Goal: Task Accomplishment & Management: Manage account settings

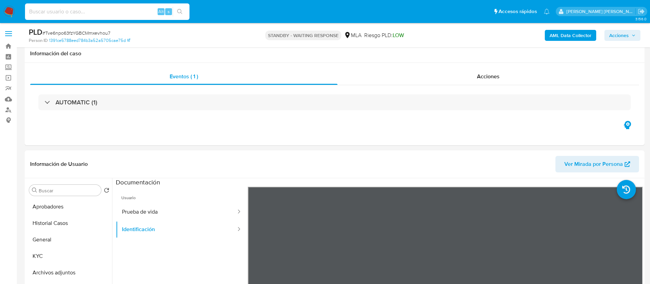
select select "10"
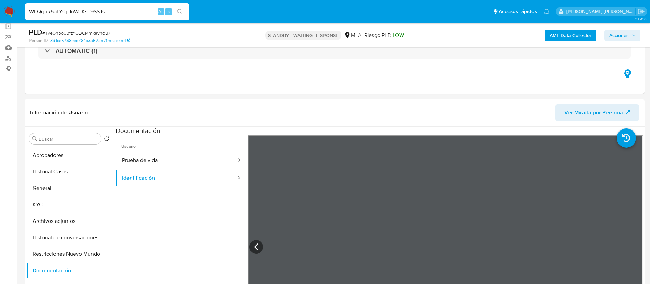
type input "WEQguR5ahY0jHuWgKsF9SSJs"
click at [182, 8] on button "search-icon" at bounding box center [180, 12] width 14 height 10
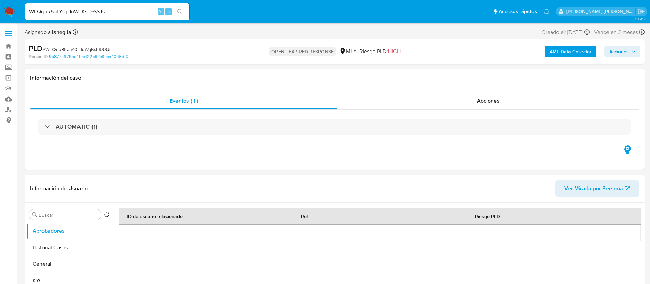
select select "10"
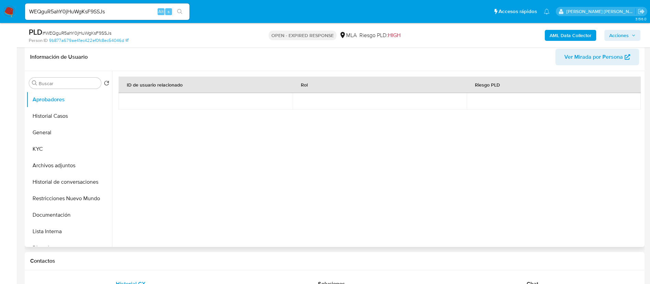
scroll to position [206, 0]
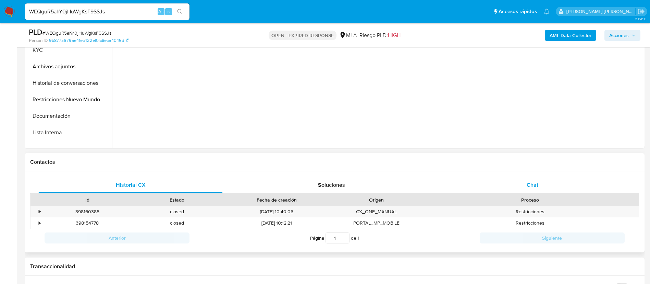
click at [522, 183] on div "Chat" at bounding box center [533, 185] width 184 height 16
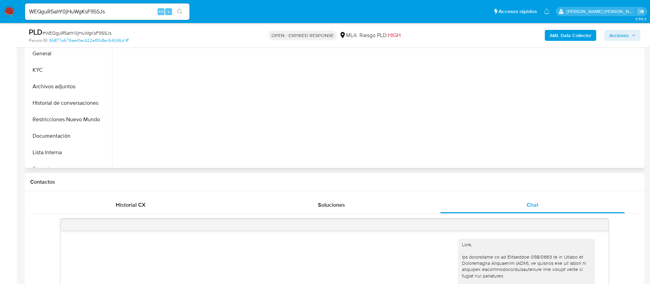
scroll to position [51, 0]
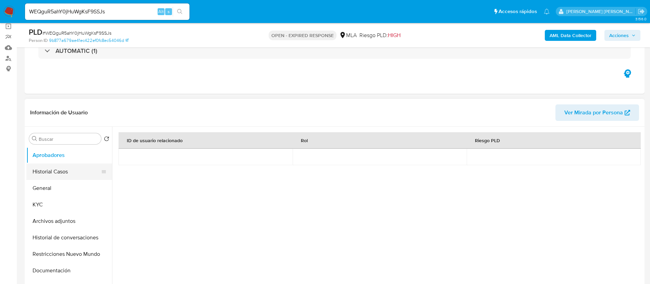
click at [58, 174] on button "Historial Casos" at bounding box center [66, 171] width 80 height 16
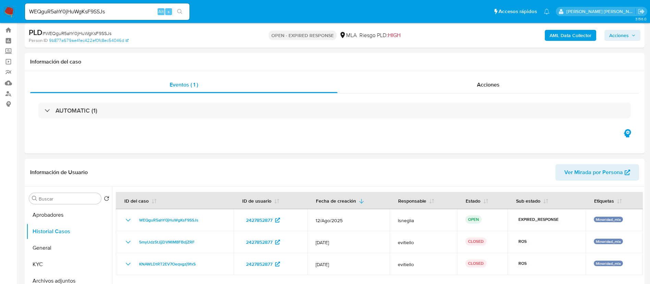
scroll to position [0, 0]
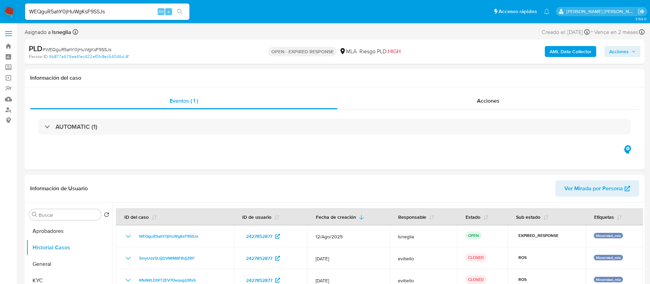
click at [91, 47] on span "# WEQguR5ahY0jHuWgKsF9SSJs" at bounding box center [77, 49] width 69 height 7
copy span "WEQguR5ahY0jHuWgKsF9SSJs"
click at [9, 10] on img at bounding box center [9, 12] width 12 height 12
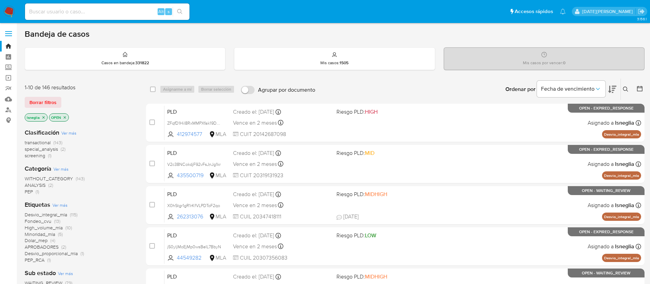
click at [628, 86] on icon at bounding box center [625, 88] width 5 height 5
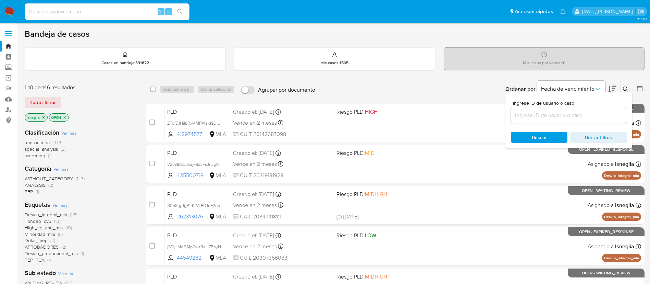
click at [545, 118] on input at bounding box center [569, 115] width 116 height 9
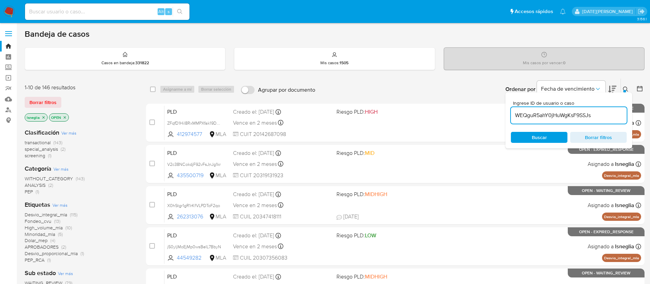
type input "WEQguR5ahY0jHuWgKsF9SSJs"
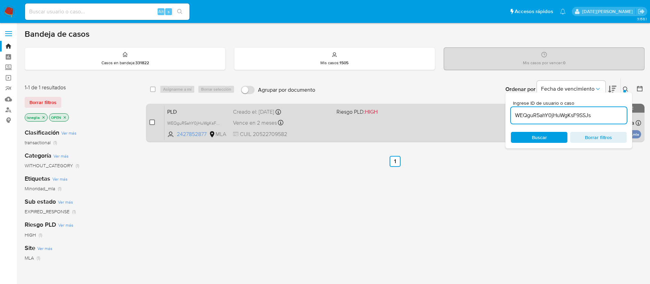
click at [153, 121] on input "checkbox" at bounding box center [151, 121] width 5 height 5
checkbox input "true"
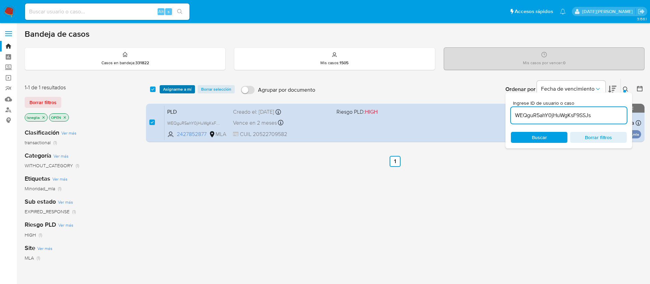
click at [180, 90] on span "Asignarme a mí" at bounding box center [177, 89] width 28 height 7
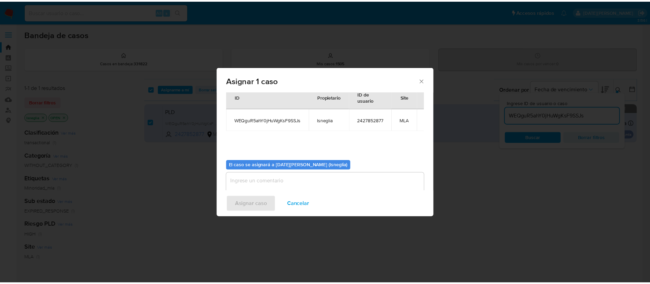
scroll to position [36, 0]
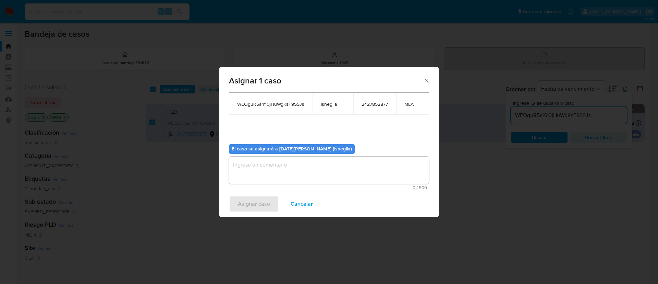
click at [278, 172] on textarea "assign-modal" at bounding box center [329, 169] width 200 height 27
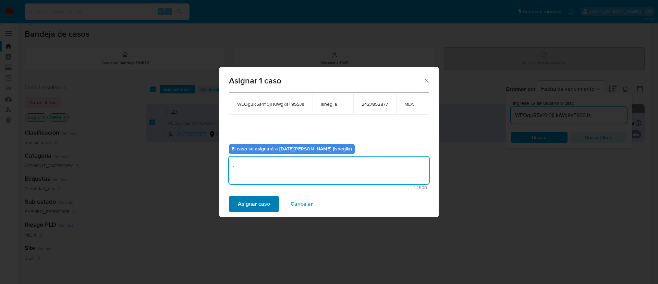
type textarea "."
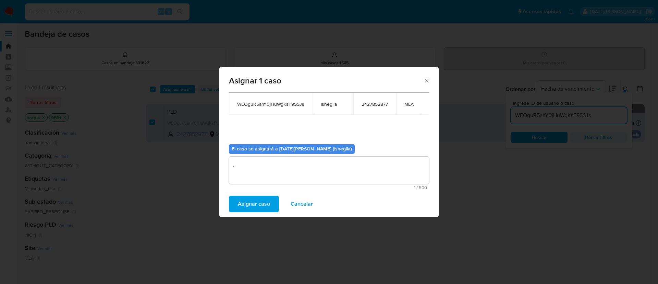
click at [256, 202] on span "Asignar caso" at bounding box center [254, 203] width 32 height 15
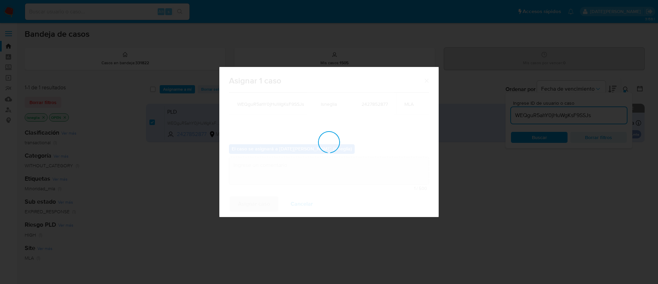
checkbox input "false"
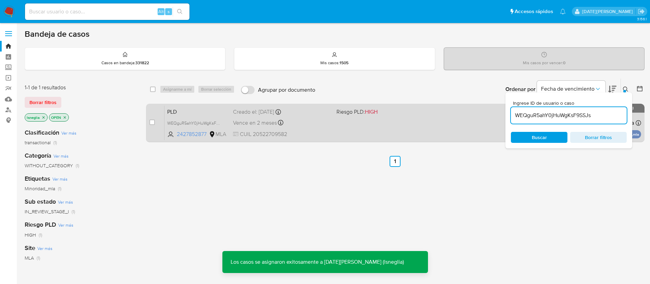
click at [203, 109] on span "PLD" at bounding box center [197, 111] width 60 height 9
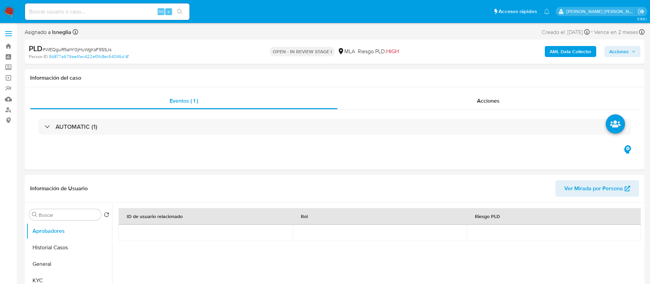
select select "10"
click at [44, 262] on button "General" at bounding box center [66, 263] width 80 height 16
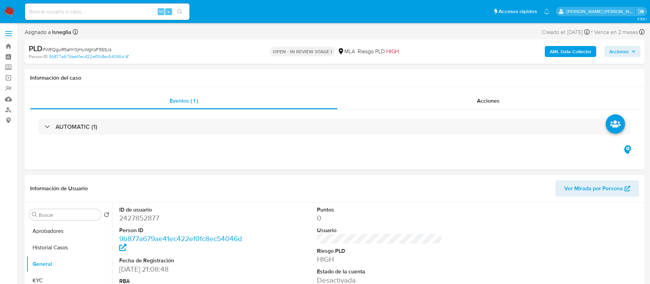
click at [137, 216] on dd "2427852877" at bounding box center [181, 218] width 125 height 10
click at [138, 216] on dd "2427852877" at bounding box center [181, 218] width 125 height 10
copy dd "2427852877"
click at [144, 215] on dd "2427852877" at bounding box center [181, 218] width 125 height 10
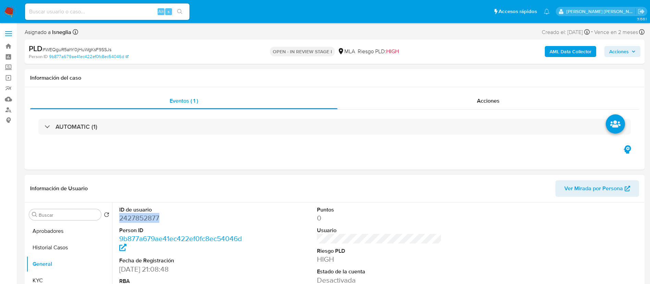
copy dd "2427852877"
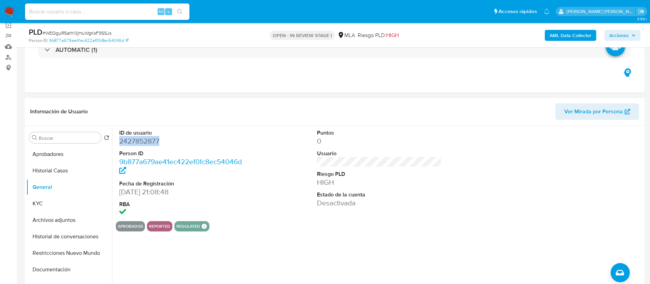
scroll to position [51, 0]
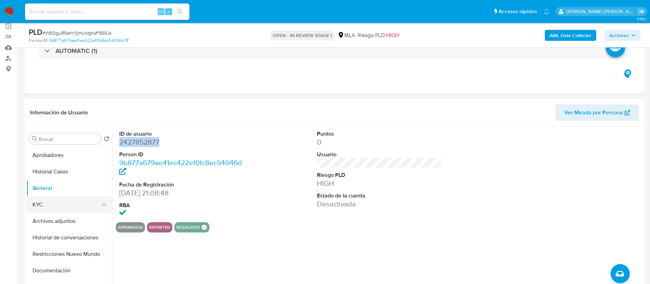
click at [47, 200] on button "KYC" at bounding box center [66, 204] width 80 height 16
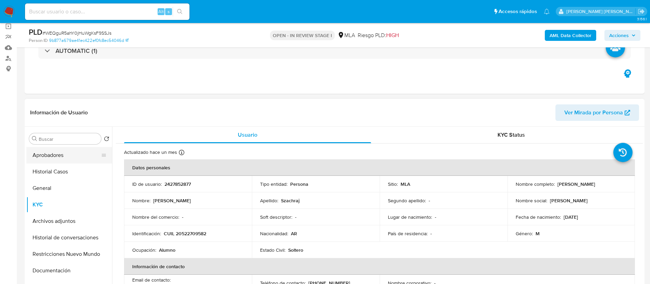
click at [57, 154] on button "Aprobadores" at bounding box center [66, 155] width 80 height 16
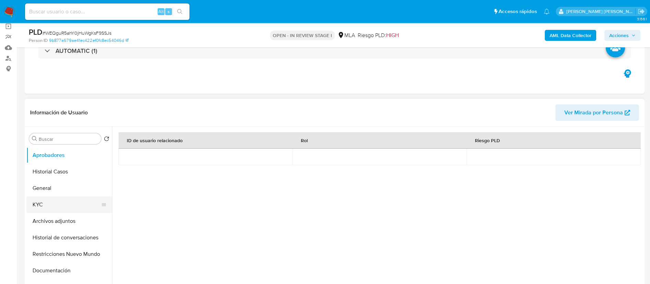
click at [41, 203] on button "KYC" at bounding box center [66, 204] width 80 height 16
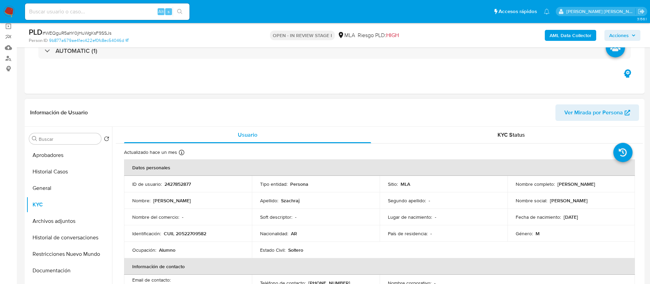
drag, startPoint x: 556, startPoint y: 185, endPoint x: 623, endPoint y: 184, distance: 67.5
click at [623, 184] on div "Nombre completo : Benjamin Gaston Szachraj" at bounding box center [571, 184] width 111 height 6
copy p "Benjamin Gaston Szachraj"
drag, startPoint x: 164, startPoint y: 232, endPoint x: 217, endPoint y: 232, distance: 53.5
click at [217, 232] on div "Identificación : CUIL 20522709582" at bounding box center [187, 233] width 111 height 6
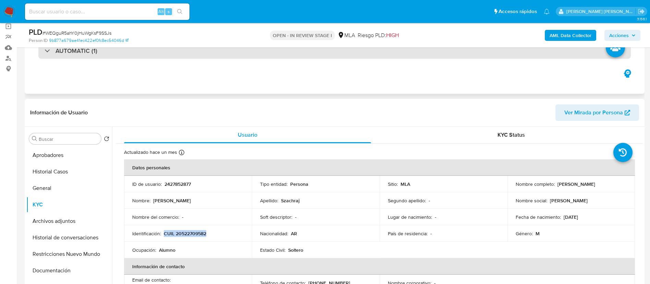
copy p "CUIL 20522709582"
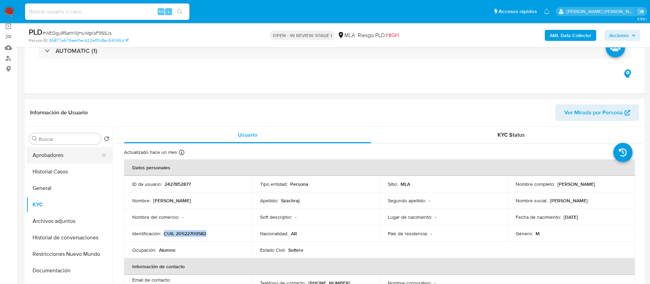
click at [50, 158] on button "Aprobadores" at bounding box center [66, 155] width 80 height 16
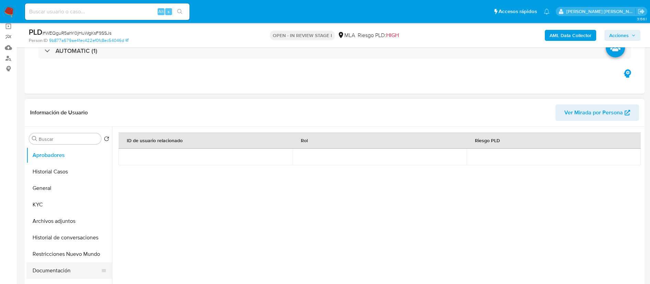
click at [51, 269] on button "Documentación" at bounding box center [66, 270] width 80 height 16
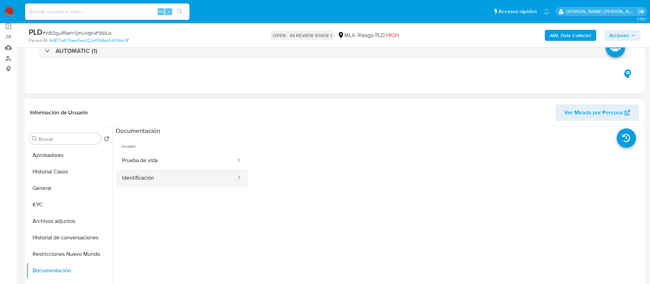
click at [179, 177] on button "Identificación" at bounding box center [176, 177] width 121 height 17
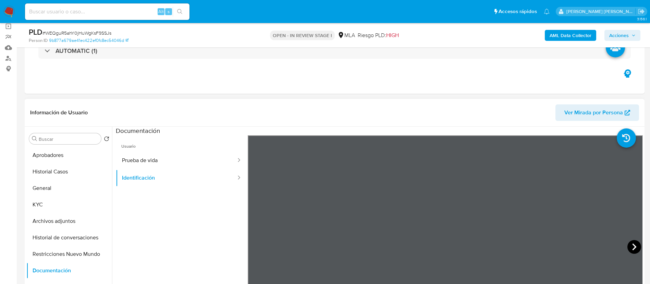
click at [630, 246] on icon at bounding box center [635, 247] width 14 height 14
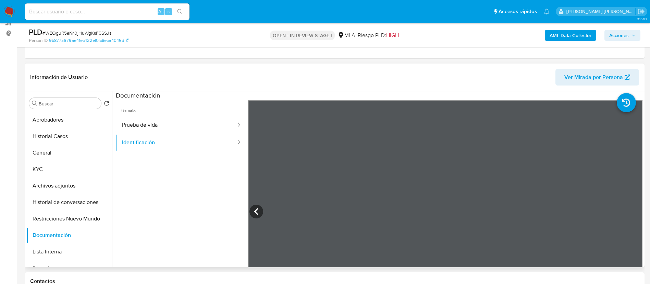
scroll to position [103, 0]
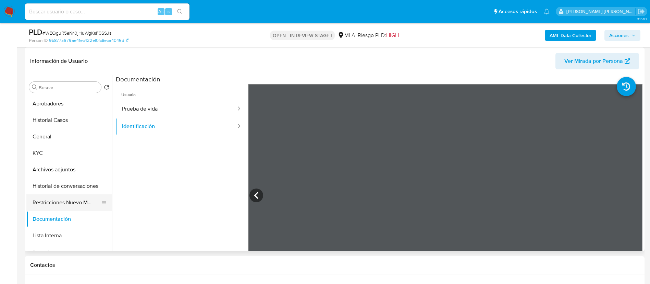
click at [69, 202] on button "Restricciones Nuevo Mundo" at bounding box center [66, 202] width 80 height 16
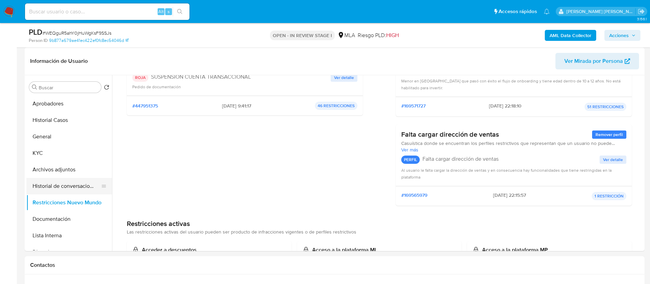
click at [68, 182] on button "Historial de conversaciones" at bounding box center [66, 186] width 80 height 16
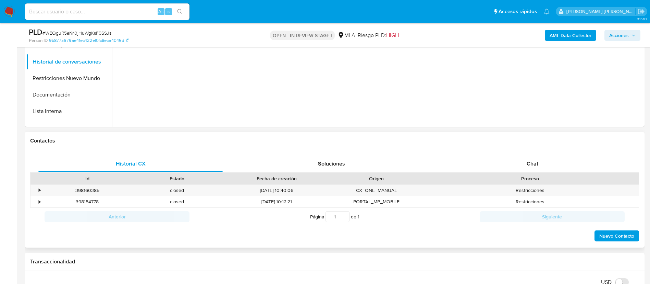
scroll to position [257, 0]
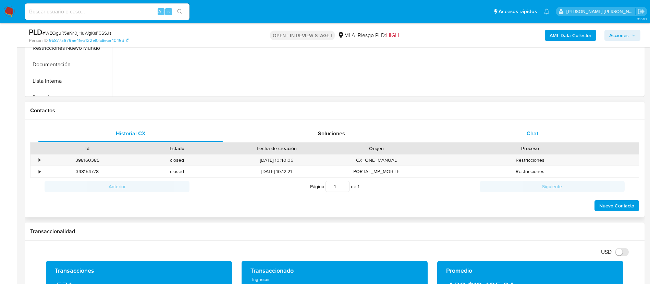
click at [541, 133] on div "Chat" at bounding box center [533, 133] width 184 height 16
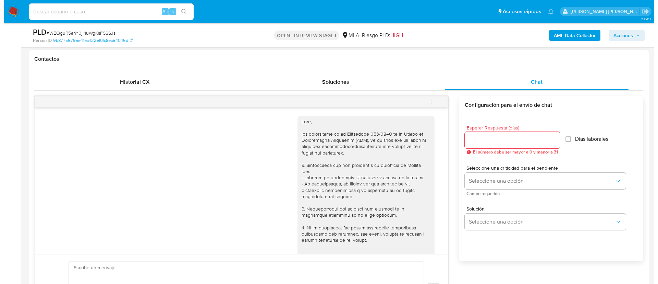
scroll to position [51, 0]
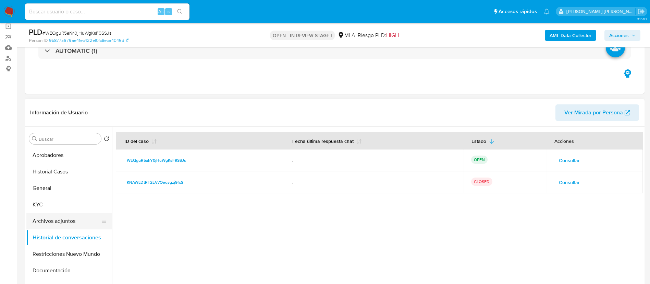
click at [60, 220] on button "Archivos adjuntos" at bounding box center [66, 221] width 80 height 16
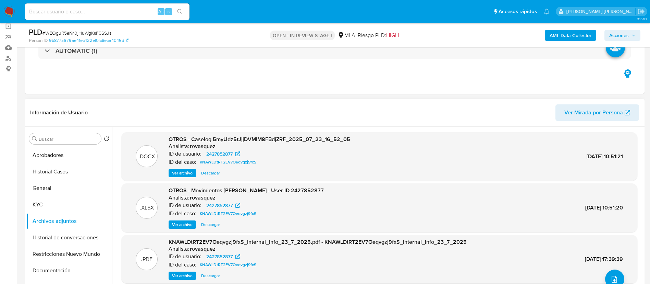
click at [189, 173] on span "Ver archivo" at bounding box center [182, 172] width 21 height 7
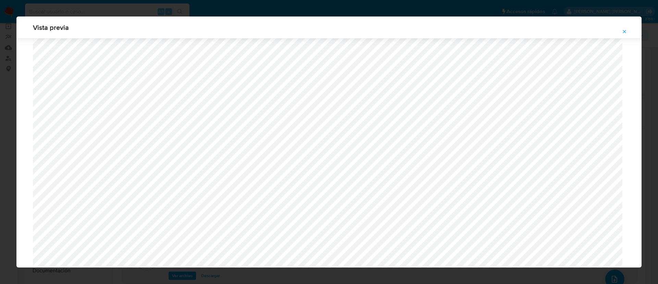
scroll to position [603, 0]
click at [626, 29] on icon "Attachment preview" at bounding box center [624, 31] width 5 height 5
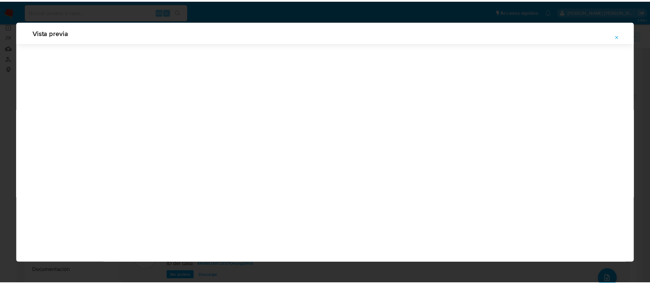
scroll to position [0, 0]
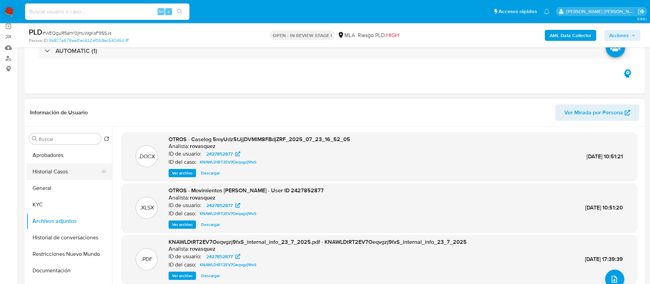
click at [60, 169] on button "Historial Casos" at bounding box center [66, 171] width 80 height 16
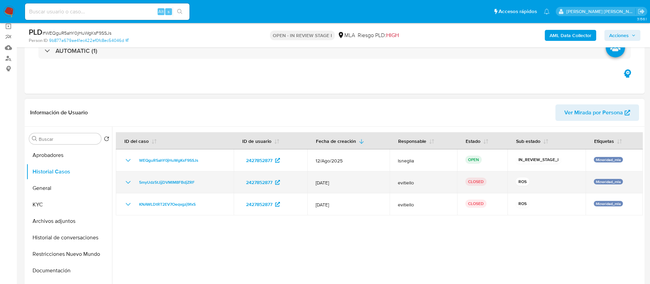
drag, startPoint x: 128, startPoint y: 181, endPoint x: 161, endPoint y: 173, distance: 34.1
click at [127, 180] on icon "Mostrar/Ocultar" at bounding box center [128, 182] width 8 height 8
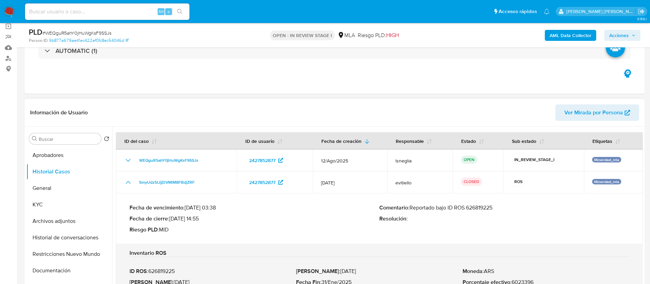
drag, startPoint x: 412, startPoint y: 206, endPoint x: 514, endPoint y: 207, distance: 101.8
click at [519, 206] on p "Comentario : Reportado bajo ID ROS 626819225" at bounding box center [505, 207] width 250 height 7
click at [61, 221] on button "Archivos adjuntos" at bounding box center [66, 221] width 80 height 16
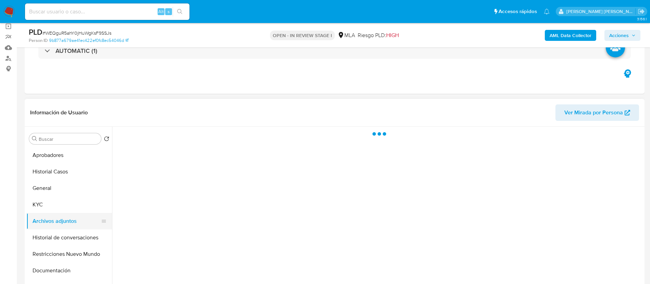
click at [68, 219] on button "Archivos adjuntos" at bounding box center [66, 221] width 80 height 16
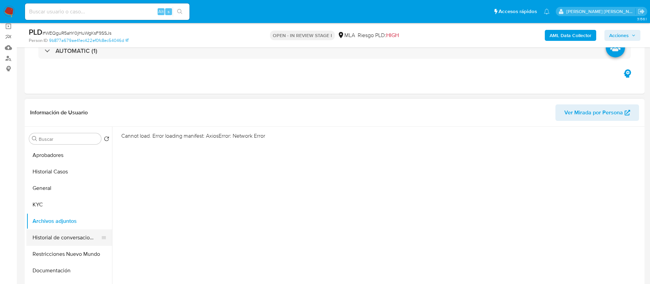
click at [68, 232] on button "Historial de conversaciones" at bounding box center [66, 237] width 80 height 16
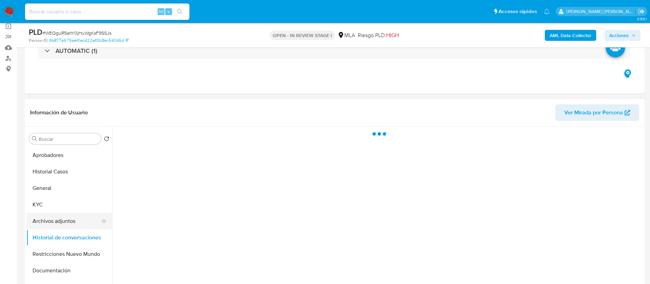
click at [67, 220] on button "Archivos adjuntos" at bounding box center [66, 221] width 80 height 16
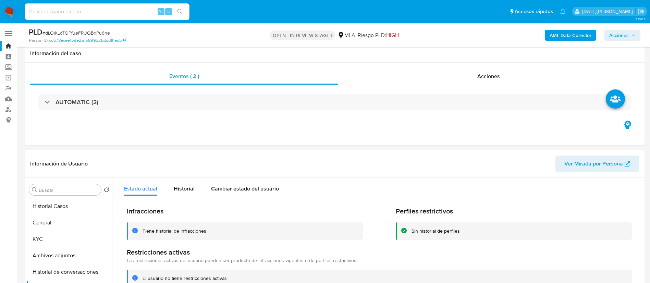
select select "10"
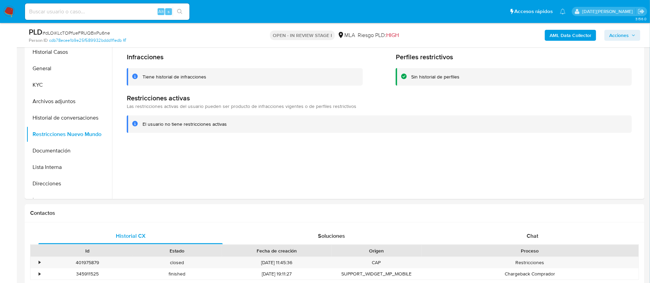
scroll to position [154, 0]
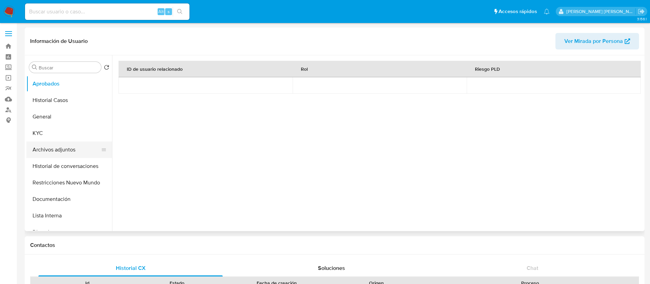
select select "10"
click at [46, 127] on button "KYC" at bounding box center [66, 133] width 80 height 16
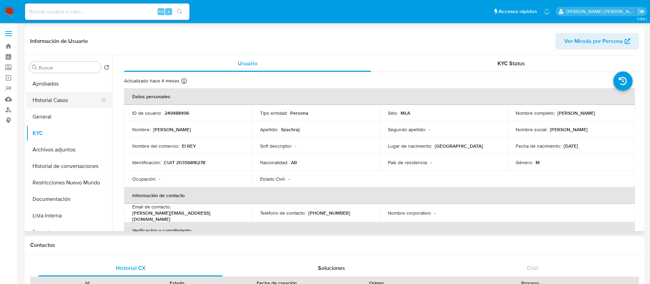
click at [73, 106] on button "Historial Casos" at bounding box center [66, 100] width 80 height 16
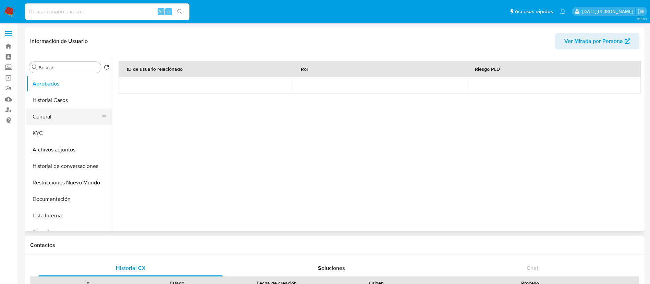
select select "10"
click at [41, 129] on button "KYC" at bounding box center [66, 133] width 80 height 16
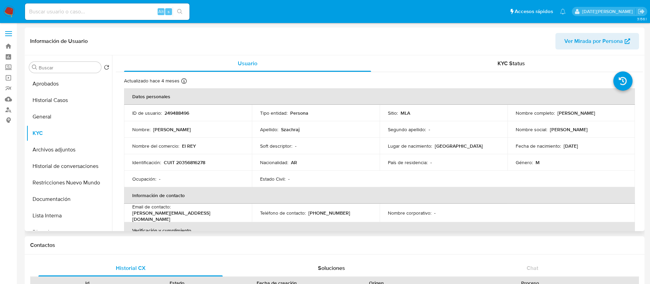
drag, startPoint x: 556, startPoint y: 113, endPoint x: 621, endPoint y: 113, distance: 64.8
click at [621, 113] on div "Nombre completo : David Edgardo Szachraj" at bounding box center [571, 113] width 111 height 6
copy p "[PERSON_NAME]"
drag, startPoint x: 165, startPoint y: 163, endPoint x: 214, endPoint y: 161, distance: 48.7
click at [214, 161] on div "Identificación : CUIT 20356816278" at bounding box center [187, 162] width 111 height 6
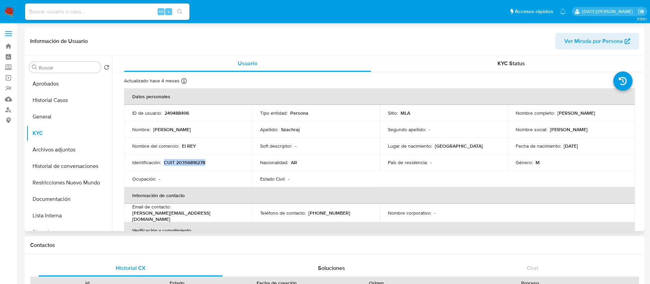
copy p "CUIT 20356816278"
select select "10"
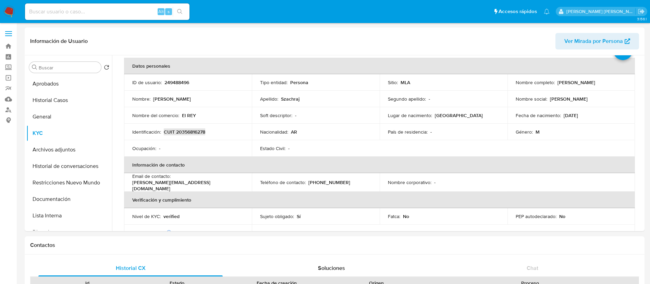
scroll to position [51, 0]
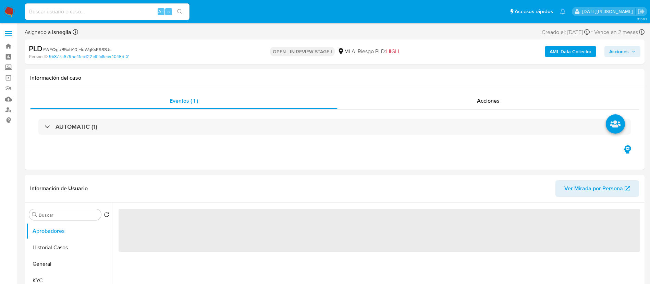
select select "10"
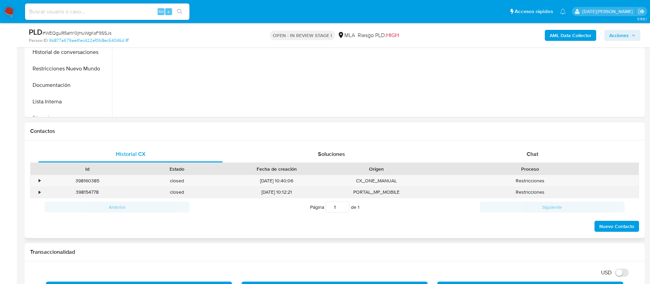
scroll to position [257, 0]
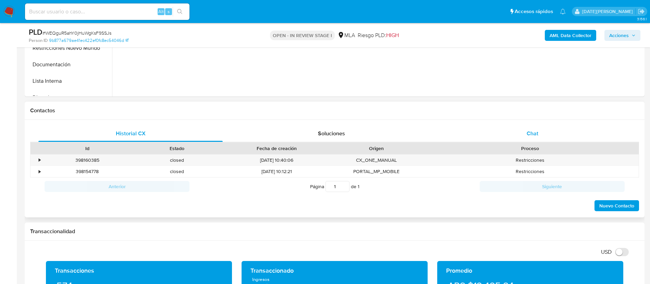
click at [538, 128] on div "Chat" at bounding box center [533, 133] width 184 height 16
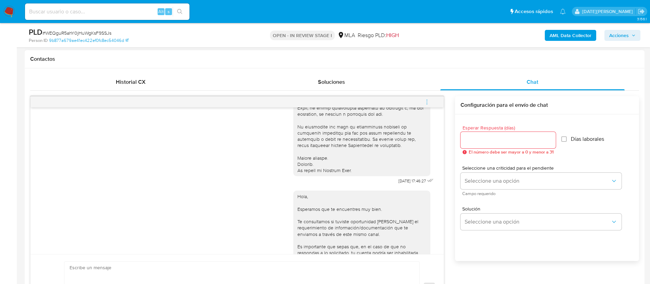
scroll to position [267, 0]
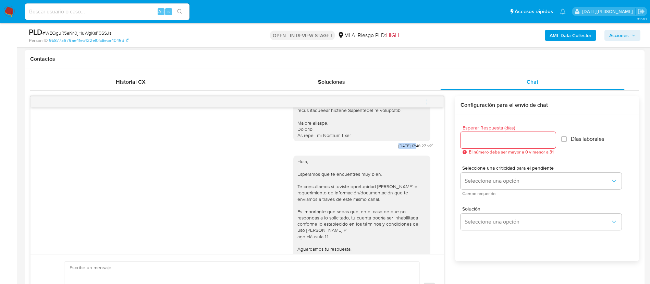
drag, startPoint x: 383, startPoint y: 152, endPoint x: 403, endPoint y: 151, distance: 20.6
copy span "18/08/2025"
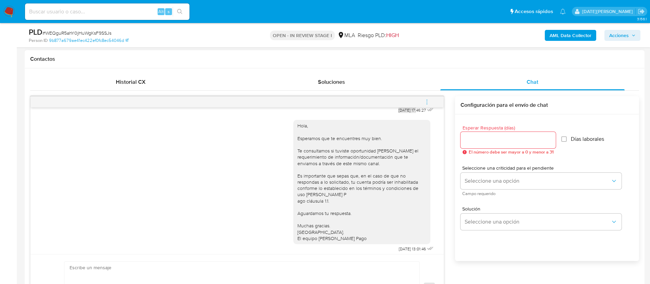
scroll to position [318, 0]
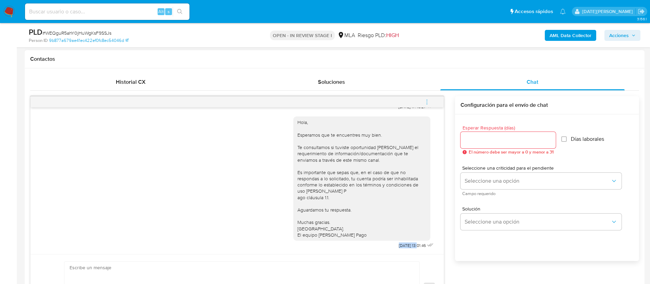
drag, startPoint x: 381, startPoint y: 245, endPoint x: 402, endPoint y: 247, distance: 21.4
click at [402, 247] on div "Hola, Esperamos que te encuentres muy bien. Te consultamos si tuviste oportunid…" at bounding box center [364, 180] width 142 height 139
copy span "22/08/2025"
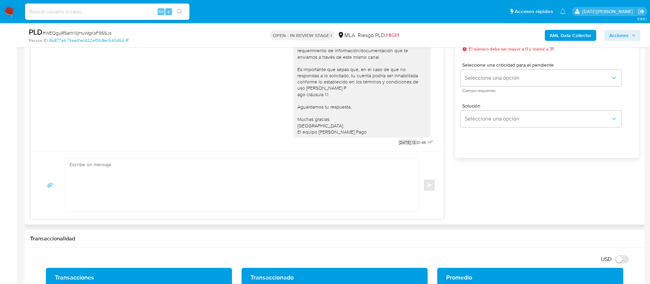
scroll to position [360, 0]
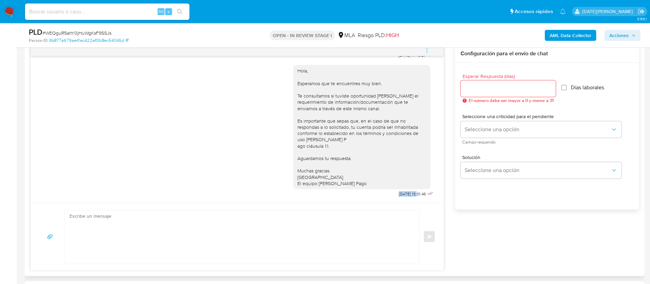
click at [425, 52] on icon "menu-action" at bounding box center [427, 50] width 6 height 6
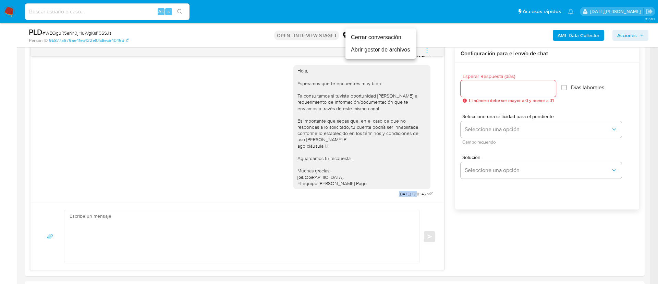
click at [385, 39] on li "Cerrar conversación" at bounding box center [381, 37] width 70 height 12
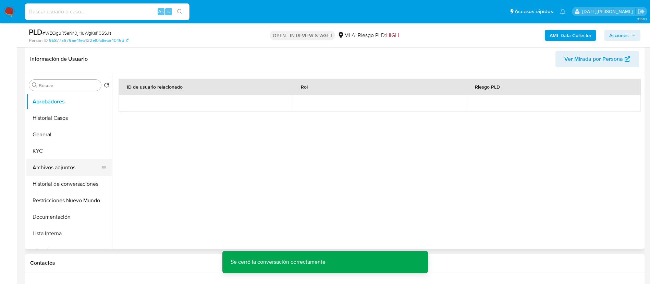
scroll to position [103, 0]
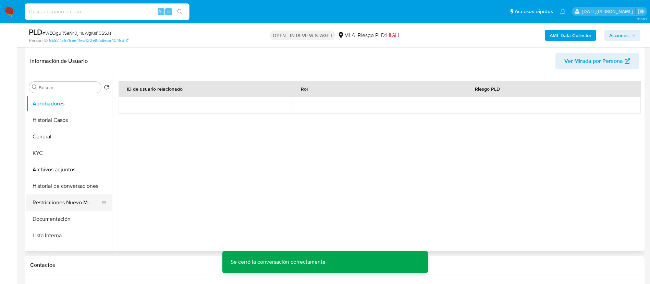
click at [61, 200] on button "Restricciones Nuevo Mundo" at bounding box center [66, 202] width 80 height 16
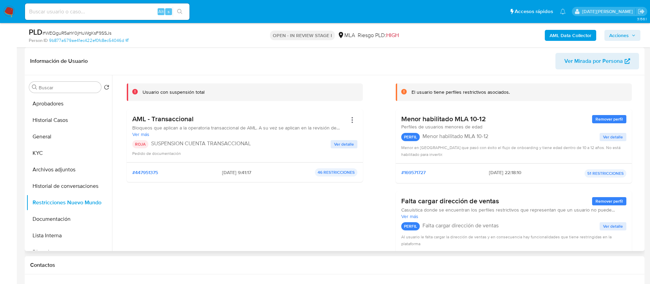
scroll to position [51, 0]
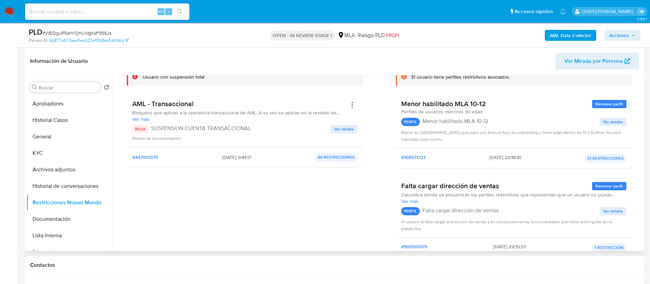
drag, startPoint x: 241, startPoint y: 156, endPoint x: 205, endPoint y: 156, distance: 36.3
click at [205, 156] on div "#447951375 2025-07-30 - 9:41:17 46 RESTRICCIONES" at bounding box center [244, 157] width 225 height 8
click at [44, 221] on button "Documentación" at bounding box center [66, 218] width 80 height 16
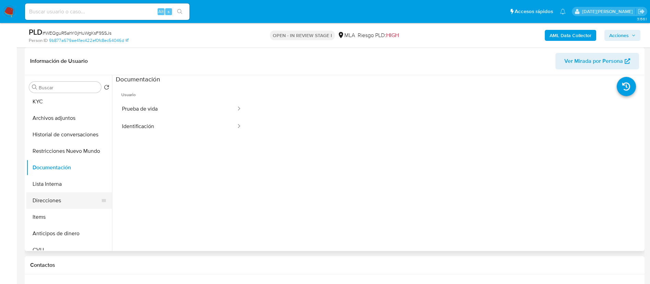
click at [56, 202] on button "Direcciones" at bounding box center [66, 200] width 80 height 16
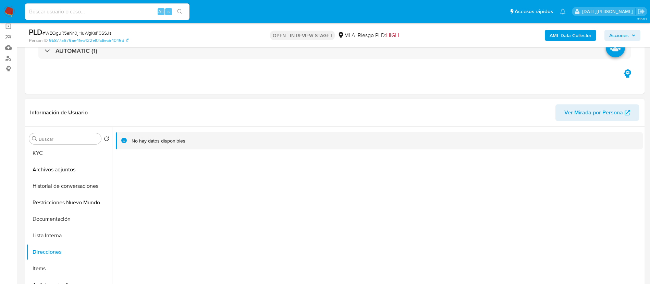
drag, startPoint x: 65, startPoint y: 163, endPoint x: 143, endPoint y: 177, distance: 79.8
click at [65, 163] on button "Archivos adjuntos" at bounding box center [69, 169] width 86 height 16
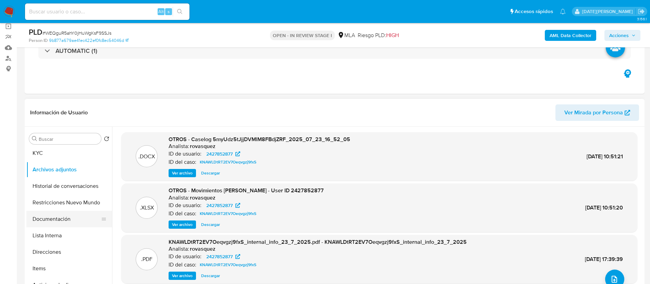
click at [60, 221] on button "Documentación" at bounding box center [66, 218] width 80 height 16
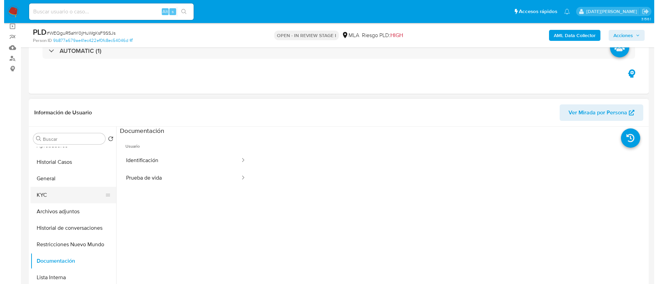
scroll to position [0, 0]
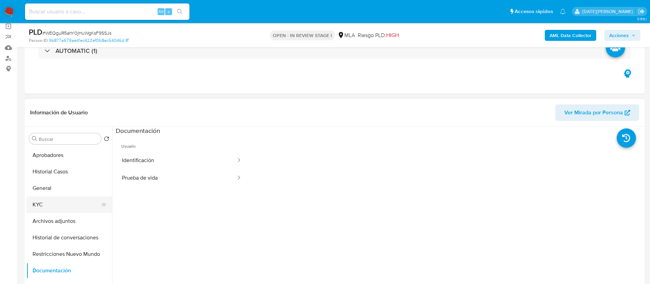
click at [53, 202] on button "KYC" at bounding box center [66, 204] width 80 height 16
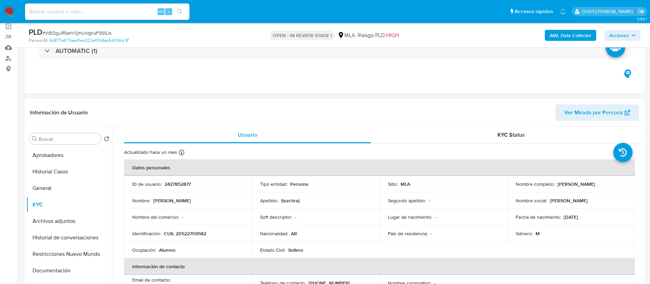
click at [192, 233] on p "CUIL 20522709582" at bounding box center [185, 233] width 43 height 6
copy p "20522709582"
click at [61, 223] on button "Archivos adjuntos" at bounding box center [66, 221] width 80 height 16
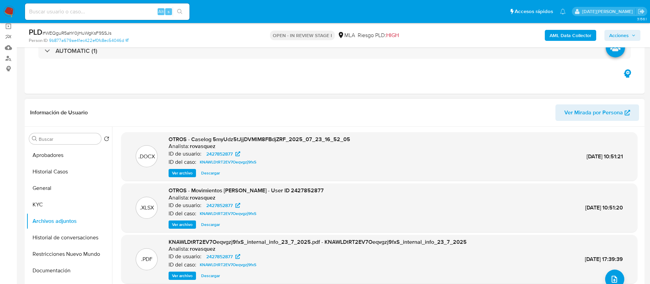
click at [187, 173] on span "Ver archivo" at bounding box center [182, 172] width 21 height 7
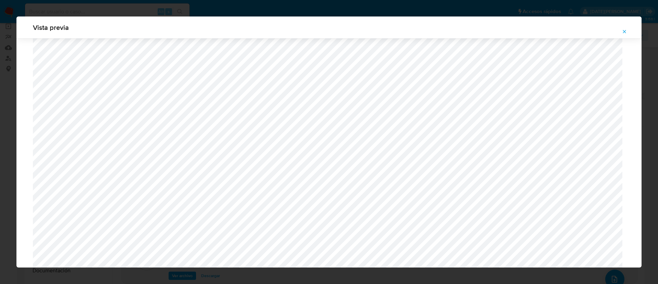
scroll to position [1711, 0]
click at [626, 32] on icon "Attachment preview" at bounding box center [624, 31] width 5 height 5
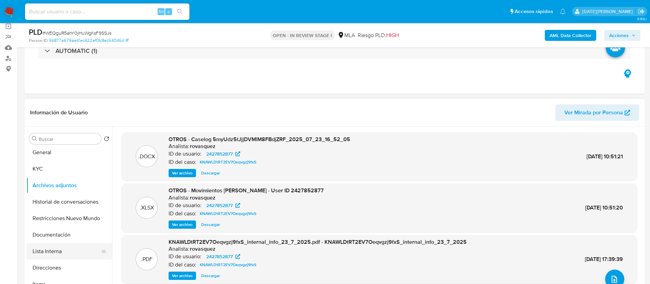
scroll to position [51, 0]
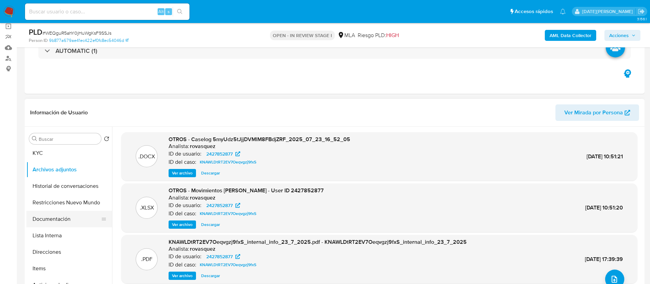
click at [63, 222] on button "Documentación" at bounding box center [66, 218] width 80 height 16
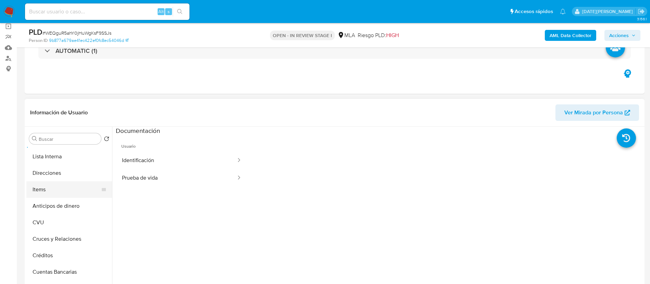
scroll to position [103, 0]
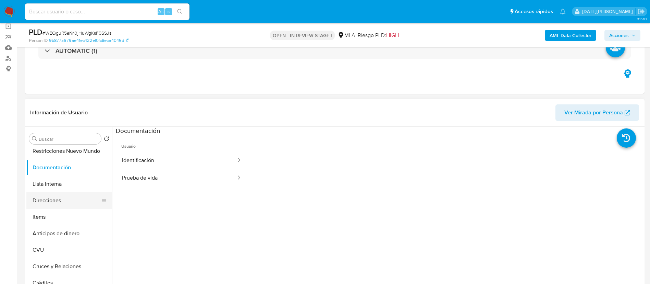
click at [71, 201] on button "Direcciones" at bounding box center [66, 200] width 80 height 16
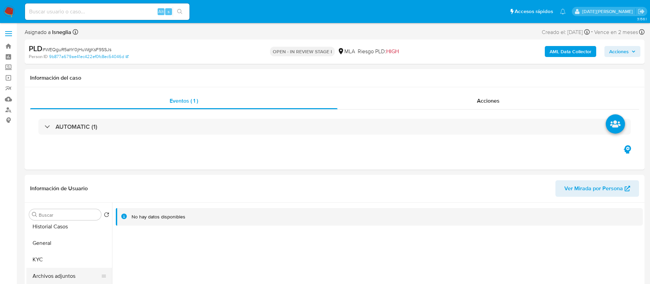
scroll to position [0, 0]
click at [48, 278] on button "KYC" at bounding box center [66, 280] width 80 height 16
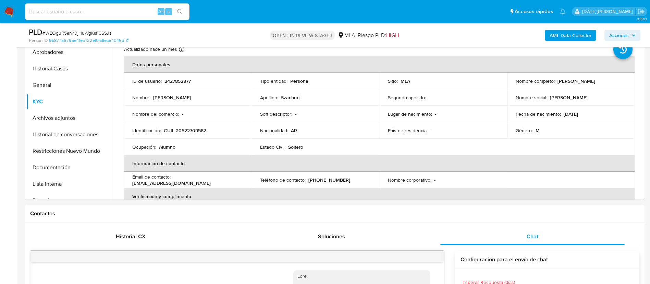
drag, startPoint x: 556, startPoint y: 80, endPoint x: 614, endPoint y: 79, distance: 58.3
click at [614, 79] on div "Nombre completo : Benjamin Gaston Szachraj" at bounding box center [571, 81] width 111 height 6
copy p "Benjamin Gaston Szachraj"
click at [51, 81] on button "General" at bounding box center [66, 85] width 80 height 16
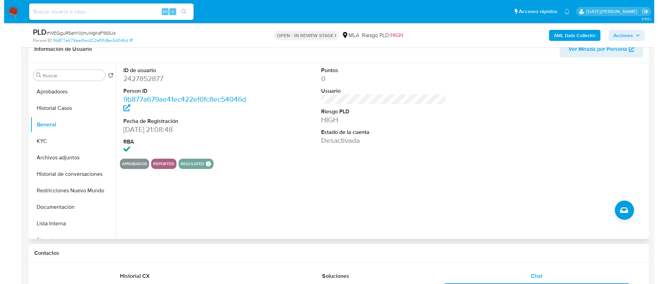
scroll to position [103, 0]
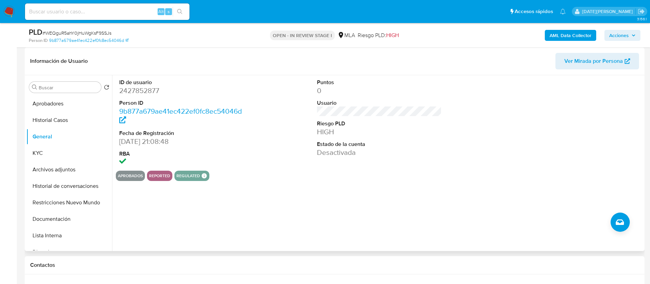
click at [140, 91] on dd "2427852877" at bounding box center [181, 91] width 125 height 10
copy dd "2427852877"
click at [58, 169] on button "Archivos adjuntos" at bounding box center [66, 169] width 80 height 16
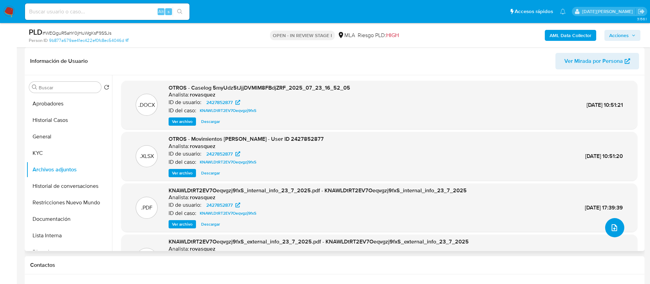
click at [611, 224] on icon "upload-file" at bounding box center [615, 227] width 8 height 8
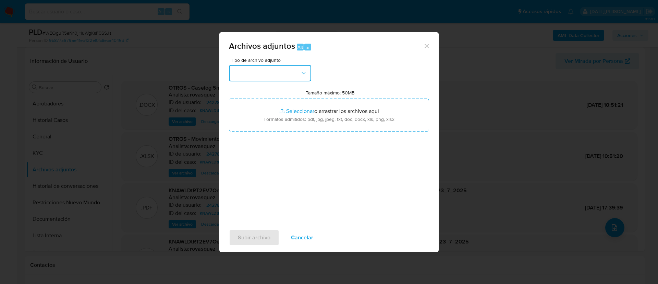
click at [260, 72] on button "button" at bounding box center [270, 73] width 82 height 16
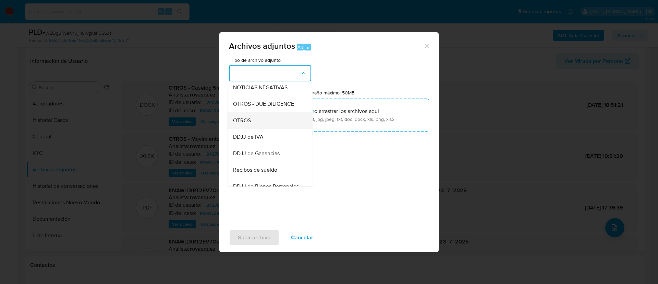
click at [258, 125] on div "OTROS" at bounding box center [268, 120] width 70 height 16
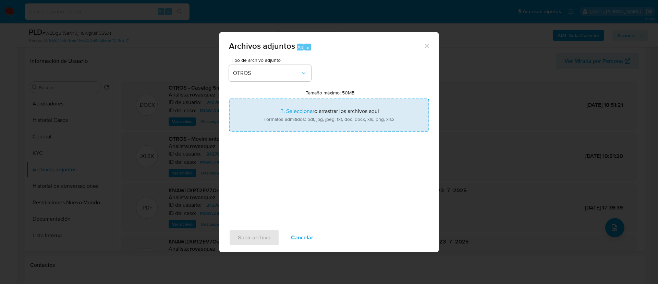
type input "C:\fakepath\Caselog WEQguR5ahY0jHuWgKsF9SSJs complementario.docx"
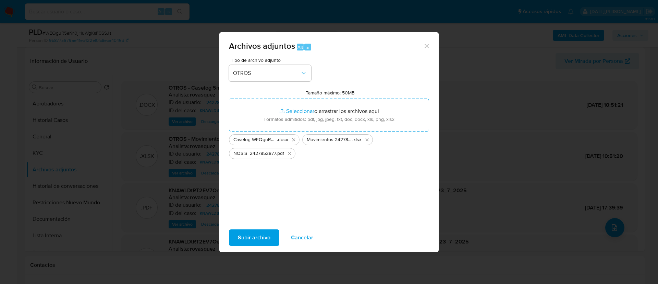
click at [262, 238] on span "Subir archivo" at bounding box center [254, 237] width 33 height 15
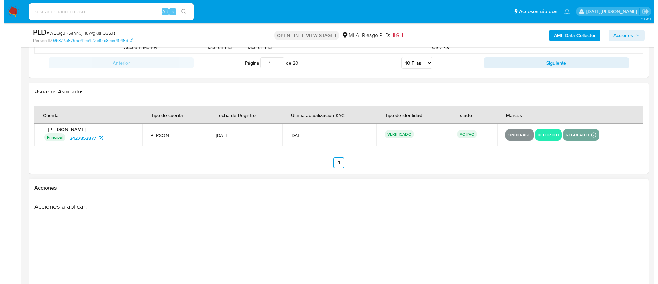
scroll to position [1206, 0]
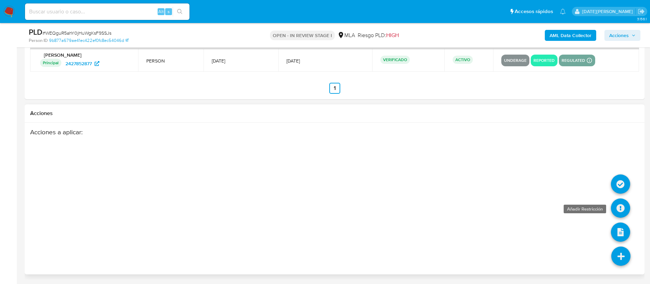
click at [623, 209] on icon at bounding box center [620, 207] width 19 height 19
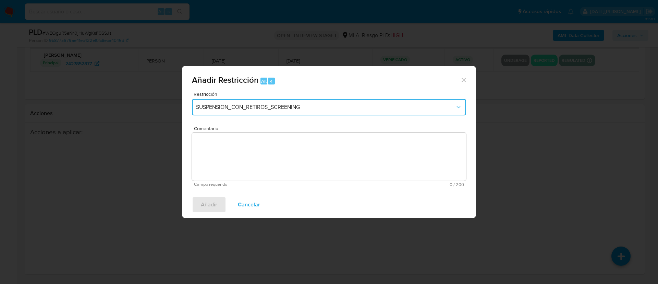
click at [288, 105] on span "SUSPENSION_CON_RETIROS_SCREENING" at bounding box center [325, 107] width 259 height 7
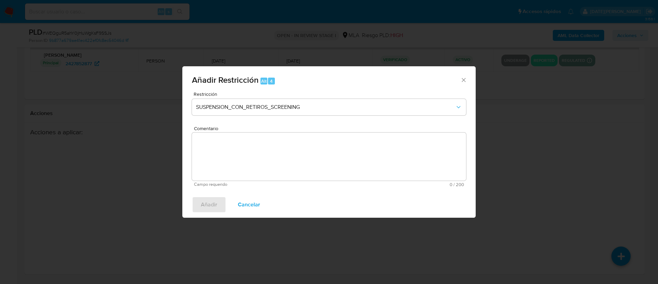
click at [463, 79] on icon "Cerrar ventana" at bounding box center [464, 80] width 4 height 4
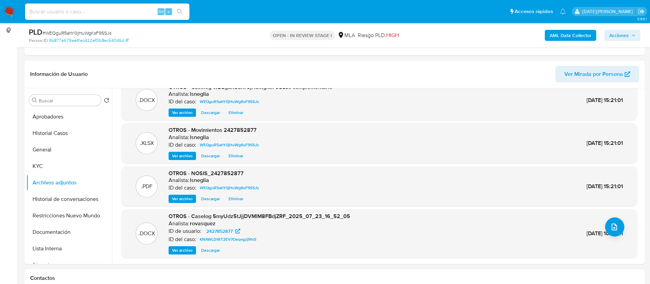
scroll to position [23, 0]
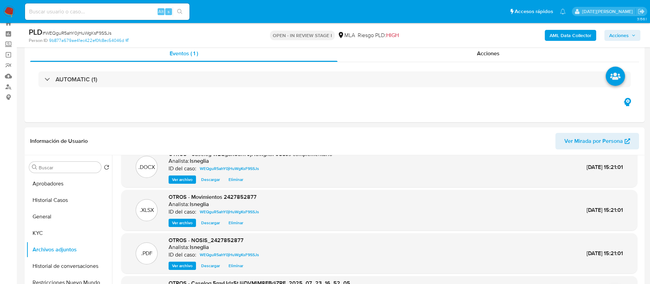
click at [566, 30] on b "AML Data Collector" at bounding box center [571, 35] width 42 height 11
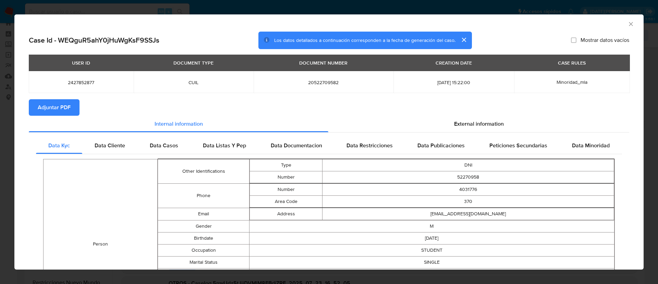
click at [67, 111] on span "Adjuntar PDF" at bounding box center [54, 107] width 33 height 15
click at [439, 119] on div "External information" at bounding box center [478, 125] width 301 height 16
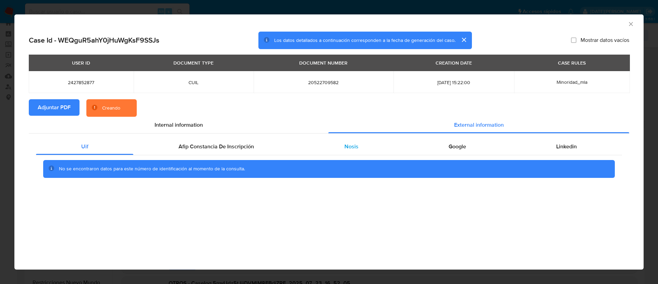
click at [346, 147] on span "Nosis" at bounding box center [352, 146] width 14 height 8
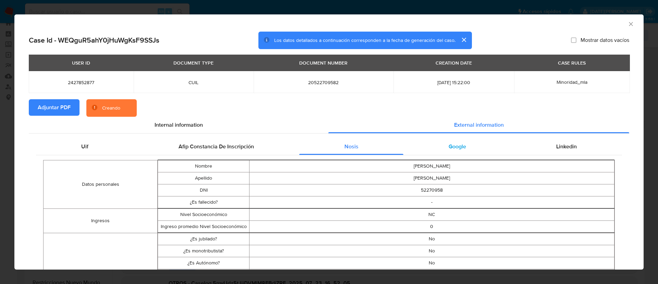
click at [423, 147] on div "Google" at bounding box center [458, 146] width 108 height 16
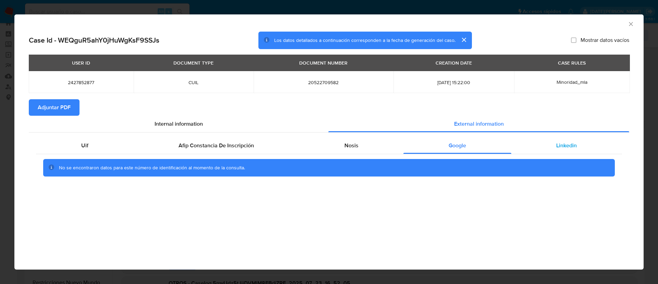
click at [555, 147] on div "Linkedin" at bounding box center [567, 145] width 111 height 16
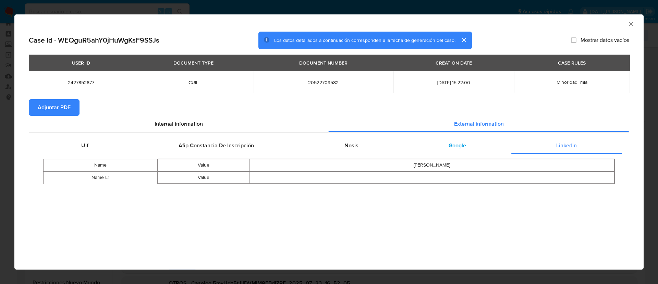
click at [444, 142] on div "Google" at bounding box center [458, 145] width 108 height 16
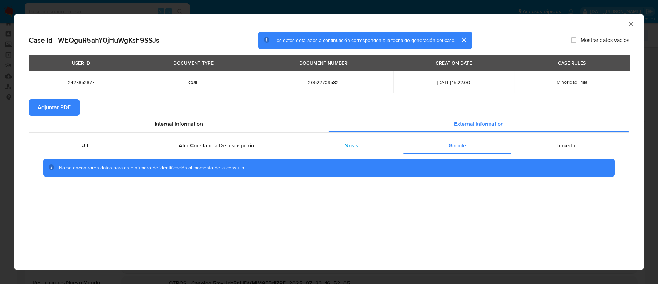
click at [373, 142] on div "Nosis" at bounding box center [351, 145] width 104 height 16
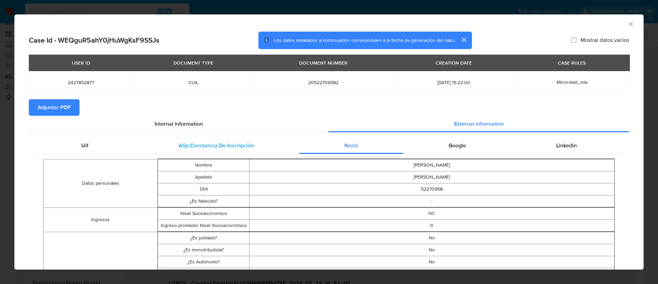
click at [233, 143] on span "Afip Constancia De Inscripción" at bounding box center [216, 145] width 75 height 8
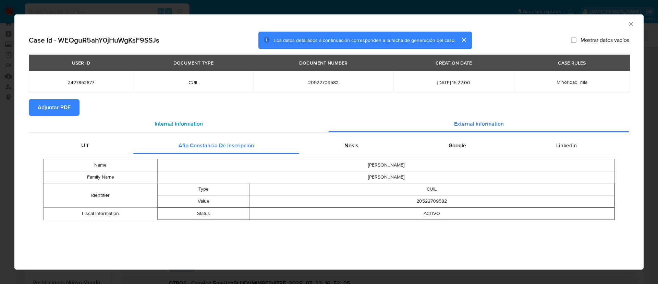
click at [157, 118] on div "Internal information" at bounding box center [179, 124] width 300 height 16
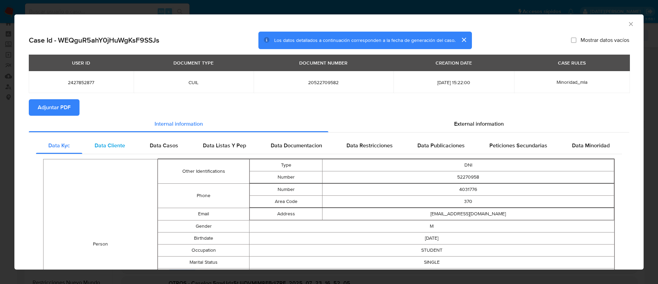
click at [122, 145] on span "Data Cliente" at bounding box center [110, 145] width 31 height 8
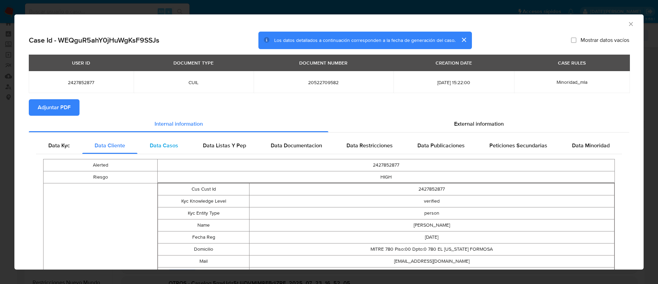
click at [169, 144] on span "Data Casos" at bounding box center [164, 145] width 28 height 8
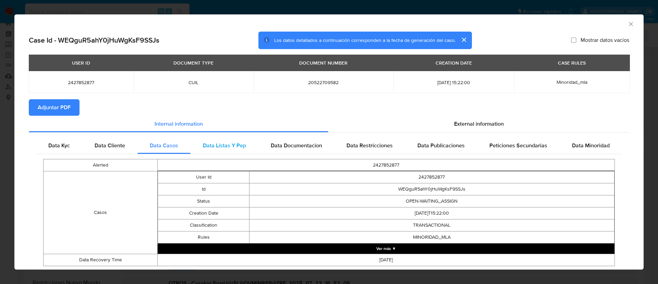
click at [225, 143] on span "Data Listas Y Pep" at bounding box center [224, 145] width 43 height 8
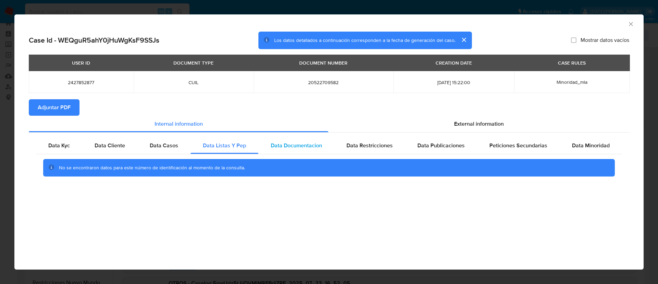
click at [303, 145] on span "Data Documentacion" at bounding box center [296, 145] width 51 height 8
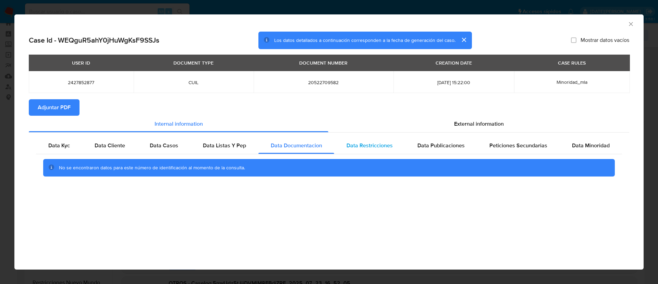
click at [383, 143] on span "Data Restricciones" at bounding box center [370, 145] width 46 height 8
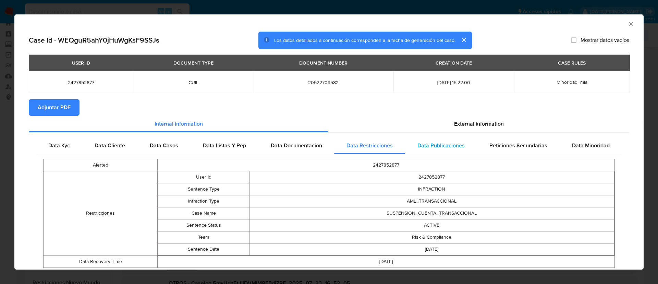
click at [453, 144] on span "Data Publicaciones" at bounding box center [441, 145] width 47 height 8
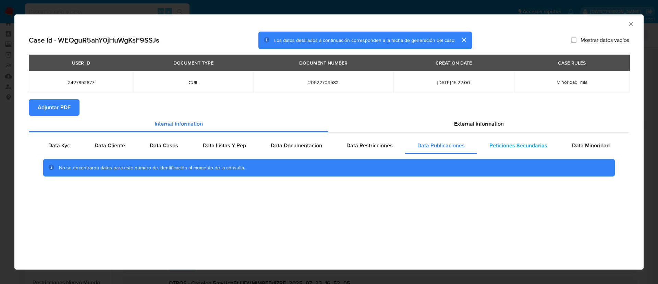
click at [516, 148] on span "Peticiones Secundarias" at bounding box center [519, 145] width 58 height 8
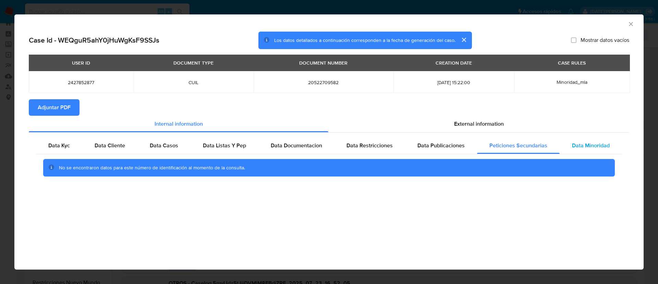
click at [574, 144] on span "Data Minoridad" at bounding box center [591, 145] width 38 height 8
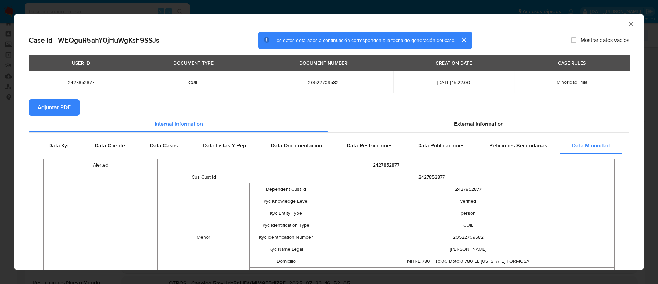
click at [628, 23] on icon "Cerrar ventana" at bounding box center [631, 24] width 7 height 7
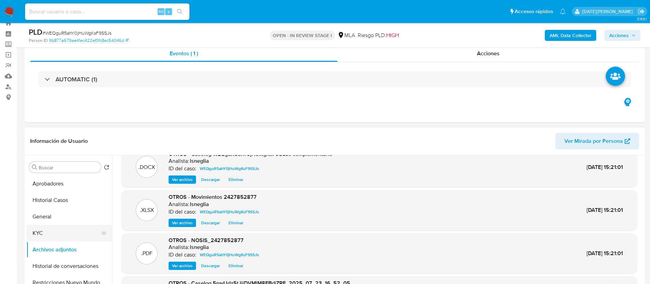
click at [51, 229] on button "KYC" at bounding box center [66, 233] width 80 height 16
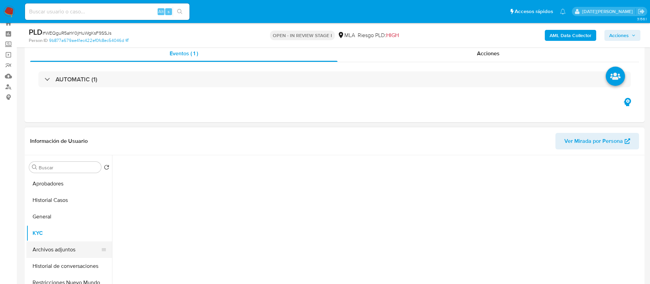
scroll to position [0, 0]
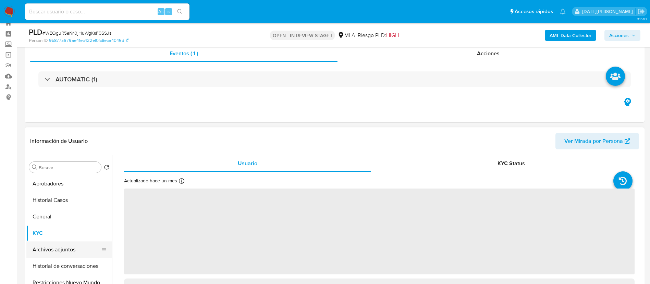
click at [56, 252] on button "Archivos adjuntos" at bounding box center [66, 249] width 80 height 16
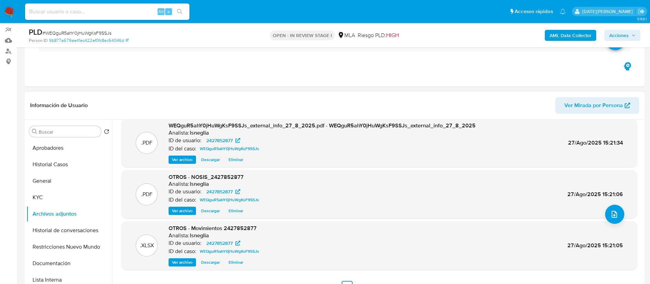
scroll to position [74, 0]
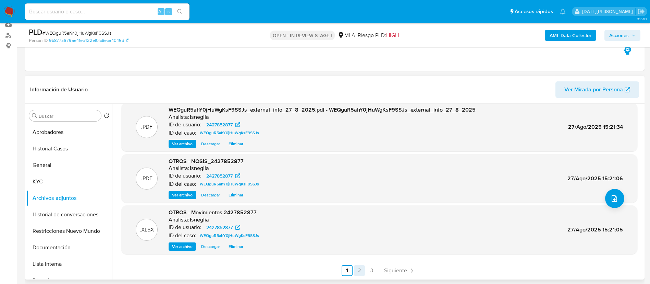
click at [363, 269] on link "2" at bounding box center [359, 270] width 11 height 11
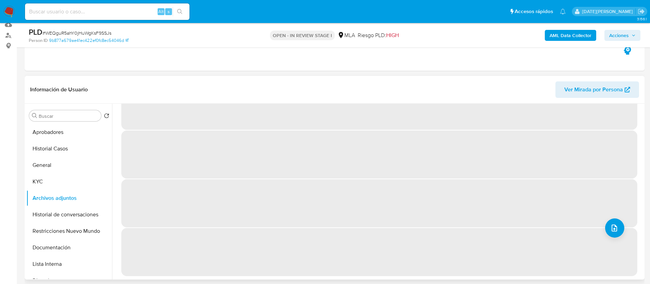
scroll to position [0, 0]
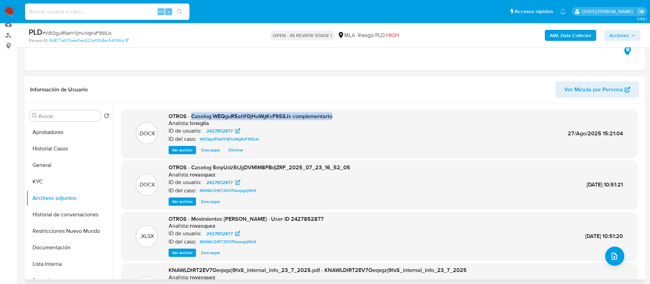
drag, startPoint x: 192, startPoint y: 115, endPoint x: 338, endPoint y: 115, distance: 145.7
click at [338, 115] on div ".DOCX OTROS - Caselog WEQguR5ahY0jHuWgKsF9SSJs complementario Analista: lsnegli…" at bounding box center [379, 133] width 509 height 42
copy span "Caselog WEQguR5ahY0jHuWgKsF9SSJs complementario"
click at [635, 33] on icon "button" at bounding box center [634, 35] width 4 height 4
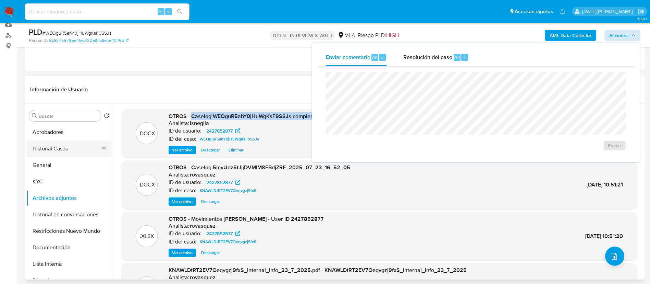
click at [54, 148] on button "Historial Casos" at bounding box center [66, 148] width 80 height 16
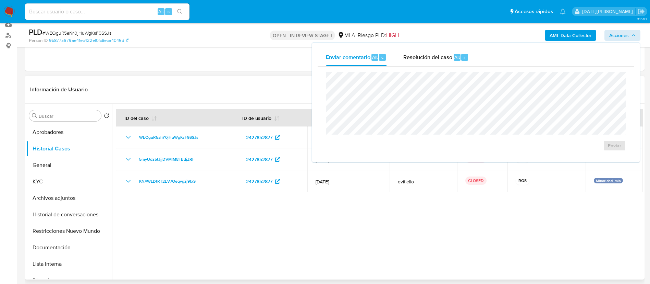
click at [281, 251] on div at bounding box center [377, 192] width 531 height 176
click at [632, 34] on icon "button" at bounding box center [634, 35] width 4 height 4
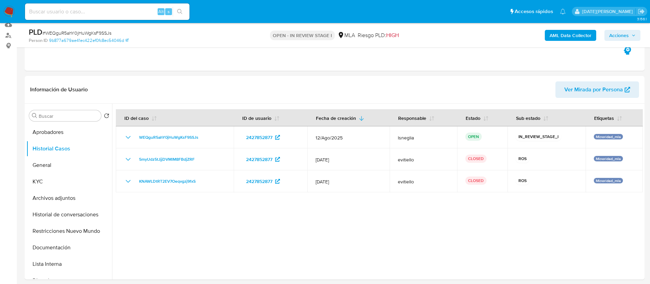
click at [628, 34] on span "Acciones" at bounding box center [620, 35] width 20 height 11
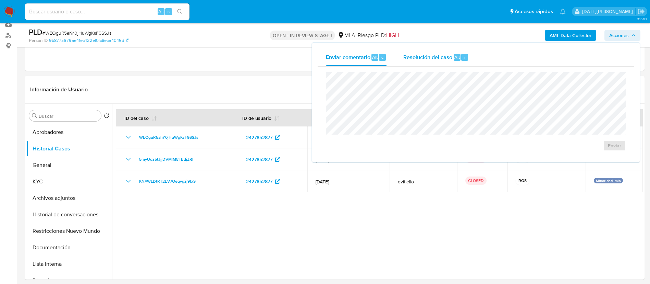
click at [425, 64] on div "Resolución del caso Alt r" at bounding box center [436, 57] width 65 height 18
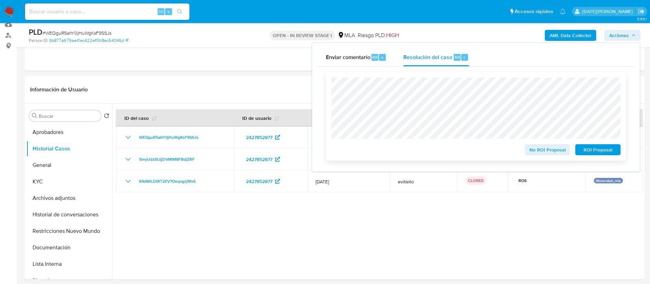
click at [607, 149] on span "ROI Proposal" at bounding box center [598, 150] width 36 height 10
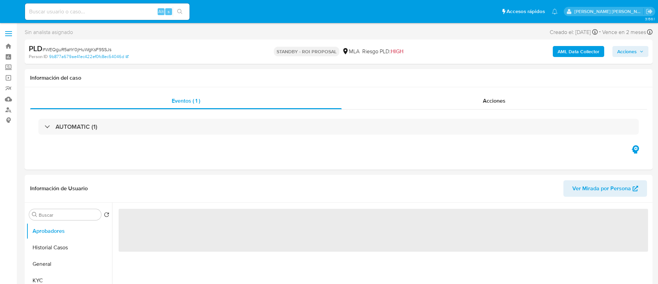
select select "10"
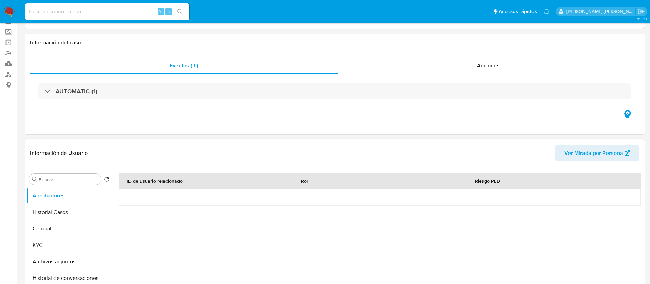
scroll to position [51, 0]
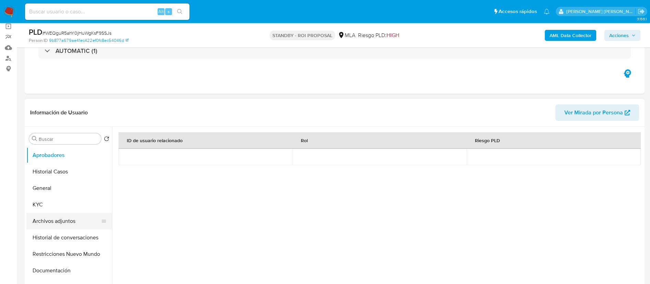
click at [71, 225] on button "Archivos adjuntos" at bounding box center [66, 221] width 80 height 16
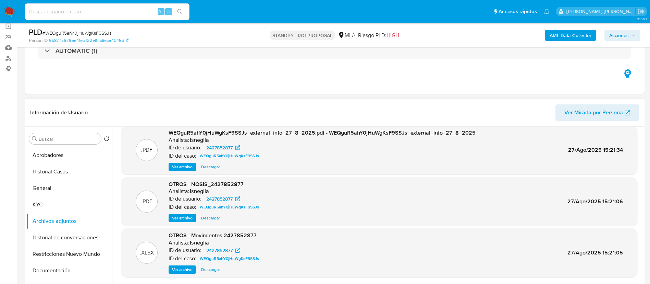
scroll to position [103, 0]
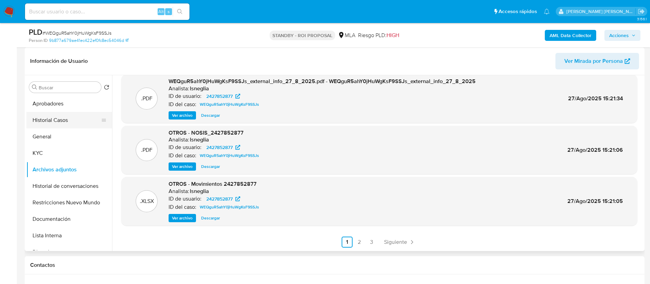
click at [74, 127] on button "Historial Casos" at bounding box center [66, 120] width 80 height 16
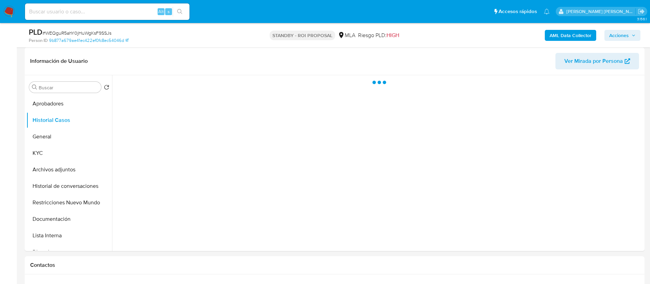
scroll to position [0, 0]
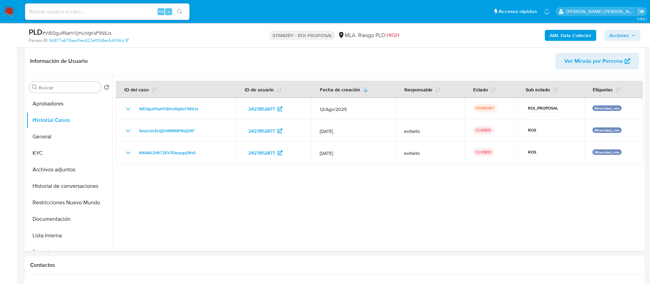
click at [114, 12] on input at bounding box center [107, 11] width 165 height 9
paste input "WmcK1NkrjtDGFMmx5XzEAWB4"
type input "WmcK1NkrjtDGFMmx5XzEAWB4"
click at [181, 10] on icon "search-icon" at bounding box center [179, 11] width 5 height 5
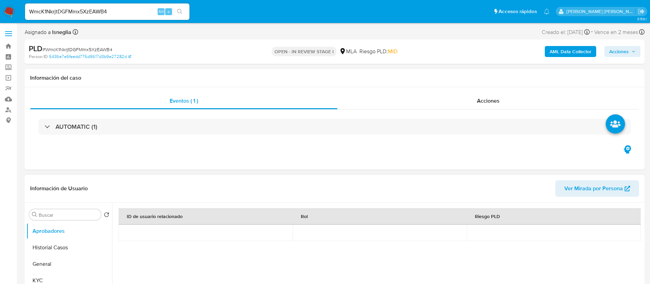
select select "10"
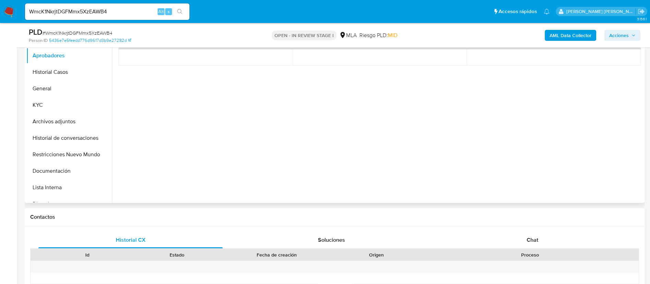
scroll to position [154, 0]
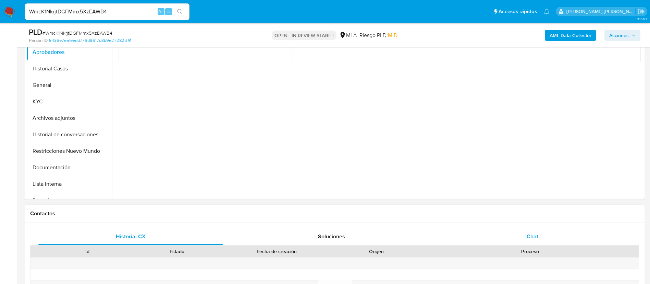
click at [526, 236] on div "Chat" at bounding box center [533, 236] width 184 height 16
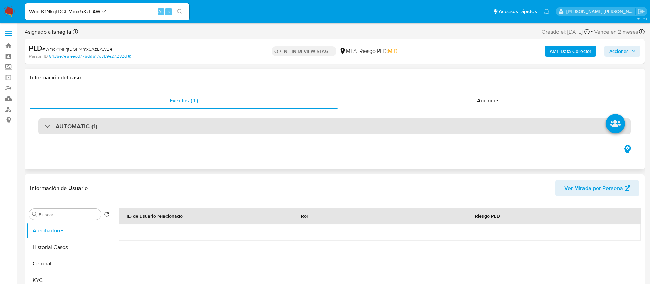
scroll to position [0, 0]
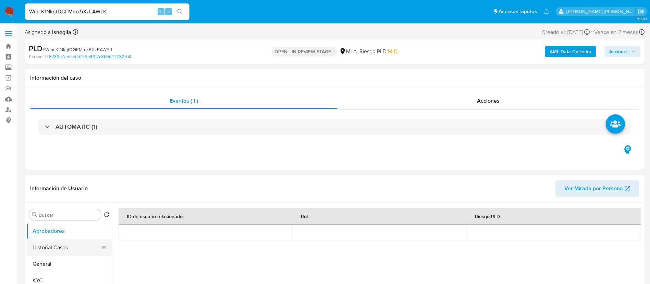
click at [69, 246] on button "Historial Casos" at bounding box center [66, 247] width 80 height 16
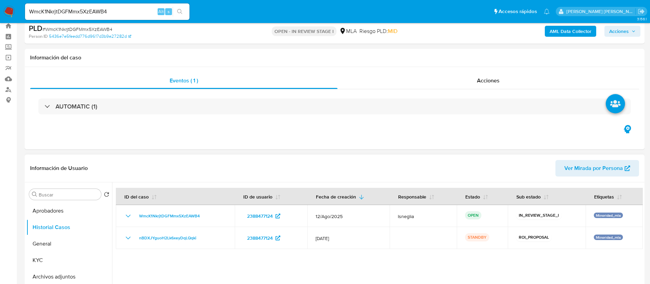
scroll to position [51, 0]
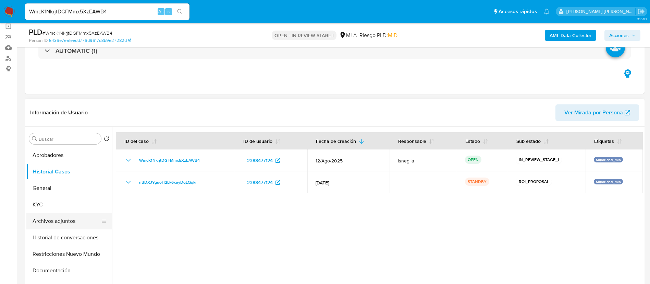
click at [74, 219] on button "Archivos adjuntos" at bounding box center [66, 221] width 80 height 16
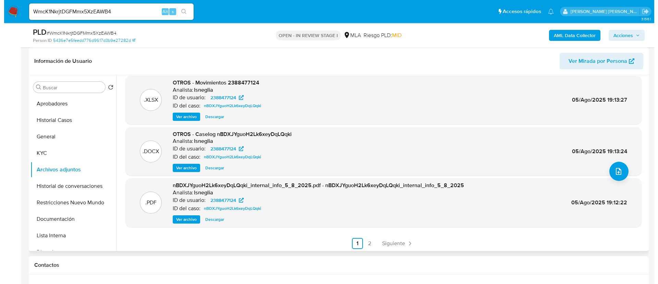
scroll to position [58, 0]
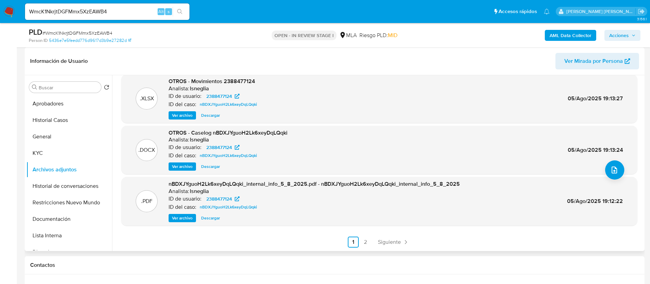
click at [191, 116] on span "Ver archivo" at bounding box center [182, 115] width 21 height 7
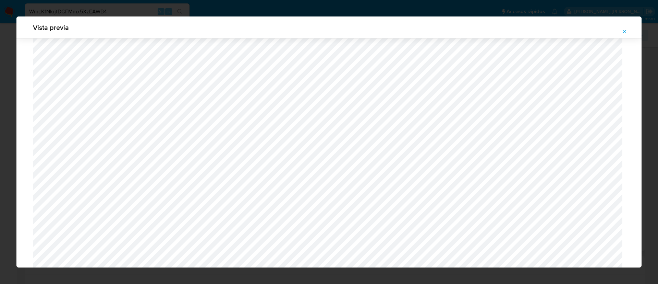
scroll to position [1307, 0]
click at [622, 30] on button "Attachment preview" at bounding box center [624, 31] width 15 height 11
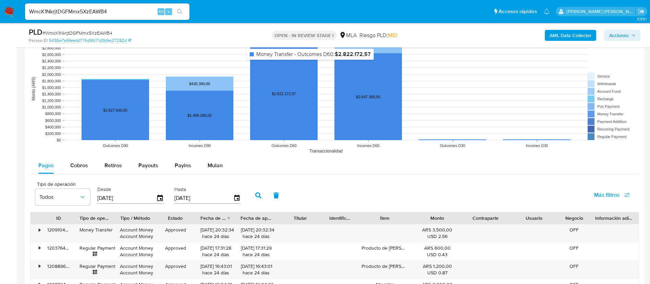
scroll to position [823, 0]
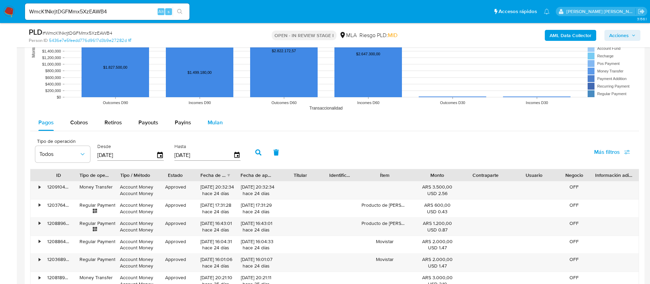
click at [213, 124] on span "Mulan" at bounding box center [215, 122] width 15 height 8
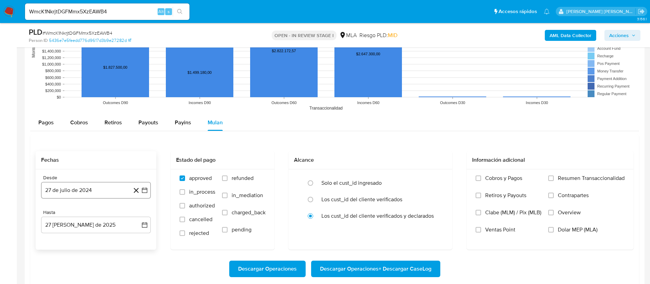
click at [97, 189] on button "27 de julio de 2024" at bounding box center [96, 190] width 110 height 16
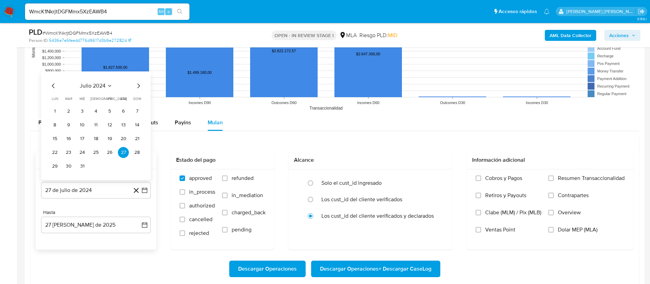
click at [52, 85] on icon "Mes anterior" at bounding box center [53, 86] width 8 height 8
click at [52, 86] on icon "Mes anterior" at bounding box center [53, 86] width 8 height 8
click at [100, 89] on span "abril 2024" at bounding box center [92, 85] width 25 height 7
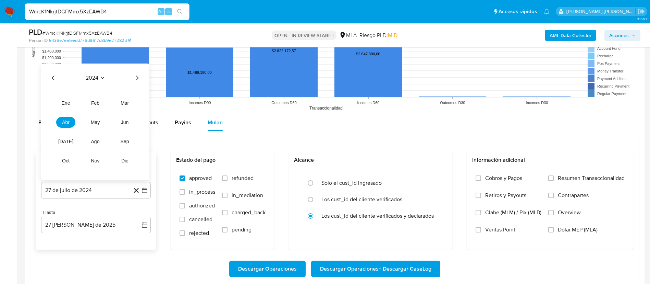
click at [132, 81] on div "2024" at bounding box center [95, 78] width 92 height 8
click at [136, 79] on icon "Año siguiente" at bounding box center [137, 78] width 8 height 8
click at [124, 104] on span "mar" at bounding box center [125, 102] width 8 height 5
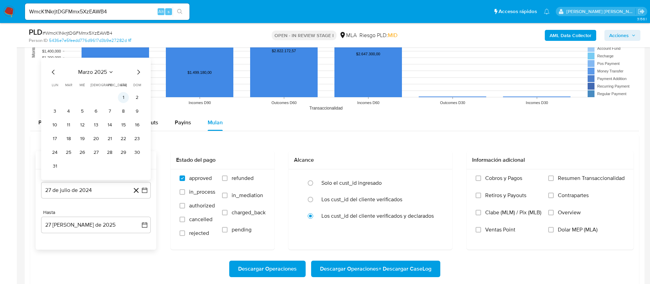
click at [127, 98] on button "1" at bounding box center [123, 97] width 11 height 11
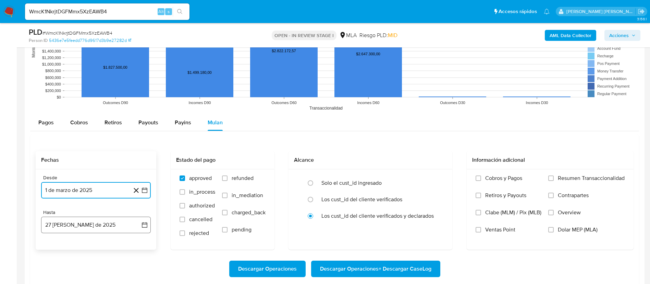
click at [74, 226] on button "27 de agosto de 2025" at bounding box center [96, 224] width 110 height 16
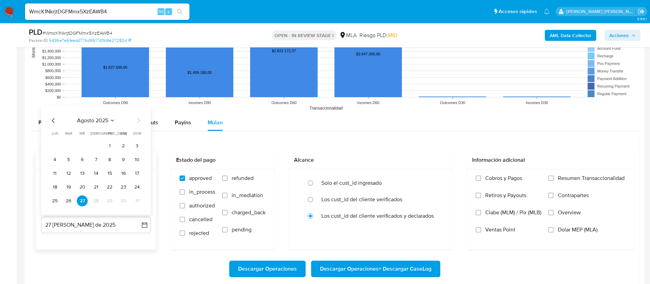
click at [53, 121] on icon "Mes anterior" at bounding box center [53, 120] width 8 height 8
click at [99, 194] on tbody "1 2 3 4 5 6 7 8 9 10 11 12 13 14 15 16 17 18 19 20 21 22 23 24 25 26 27 28 29 3…" at bounding box center [95, 173] width 93 height 66
click at [99, 199] on button "31" at bounding box center [96, 200] width 11 height 11
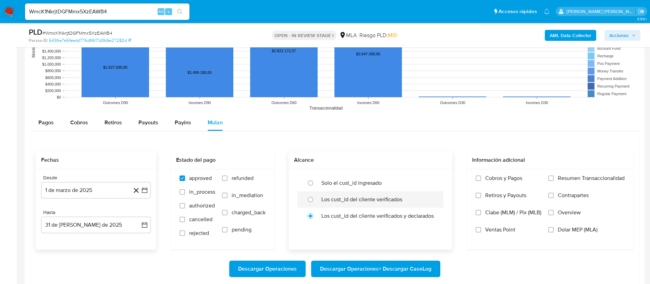
click at [379, 192] on div "Los cust_id del cliente verificados" at bounding box center [378, 199] width 112 height 16
radio input "true"
click at [587, 229] on span "Dolar MEP (MLA)" at bounding box center [578, 229] width 40 height 7
click at [554, 229] on input "Dolar MEP (MLA)" at bounding box center [551, 229] width 5 height 5
click at [357, 269] on span "Descargar Operaciones + Descargar CaseLog" at bounding box center [375, 268] width 111 height 15
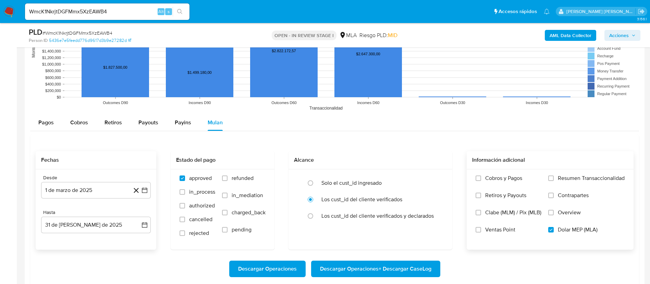
click at [80, 7] on input "WmcK1NkrjtDGFMmx5XzEAWB4" at bounding box center [107, 11] width 165 height 9
paste input "JVZSbStz0OwkUF7jDQQVIGX0"
type input "JVZSbStz0OwkUF7jDQQVIGX0"
click at [179, 11] on icon "search-icon" at bounding box center [179, 11] width 5 height 5
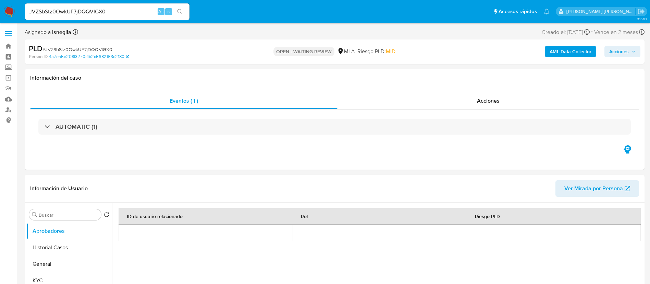
select select "10"
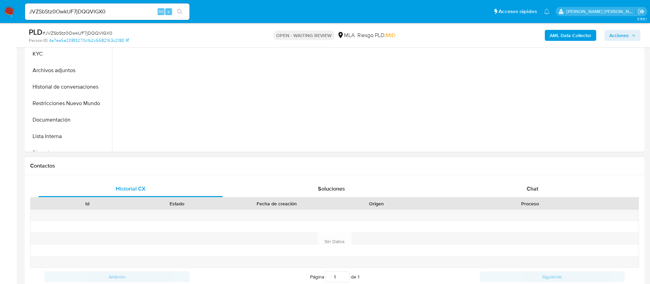
scroll to position [206, 0]
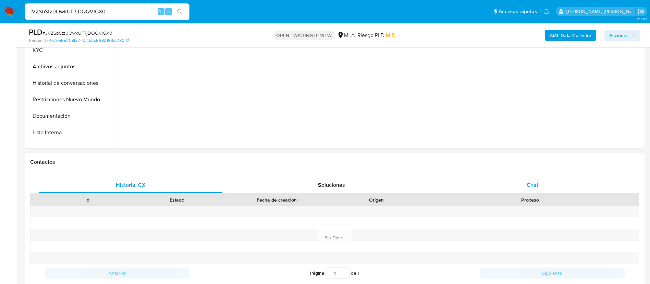
click at [523, 180] on div "Chat" at bounding box center [533, 185] width 184 height 16
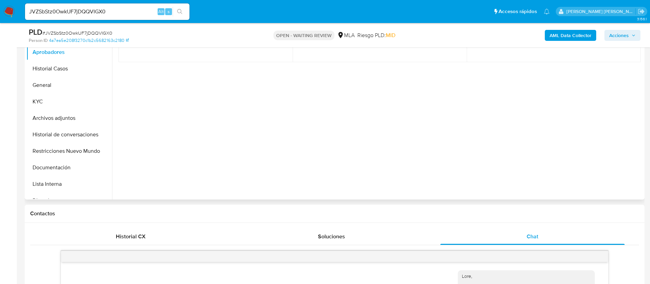
scroll to position [51, 0]
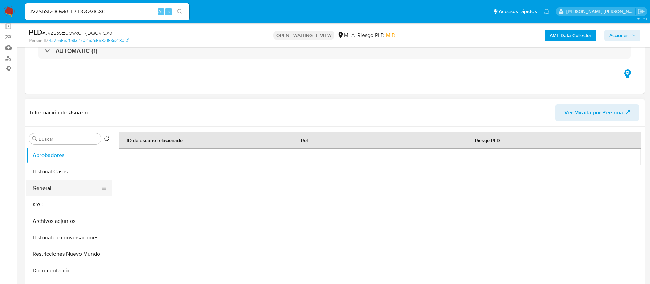
click at [53, 193] on button "General" at bounding box center [66, 188] width 80 height 16
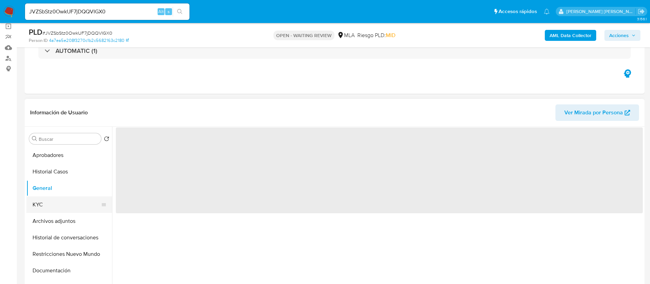
click at [53, 197] on button "KYC" at bounding box center [66, 204] width 80 height 16
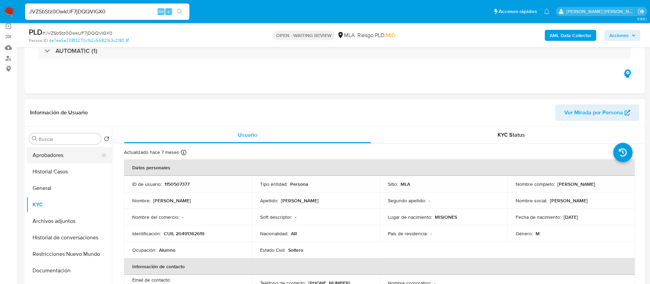
click at [71, 162] on button "Aprobadores" at bounding box center [66, 155] width 80 height 16
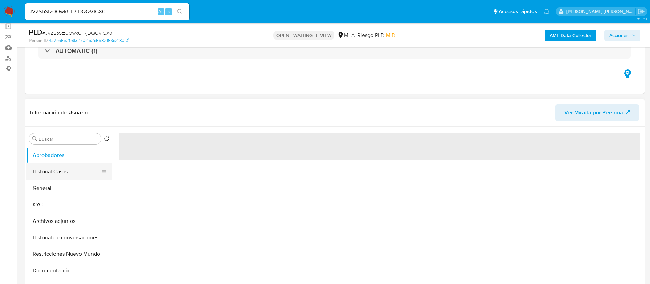
click at [71, 168] on button "Historial Casos" at bounding box center [66, 171] width 80 height 16
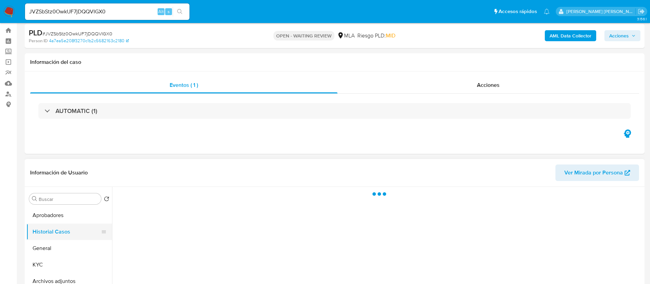
scroll to position [0, 0]
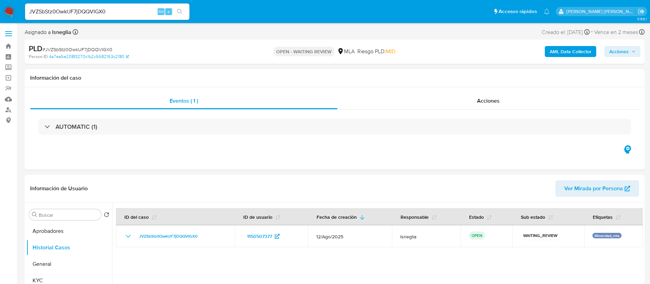
click at [65, 47] on span "# JVZSbStz0OwkUF7jDQQVIGX0" at bounding box center [78, 49] width 70 height 7
copy span "JVZSbStz0OwkUF7jDQQVIGX0"
click at [10, 13] on img at bounding box center [9, 12] width 12 height 12
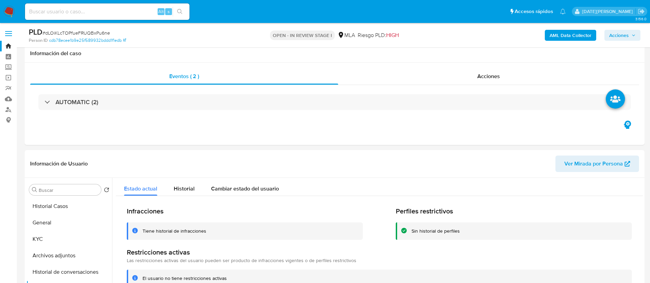
select select "10"
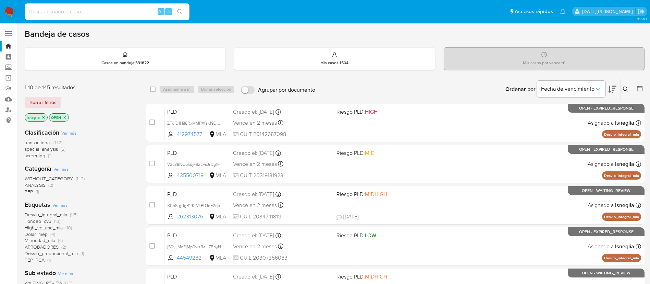
click at [629, 90] on button at bounding box center [626, 89] width 11 height 8
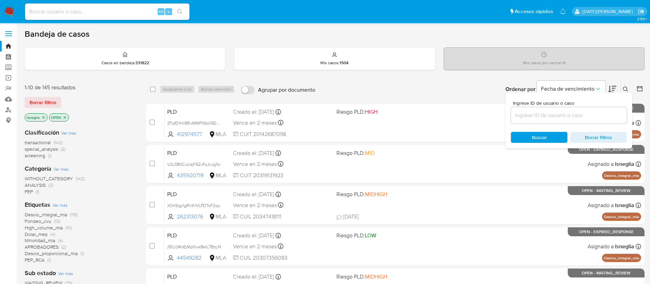
click at [557, 111] on input at bounding box center [569, 115] width 116 height 9
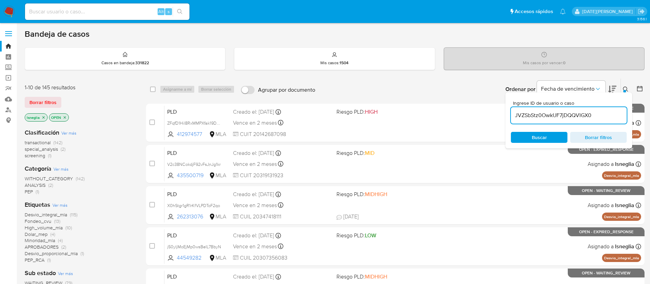
type input "JVZSbStz0OwkUF7jDQQVIGX0"
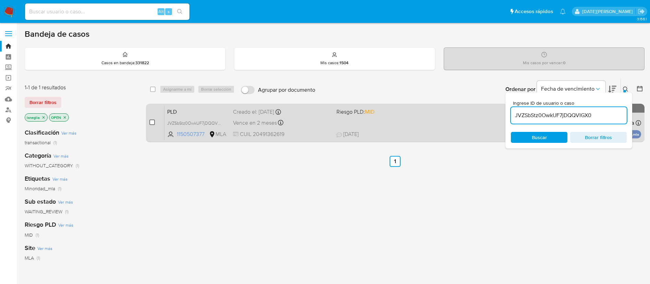
click at [152, 121] on input "checkbox" at bounding box center [151, 121] width 5 height 5
checkbox input "true"
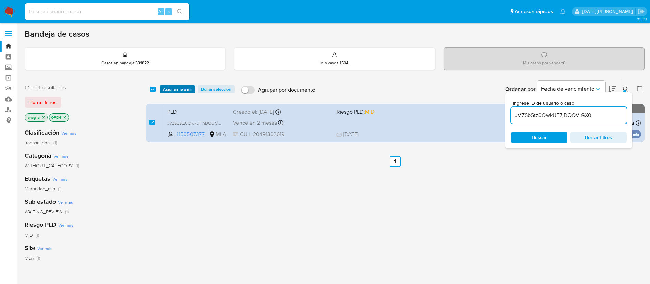
click at [180, 87] on span "Asignarme a mí" at bounding box center [177, 89] width 28 height 7
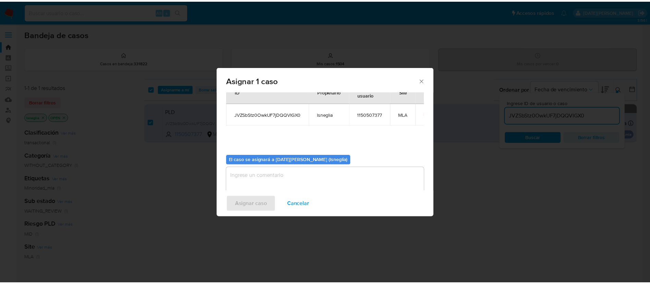
scroll to position [36, 0]
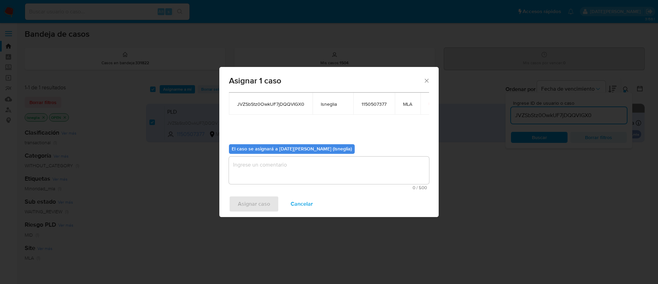
click at [269, 173] on textarea "assign-modal" at bounding box center [329, 169] width 200 height 27
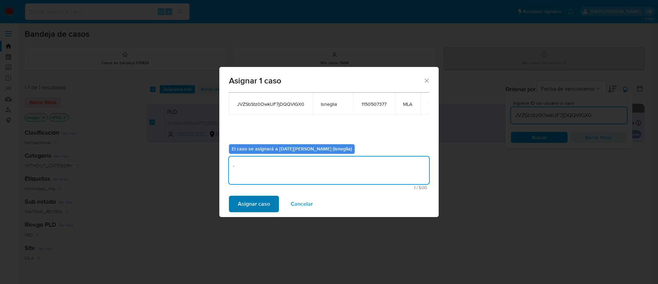
type textarea "."
click at [244, 202] on span "Asignar caso" at bounding box center [254, 203] width 32 height 15
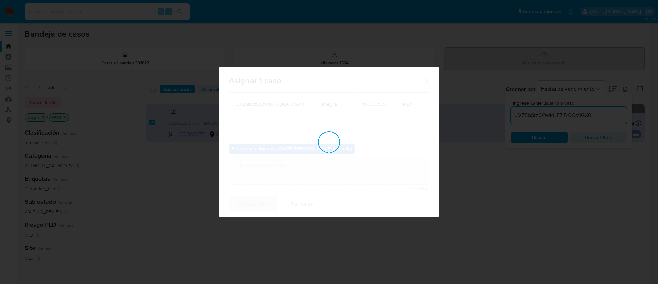
checkbox input "false"
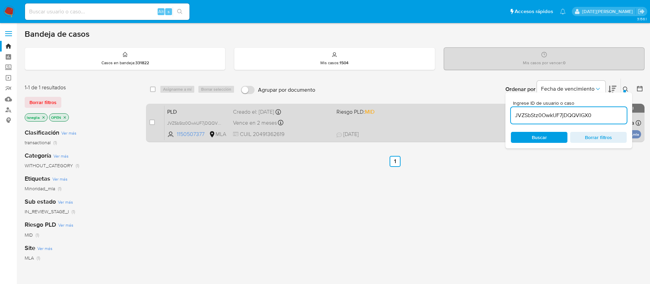
click at [187, 112] on span "PLD" at bounding box center [197, 111] width 60 height 9
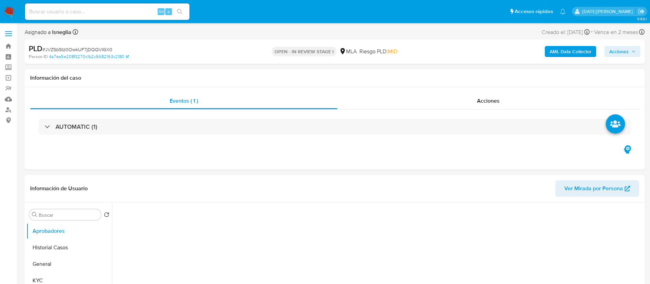
select select "10"
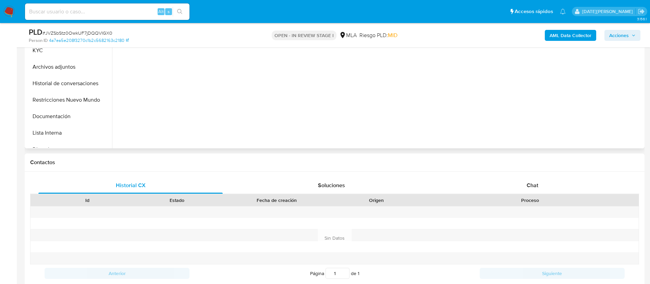
scroll to position [206, 0]
click at [527, 185] on div "Chat" at bounding box center [533, 185] width 184 height 16
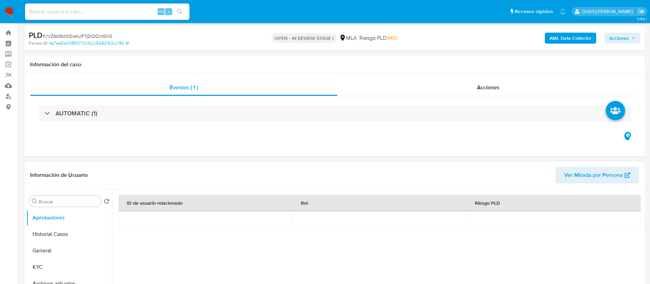
scroll to position [0, 0]
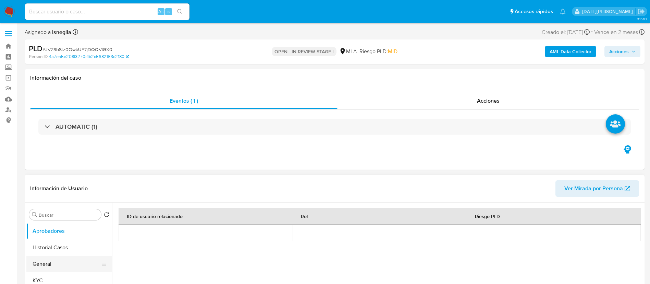
click at [55, 260] on button "General" at bounding box center [66, 263] width 80 height 16
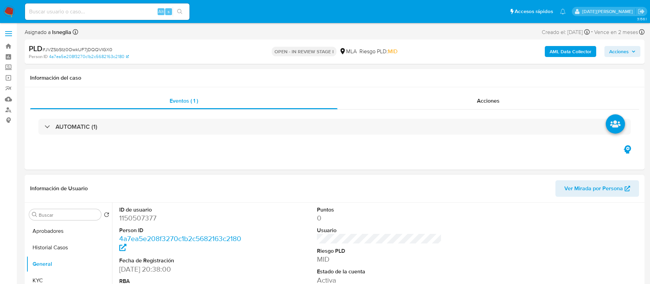
click at [153, 218] on dd "1150507377" at bounding box center [181, 218] width 125 height 10
click at [152, 218] on dd "1150507377" at bounding box center [181, 218] width 125 height 10
copy dd "1150507377"
click at [146, 220] on dd "1150507377" at bounding box center [181, 218] width 125 height 10
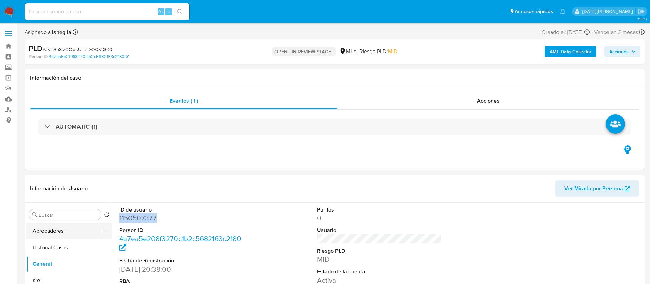
click at [52, 248] on button "Historial Casos" at bounding box center [69, 247] width 86 height 16
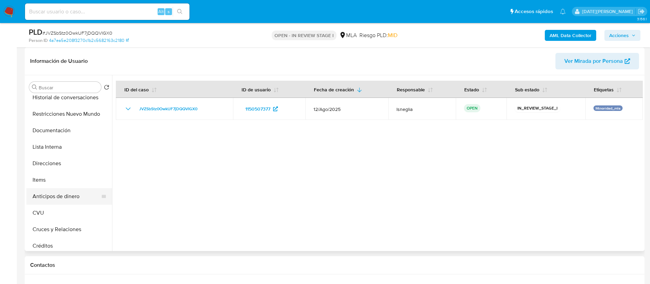
scroll to position [51, 0]
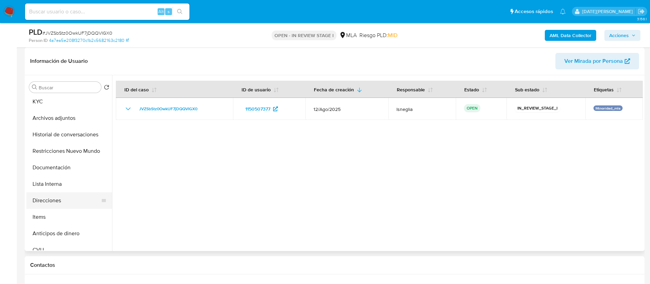
click at [53, 201] on button "Direcciones" at bounding box center [66, 200] width 80 height 16
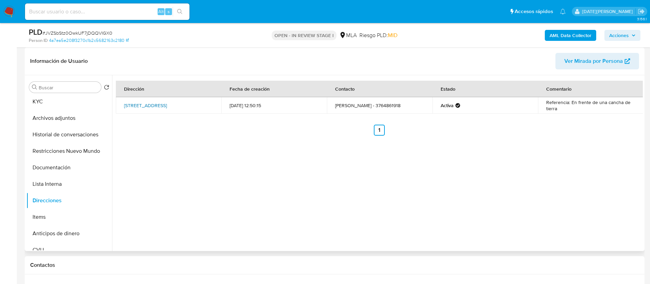
click at [167, 109] on link "Calle Calle 77 C Casa 9162 Sn, Posadas, Misiones, 3300, Argentina SN" at bounding box center [145, 105] width 43 height 7
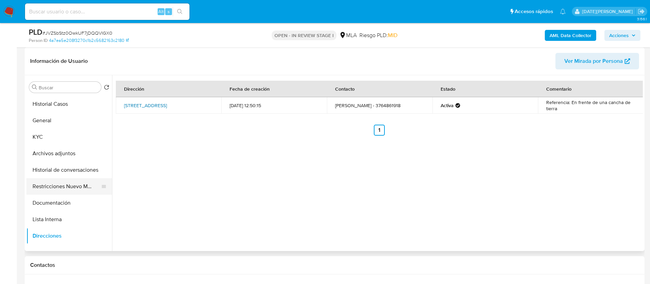
scroll to position [0, 0]
click at [51, 153] on button "KYC" at bounding box center [66, 153] width 80 height 16
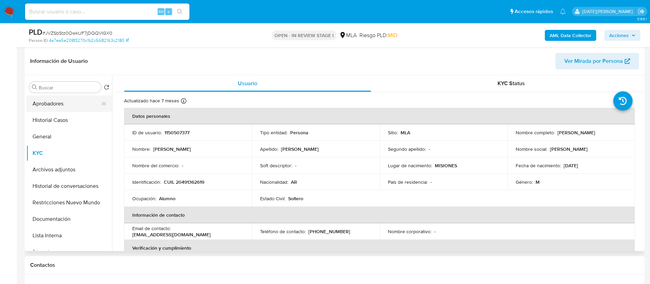
click at [57, 102] on button "Aprobadores" at bounding box center [66, 103] width 80 height 16
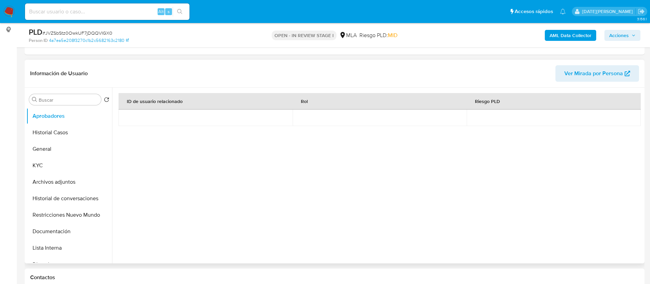
scroll to position [154, 0]
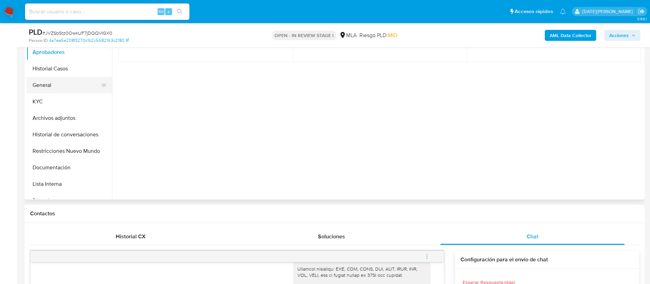
click at [54, 91] on button "General" at bounding box center [66, 85] width 80 height 16
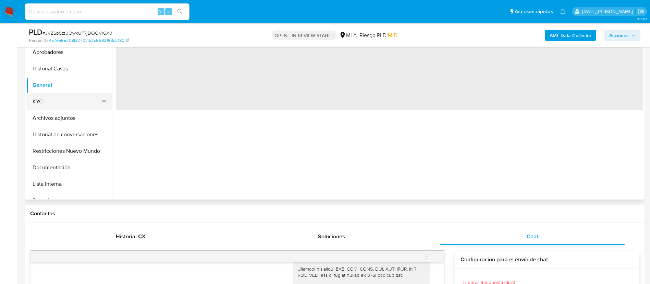
click at [54, 97] on button "KYC" at bounding box center [66, 101] width 80 height 16
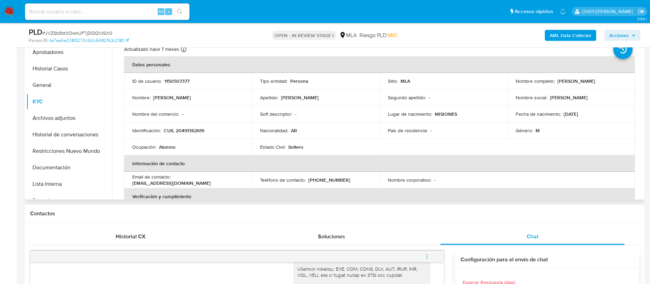
drag, startPoint x: 556, startPoint y: 81, endPoint x: 624, endPoint y: 79, distance: 67.9
click at [624, 79] on div "Nombre completo : Tomas Agustin Machado" at bounding box center [571, 81] width 111 height 6
copy p "Tomas Agustin Machado"
drag, startPoint x: 165, startPoint y: 128, endPoint x: 211, endPoint y: 130, distance: 45.6
click at [211, 130] on div "Identificación : CUIL 20491362619" at bounding box center [187, 130] width 111 height 6
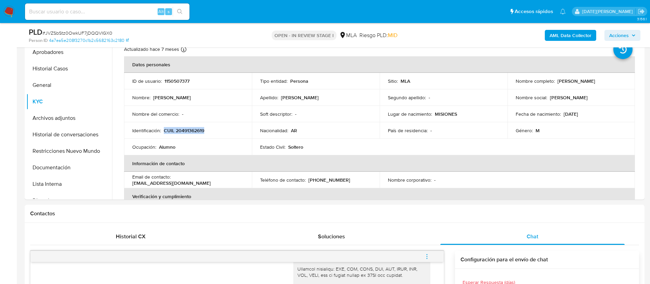
copy p "CUIL 20491362619"
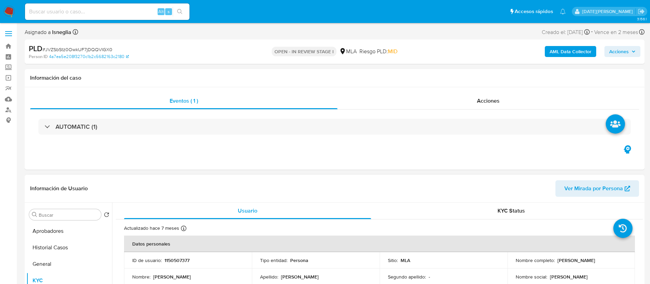
scroll to position [103, 0]
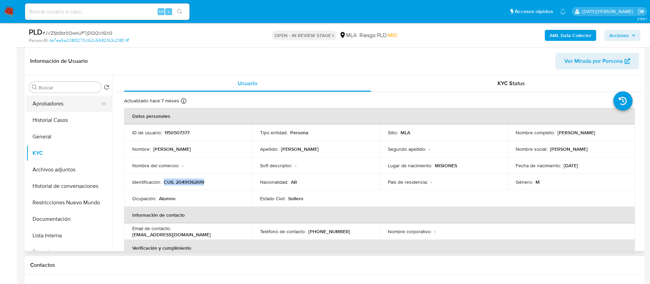
click at [66, 104] on button "Aprobadores" at bounding box center [66, 103] width 80 height 16
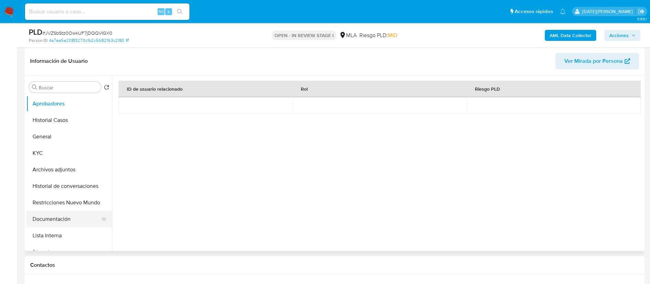
click at [56, 216] on button "Documentación" at bounding box center [66, 218] width 80 height 16
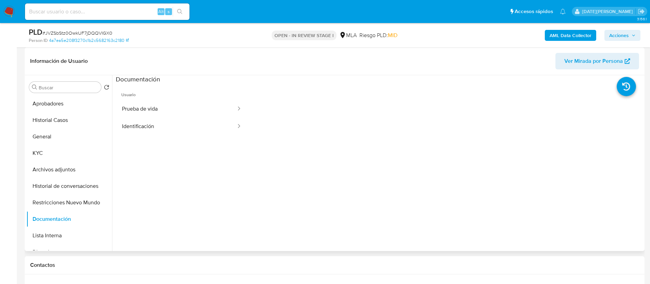
click at [158, 135] on ul "Usuario Prueba de vida Identificación" at bounding box center [182, 182] width 132 height 197
click at [160, 129] on button "Identificación" at bounding box center [176, 126] width 121 height 17
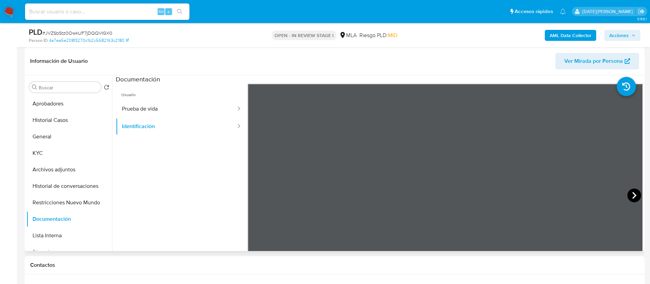
click at [630, 194] on icon at bounding box center [635, 195] width 14 height 14
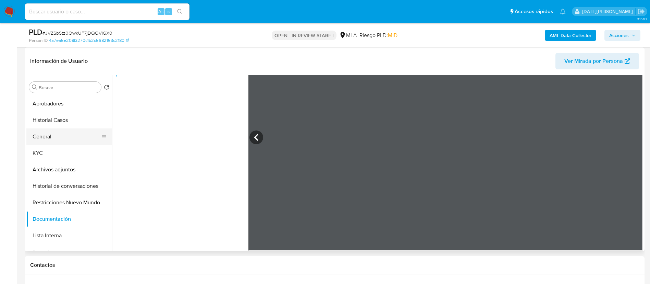
click at [58, 136] on button "General" at bounding box center [66, 136] width 80 height 16
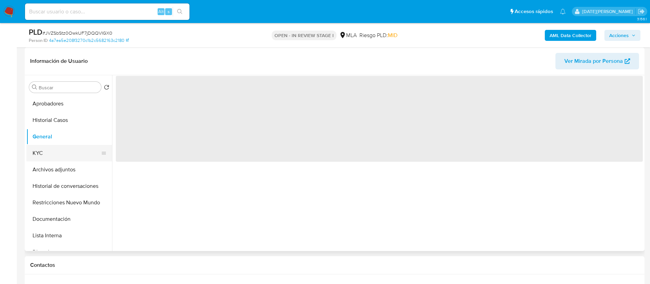
scroll to position [0, 0]
click at [58, 149] on button "KYC" at bounding box center [66, 153] width 80 height 16
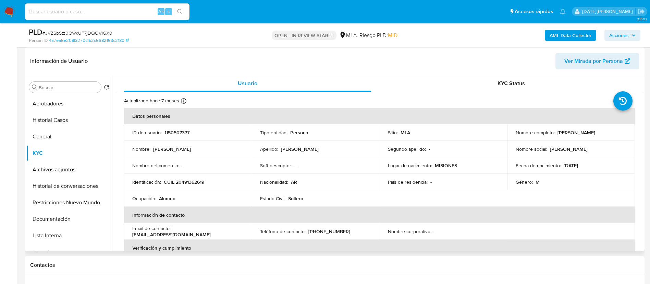
click at [186, 180] on p "CUIL 20491362619" at bounding box center [184, 182] width 40 height 6
copy p "20491362619"
click at [56, 220] on button "Documentación" at bounding box center [66, 218] width 80 height 16
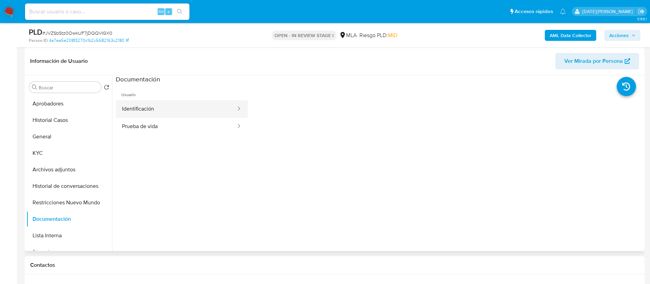
click at [151, 112] on button "Identificación" at bounding box center [176, 108] width 121 height 17
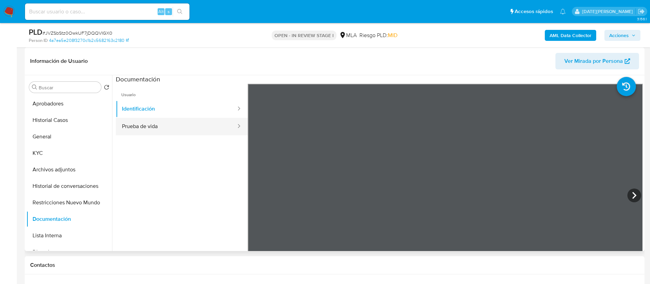
click at [167, 125] on button "Prueba de vida" at bounding box center [176, 126] width 121 height 17
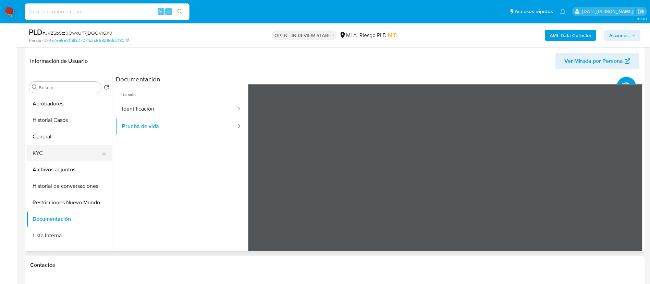
click at [44, 156] on button "KYC" at bounding box center [66, 153] width 80 height 16
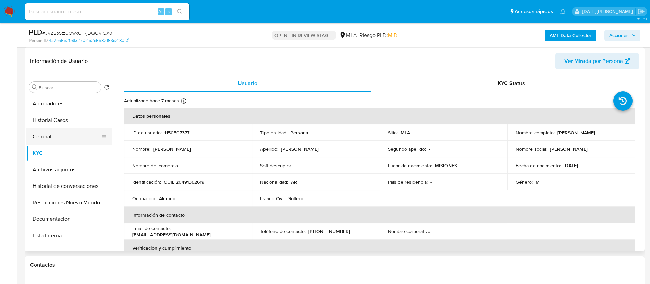
click at [50, 140] on button "General" at bounding box center [66, 136] width 80 height 16
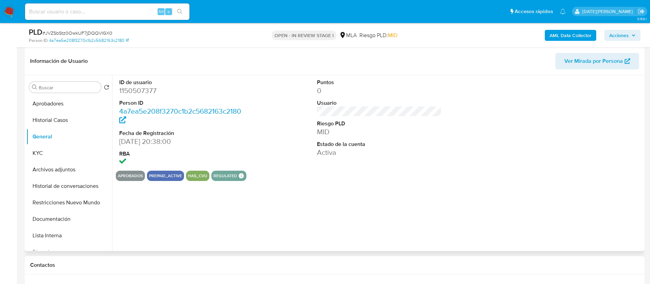
click at [154, 88] on dd "1150507377" at bounding box center [181, 91] width 125 height 10
copy dd "1150507377"
click at [46, 153] on button "KYC" at bounding box center [66, 153] width 80 height 16
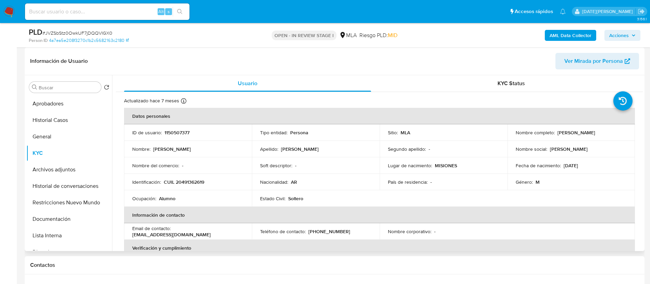
drag, startPoint x: 556, startPoint y: 130, endPoint x: 608, endPoint y: 130, distance: 52.1
click at [596, 130] on p "Tomas Agustin Machado" at bounding box center [577, 132] width 38 height 6
copy p "Tomas Agustin Machado"
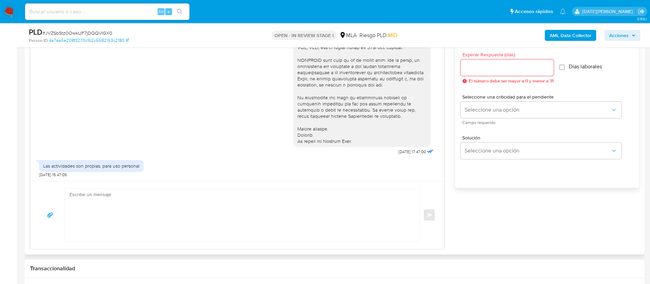
scroll to position [360, 0]
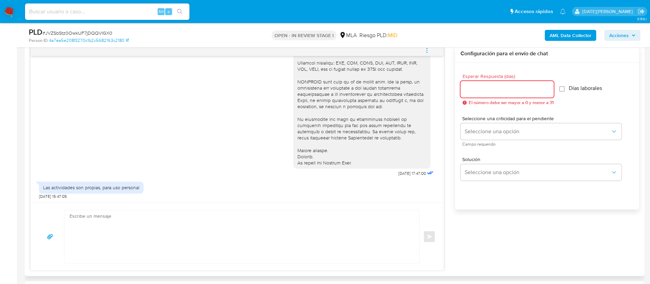
click at [484, 91] on input "Esperar Respuesta (días)" at bounding box center [507, 89] width 93 height 9
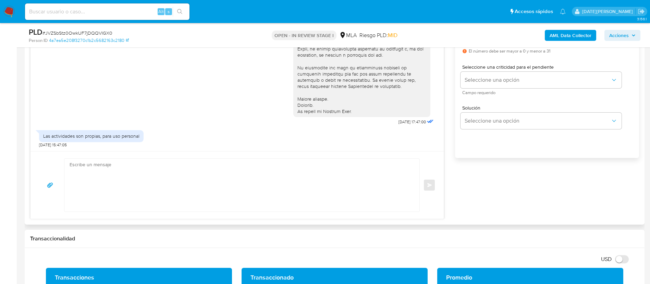
type input "3"
click at [311, 176] on textarea at bounding box center [240, 184] width 341 height 53
paste textarea "Hola [Nombre del menor], En función de las operaciones registradas en tu cuenta…"
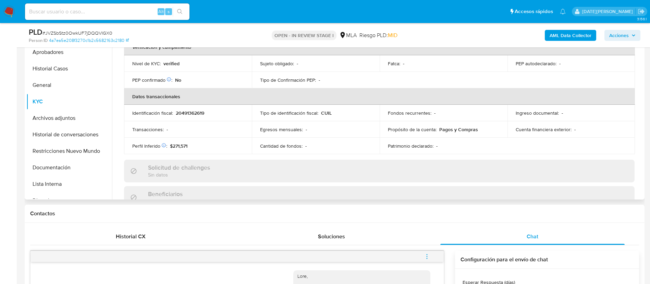
scroll to position [0, 0]
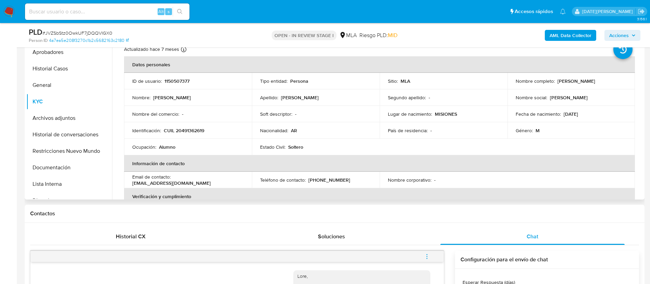
drag, startPoint x: 555, startPoint y: 79, endPoint x: 611, endPoint y: 79, distance: 55.5
click at [611, 79] on div "Nombre completo : Tomas Agustin Machado" at bounding box center [571, 81] width 111 height 6
copy p "Tomas Agustin Machado"
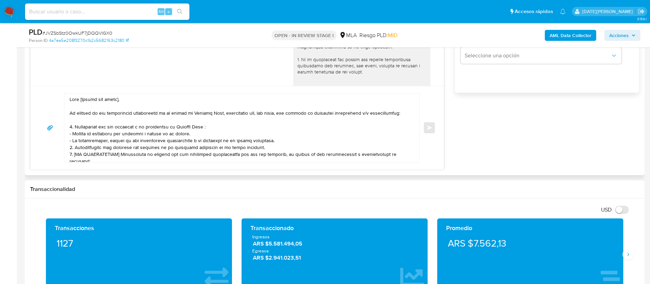
scroll to position [463, 0]
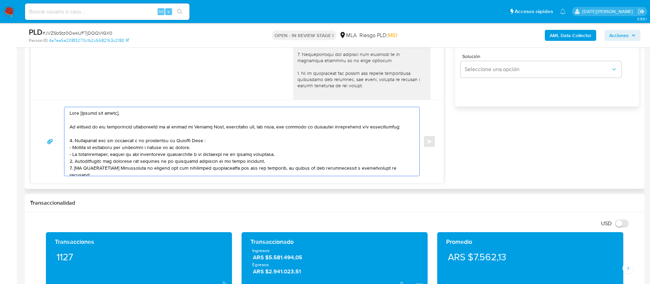
drag, startPoint x: 80, startPoint y: 113, endPoint x: 129, endPoint y: 113, distance: 48.7
click at [129, 113] on textarea at bounding box center [240, 141] width 341 height 69
paste textarea "Tomas Agustin Machado"
click at [222, 139] on textarea at bounding box center [240, 141] width 341 height 69
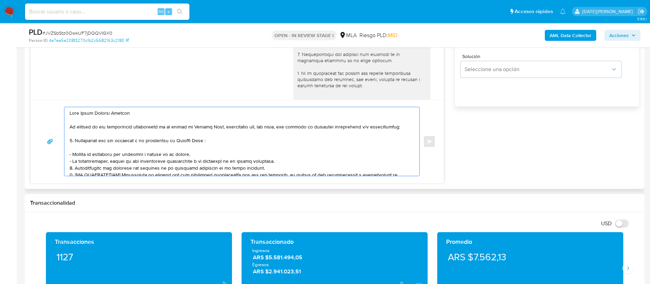
click at [284, 163] on textarea at bounding box center [240, 141] width 341 height 69
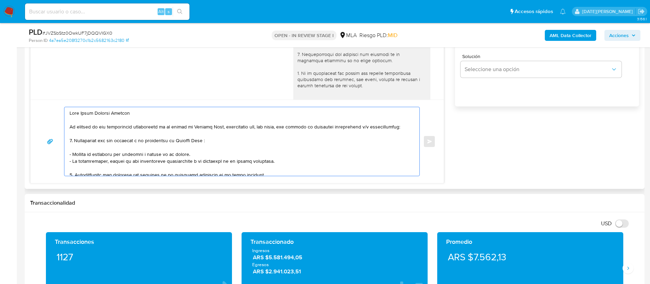
click at [205, 109] on textarea at bounding box center [240, 141] width 341 height 69
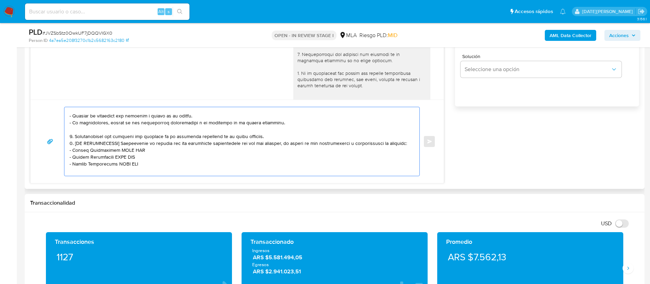
scroll to position [54, 0]
click at [278, 136] on textarea at bounding box center [240, 141] width 341 height 69
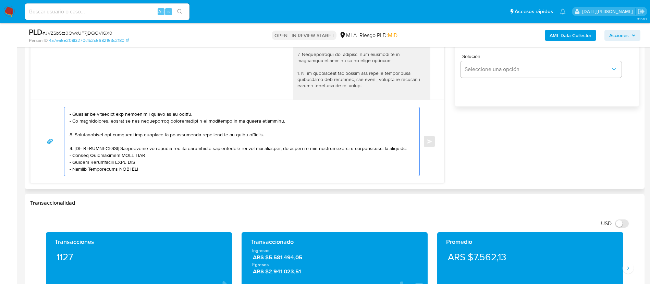
drag, startPoint x: 73, startPoint y: 147, endPoint x: 122, endPoint y: 149, distance: 48.7
click at [122, 149] on textarea at bounding box center [240, 141] width 341 height 69
drag, startPoint x: 73, startPoint y: 156, endPoint x: 150, endPoint y: 156, distance: 76.8
click at [150, 156] on textarea at bounding box center [240, 141] width 341 height 69
paste textarea "Carlos Alberto Macero"
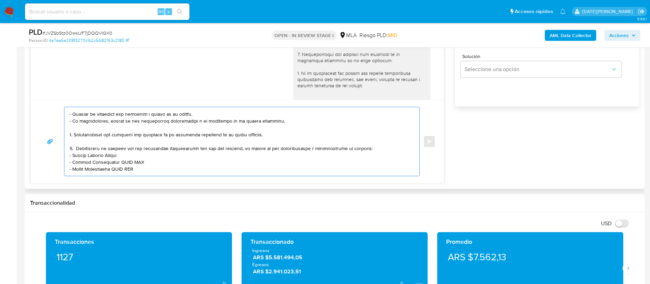
drag, startPoint x: 72, startPoint y: 162, endPoint x: 149, endPoint y: 162, distance: 77.1
click at [149, 162] on textarea at bounding box center [240, 141] width 341 height 69
paste textarea "Javier Ruiz Diaz"
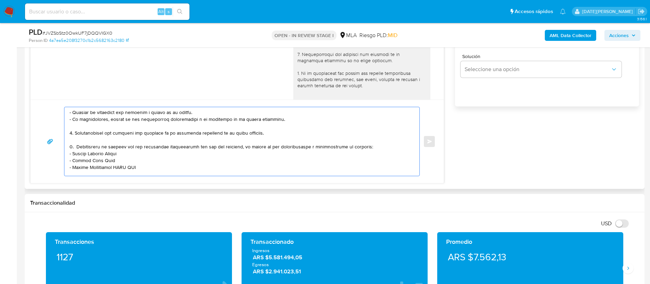
drag, startPoint x: 73, startPoint y: 169, endPoint x: 143, endPoint y: 165, distance: 70.7
click at [143, 165] on textarea at bounding box center [240, 141] width 341 height 69
paste textarea "Grupo Norte Srl"
click at [80, 170] on textarea at bounding box center [240, 141] width 341 height 69
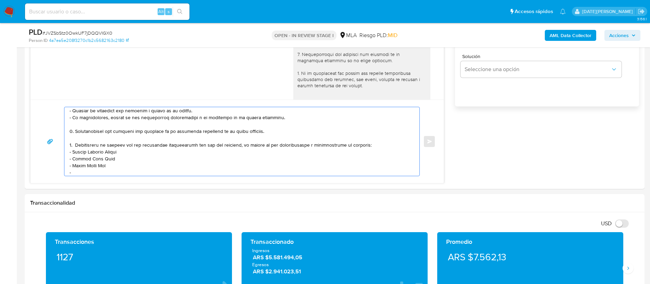
paste textarea "Rivero Ramon Horacio"
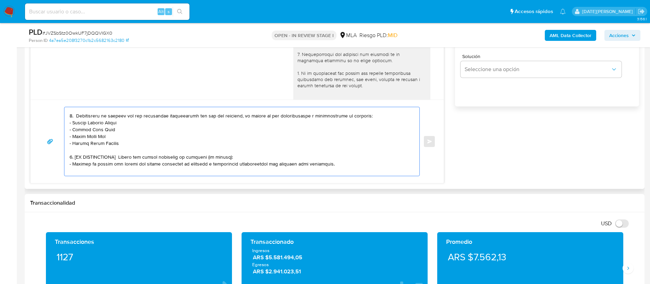
scroll to position [109, 0]
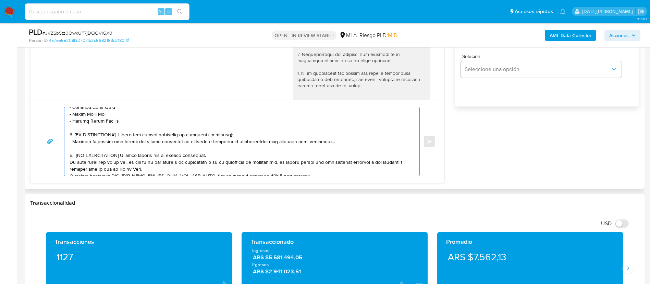
drag, startPoint x: 71, startPoint y: 135, endPoint x: 214, endPoint y: 154, distance: 144.2
click at [214, 154] on textarea at bounding box center [240, 141] width 341 height 69
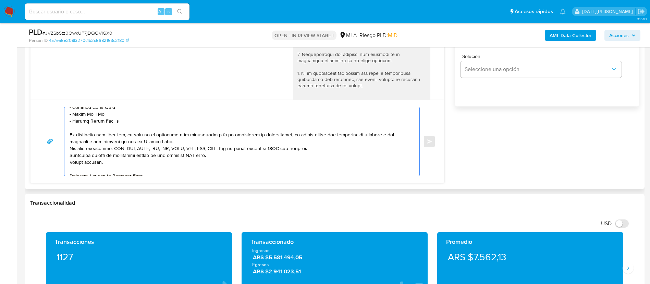
click at [249, 141] on textarea at bounding box center [240, 141] width 341 height 69
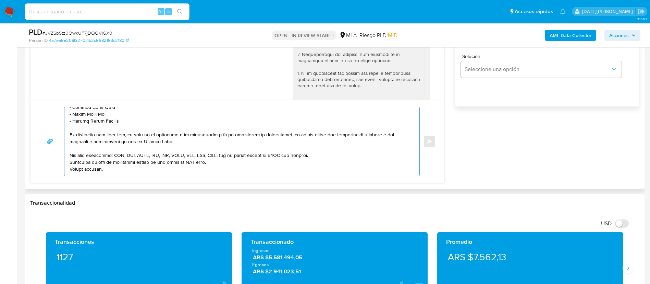
click at [330, 156] on textarea at bounding box center [240, 141] width 341 height 69
click at [194, 166] on textarea at bounding box center [240, 141] width 341 height 69
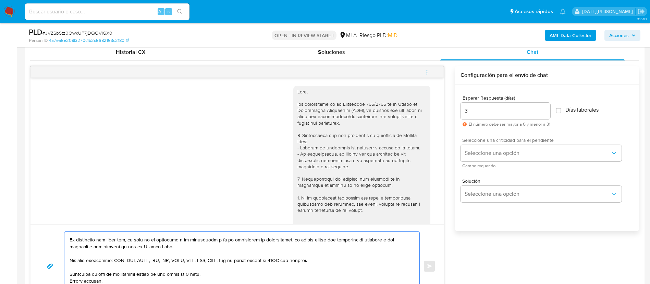
scroll to position [309, 0]
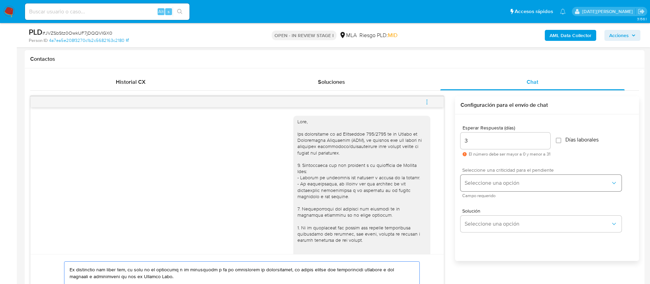
type textarea "Hola Tomas Agustin Machado Muchas gracias por la respuesta. La información no r…"
click at [511, 181] on span "Seleccione una opción" at bounding box center [538, 182] width 146 height 7
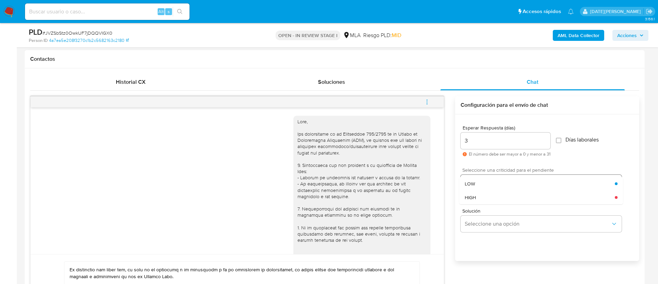
click at [488, 195] on div "HIGH" at bounding box center [540, 197] width 150 height 14
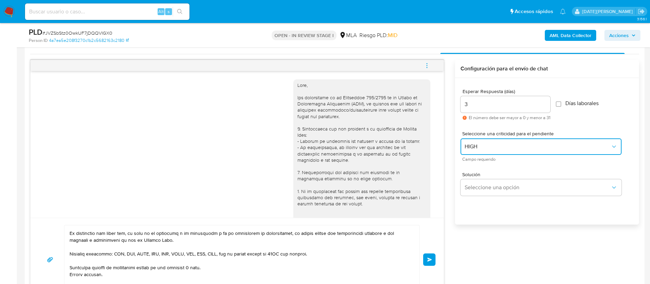
scroll to position [360, 0]
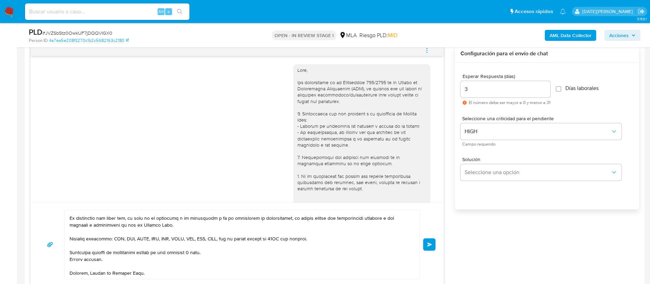
click at [432, 241] on button "Enviar" at bounding box center [429, 244] width 12 height 12
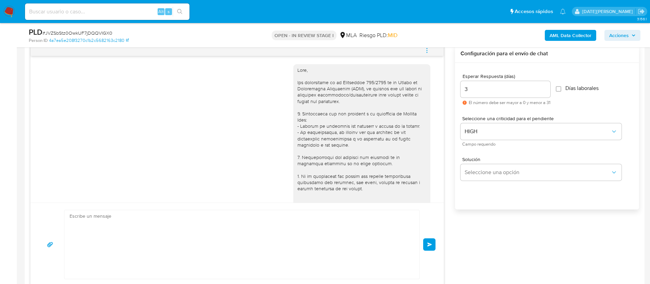
scroll to position [464, 0]
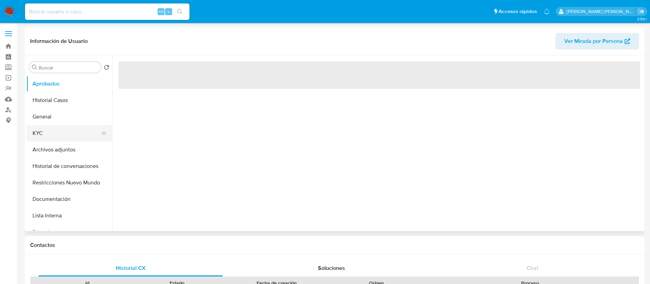
click at [47, 137] on button "KYC" at bounding box center [66, 133] width 80 height 16
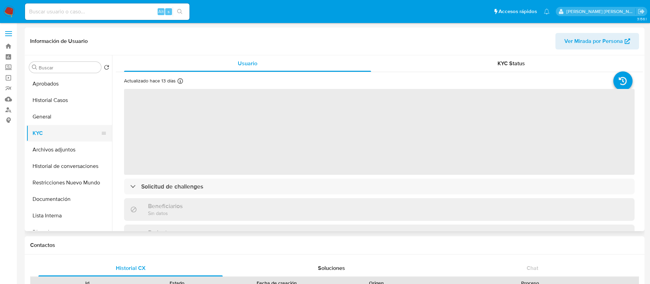
select select "10"
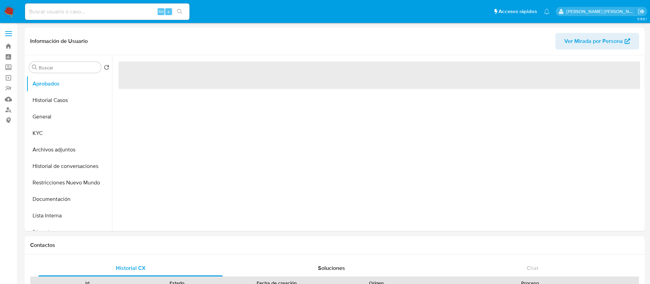
select select "10"
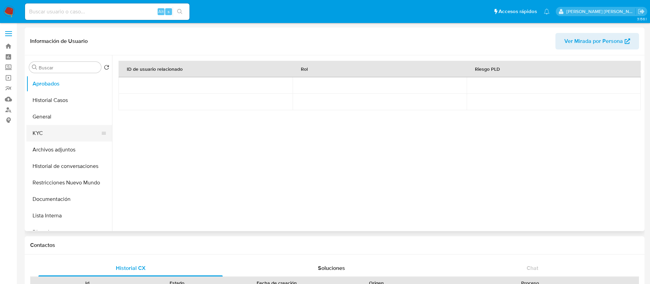
click at [56, 129] on button "KYC" at bounding box center [66, 133] width 80 height 16
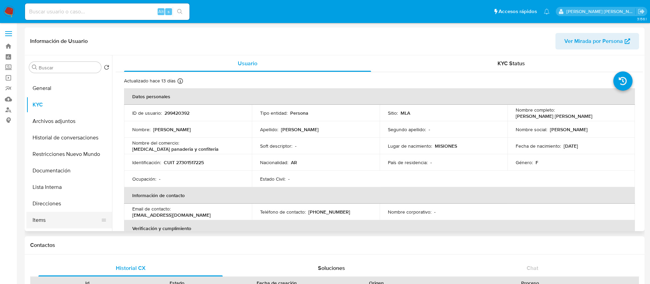
scroll to position [51, 0]
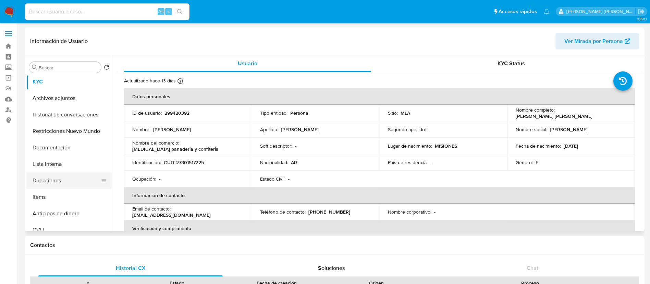
click at [62, 181] on button "Direcciones" at bounding box center [66, 180] width 80 height 16
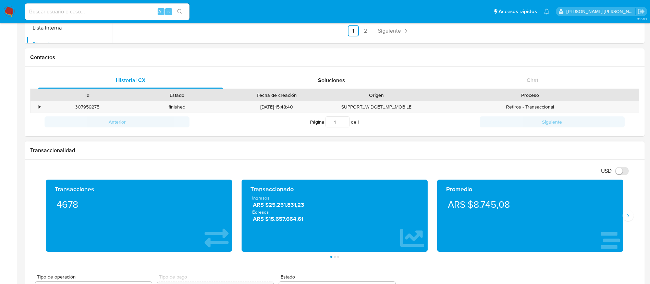
scroll to position [257, 0]
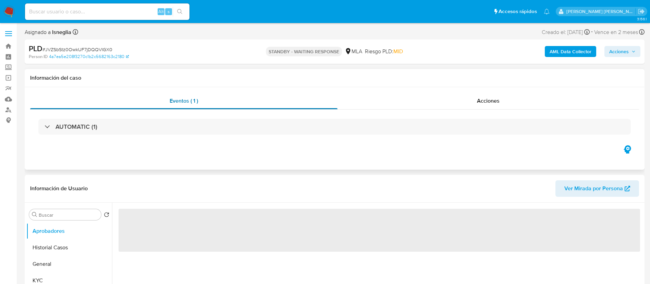
select select "10"
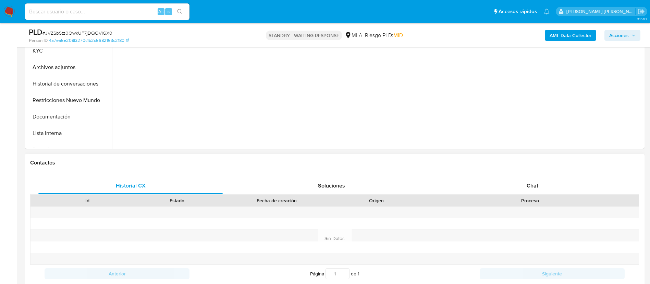
scroll to position [206, 0]
click at [526, 177] on div "Chat" at bounding box center [533, 185] width 184 height 16
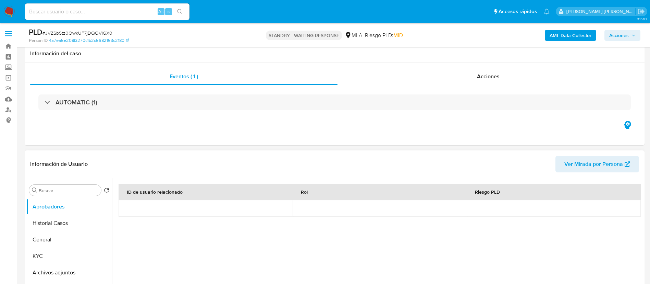
scroll to position [51, 0]
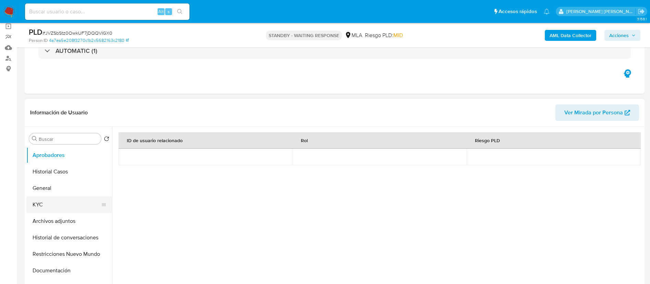
click at [49, 203] on button "KYC" at bounding box center [66, 204] width 80 height 16
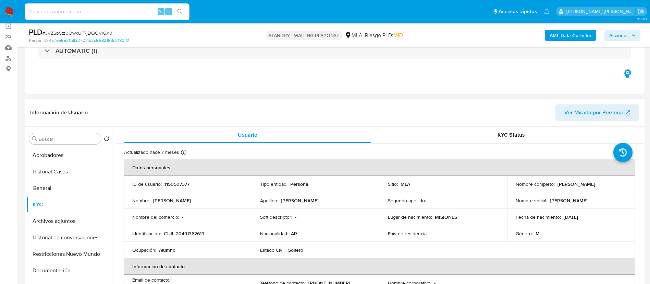
drag, startPoint x: 556, startPoint y: 184, endPoint x: 610, endPoint y: 184, distance: 54.2
click at [610, 184] on div "Nombre completo : Tomas Agustin Machado" at bounding box center [571, 184] width 111 height 6
copy p "Tomas Agustin Machado"
click at [95, 14] on input at bounding box center [107, 11] width 165 height 9
paste input "WmcK1NkrjtDGFMmx5XzEAWB4"
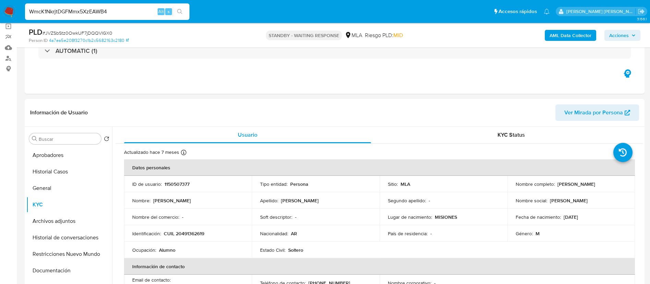
type input "WmcK1NkrjtDGFMmx5XzEAWB4"
click at [184, 10] on button "search-icon" at bounding box center [180, 12] width 14 height 10
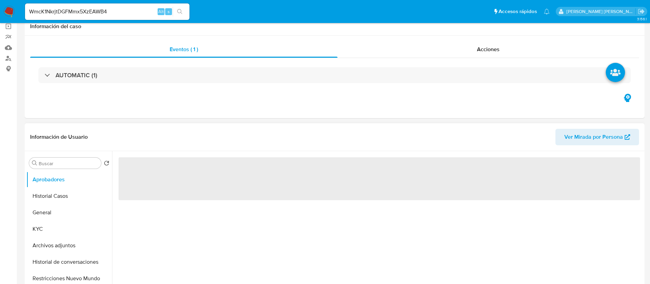
select select "10"
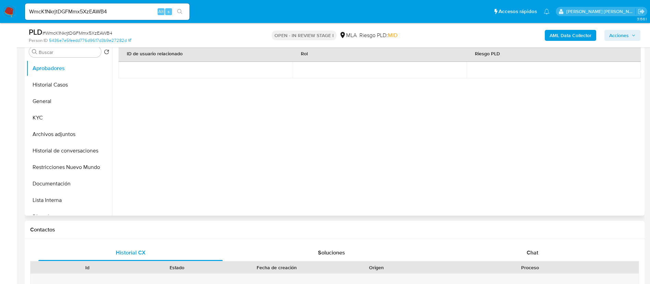
scroll to position [154, 0]
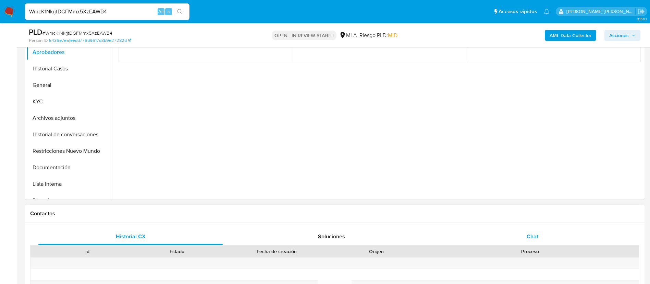
click at [527, 235] on div "Chat" at bounding box center [533, 236] width 184 height 16
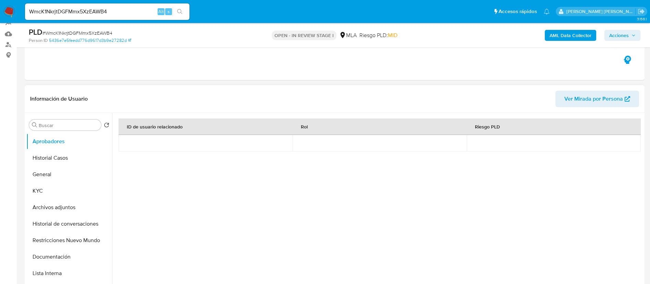
scroll to position [0, 0]
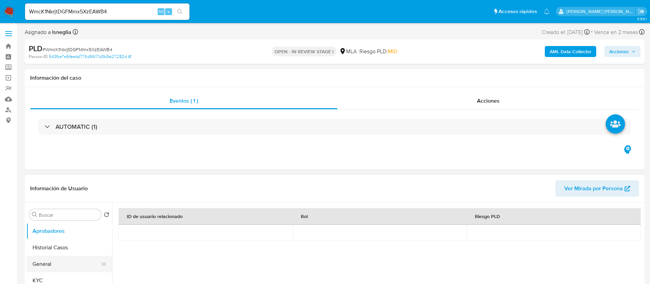
click at [41, 263] on button "General" at bounding box center [66, 263] width 80 height 16
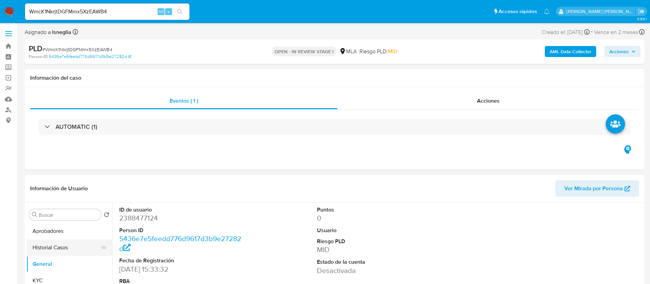
click at [47, 247] on button "Historial Casos" at bounding box center [66, 247] width 80 height 16
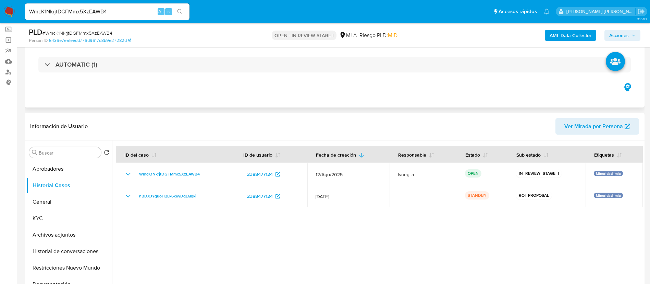
scroll to position [51, 0]
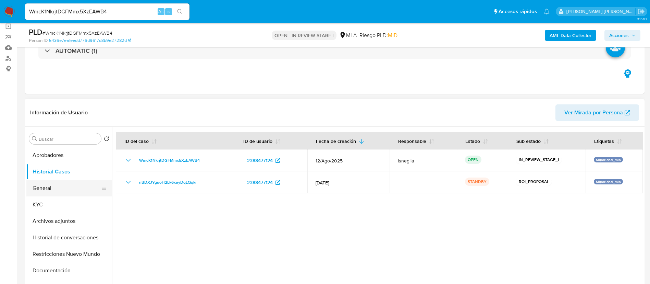
click at [52, 190] on button "General" at bounding box center [66, 188] width 80 height 16
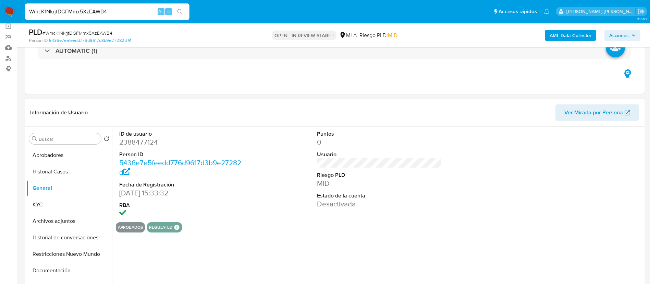
click at [150, 140] on dd "2388477124" at bounding box center [181, 142] width 125 height 10
copy dd "2388477124"
click at [37, 167] on button "Historial Casos" at bounding box center [66, 171] width 80 height 16
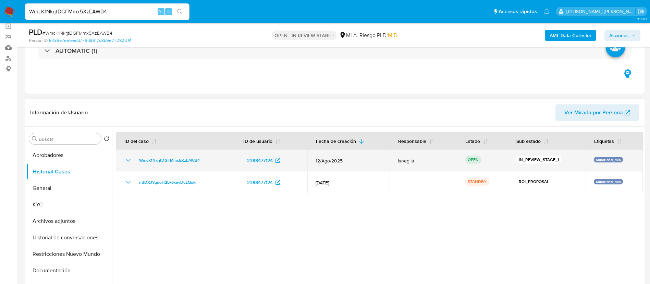
drag, startPoint x: 314, startPoint y: 159, endPoint x: 349, endPoint y: 158, distance: 35.0
click at [349, 158] on td "12/Ago/2025" at bounding box center [349, 160] width 82 height 22
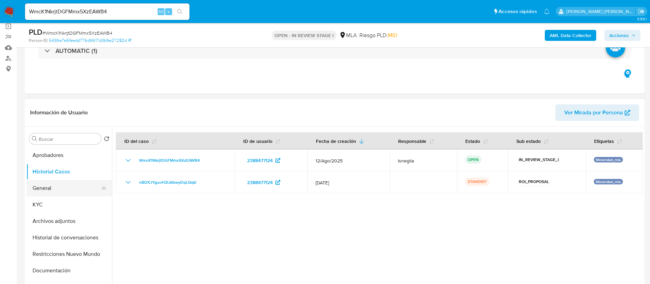
click at [44, 190] on button "General" at bounding box center [66, 188] width 80 height 16
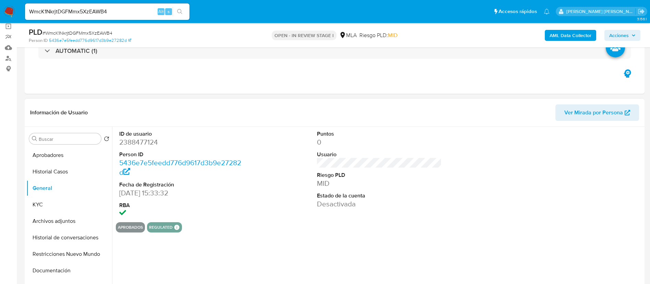
click at [140, 142] on dd "2388477124" at bounding box center [181, 142] width 125 height 10
copy dd "2388477124"
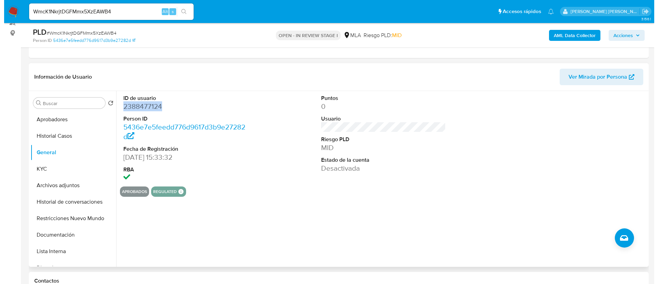
scroll to position [103, 0]
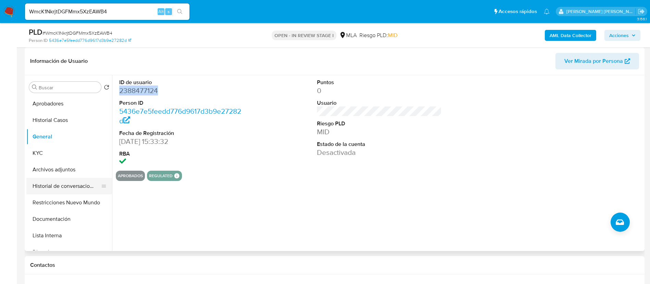
click at [65, 188] on button "Historial de conversaciones" at bounding box center [66, 186] width 80 height 16
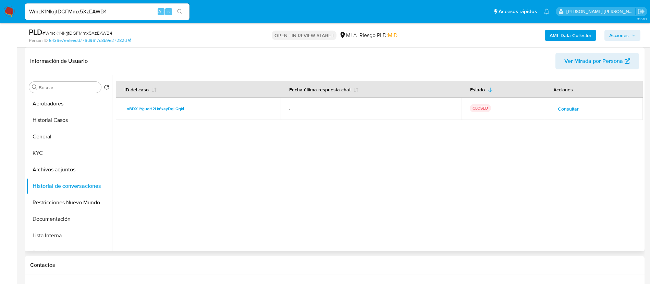
click at [570, 107] on span "Consultar" at bounding box center [568, 109] width 21 height 10
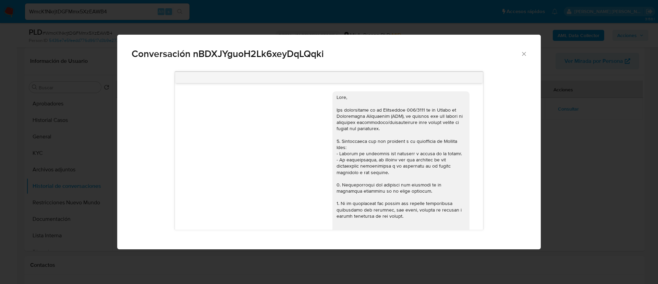
scroll to position [318, 0]
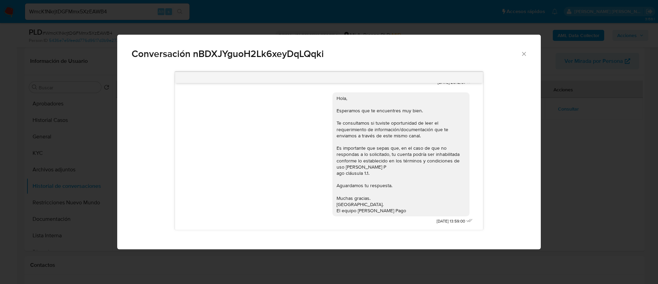
click at [523, 57] on icon "Cerrar" at bounding box center [524, 53] width 7 height 7
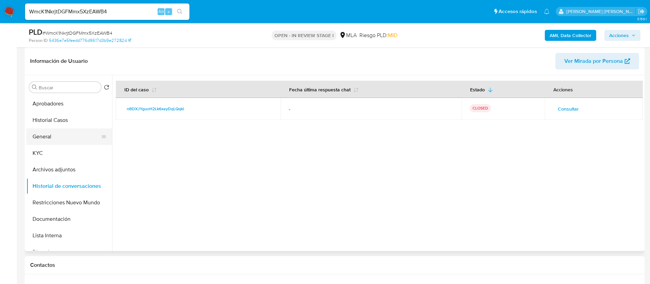
click at [42, 138] on button "General" at bounding box center [66, 136] width 80 height 16
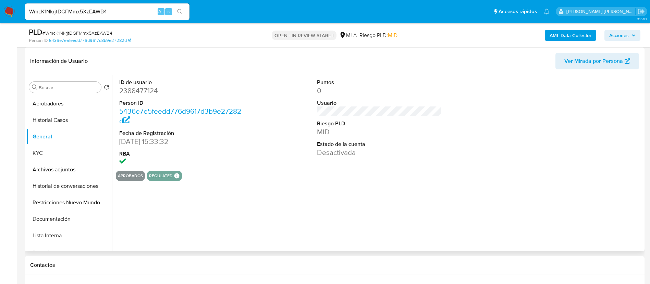
click at [148, 91] on dd "2388477124" at bounding box center [181, 91] width 125 height 10
copy dd "2388477124"
click at [61, 193] on button "Historial de conversaciones" at bounding box center [66, 186] width 80 height 16
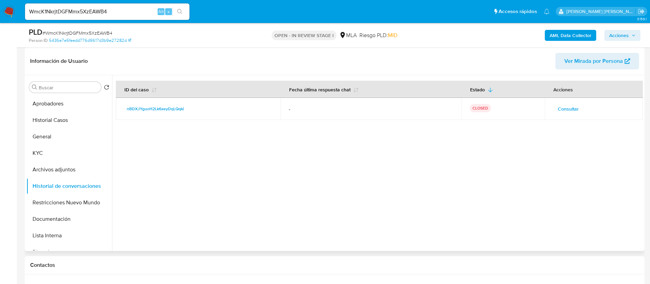
click at [568, 109] on span "Consultar" at bounding box center [568, 109] width 21 height 10
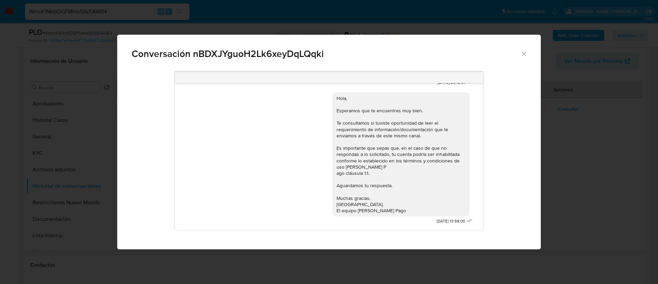
click at [527, 51] on icon "Cerrar" at bounding box center [524, 53] width 7 height 7
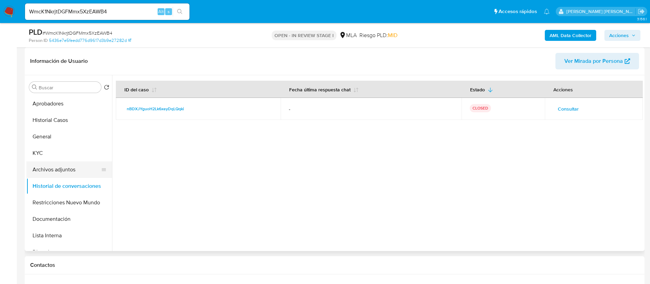
click at [60, 172] on button "Archivos adjuntos" at bounding box center [66, 169] width 80 height 16
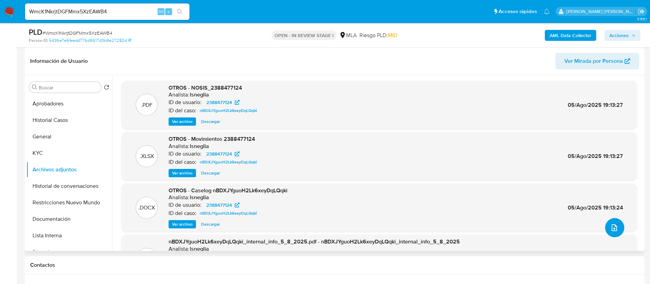
click at [611, 226] on icon "upload-file" at bounding box center [615, 227] width 8 height 8
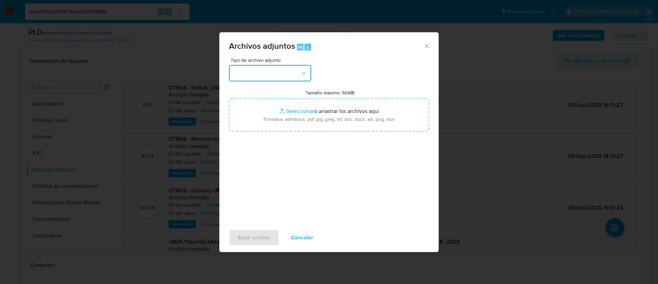
click at [286, 72] on button "button" at bounding box center [270, 73] width 82 height 16
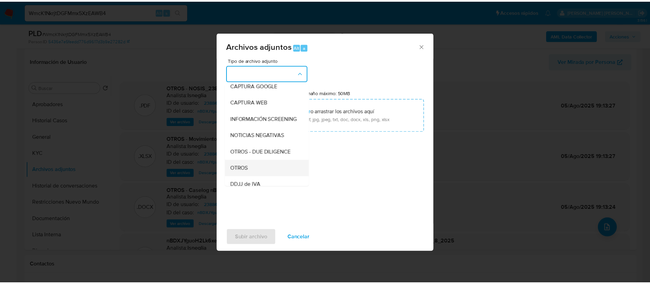
scroll to position [53, 0]
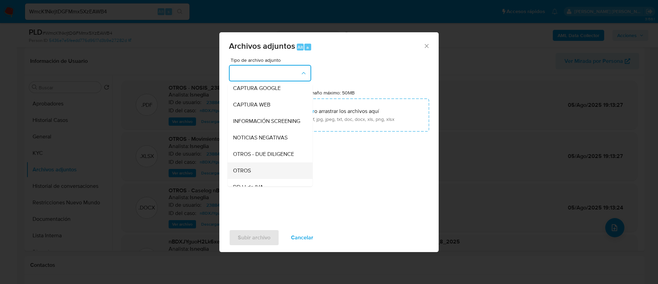
click at [255, 172] on div "OTROS" at bounding box center [268, 170] width 70 height 16
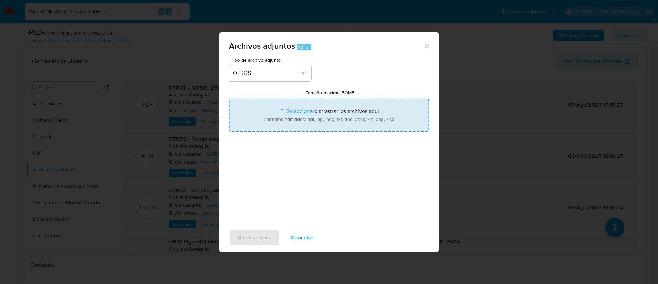
type input "C:\fakepath\Caselog nBDXJYguoH2Lk6xeyDqLQqki - WmcK1NkrjtDGFMmx5XzEAWB4 v2.docx"
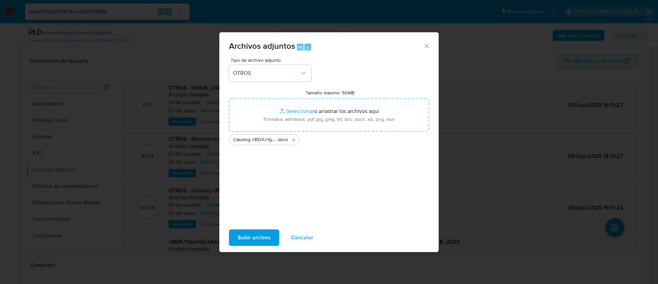
click at [260, 238] on span "Subir archivo" at bounding box center [254, 237] width 33 height 15
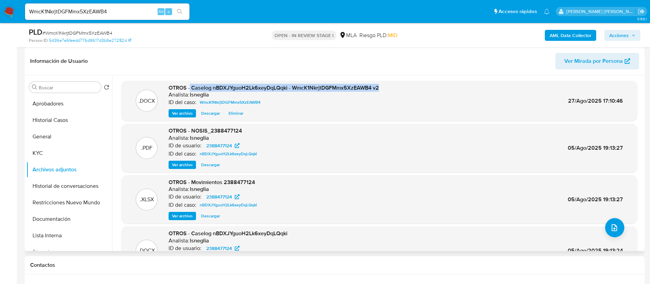
drag, startPoint x: 190, startPoint y: 87, endPoint x: 416, endPoint y: 85, distance: 226.3
click at [416, 85] on div ".DOCX OTROS - Caselog nBDXJYguoH2Lk6xeyDqLQqki - WmcK1NkrjtDGFMmx5XzEAWB4 v2 An…" at bounding box center [379, 101] width 509 height 34
copy span "Caselog nBDXJYguoH2Lk6xeyDqLQqki - WmcK1NkrjtDGFMmx5XzEAWB4 v2"
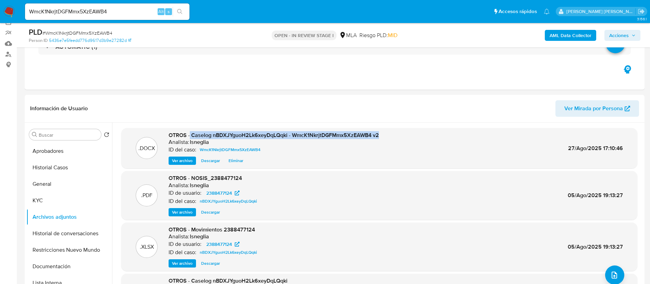
scroll to position [0, 0]
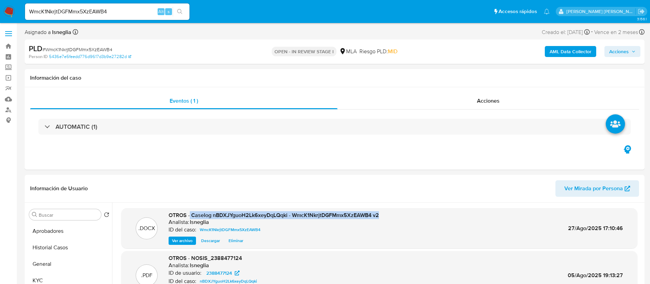
click at [620, 49] on span "Acciones" at bounding box center [620, 51] width 20 height 11
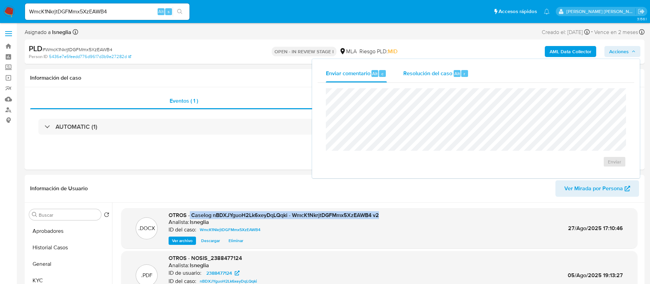
click at [425, 72] on span "Resolución del caso" at bounding box center [428, 73] width 49 height 8
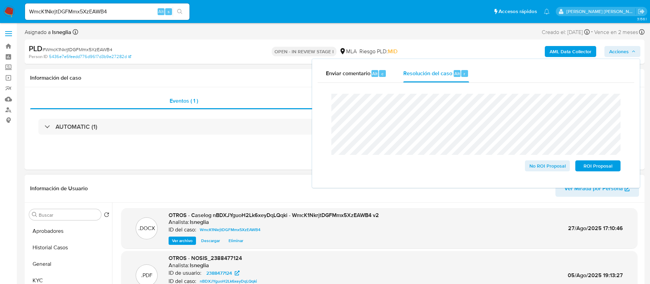
scroll to position [51, 0]
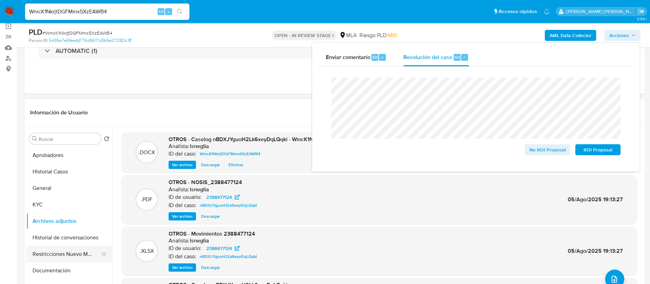
click at [58, 252] on button "Restricciones Nuevo Mundo" at bounding box center [66, 253] width 80 height 16
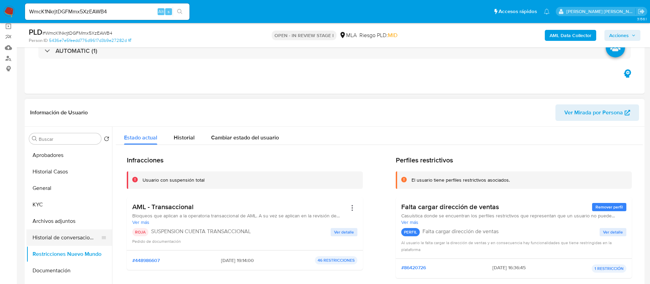
click at [53, 238] on button "Historial de conversaciones" at bounding box center [66, 237] width 80 height 16
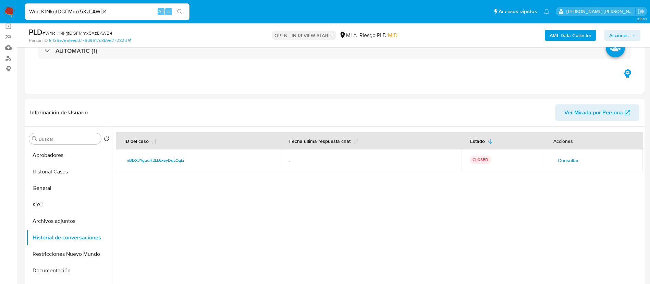
click at [628, 36] on span "Acciones" at bounding box center [620, 35] width 20 height 11
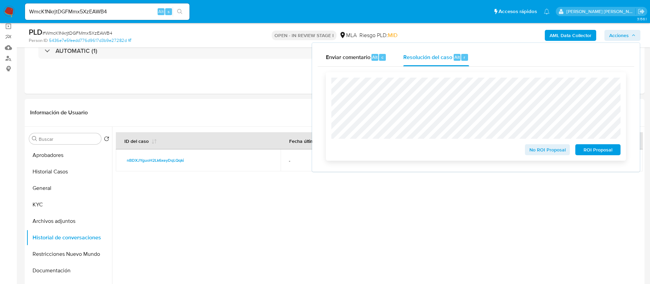
click at [593, 152] on span "ROI Proposal" at bounding box center [598, 150] width 36 height 10
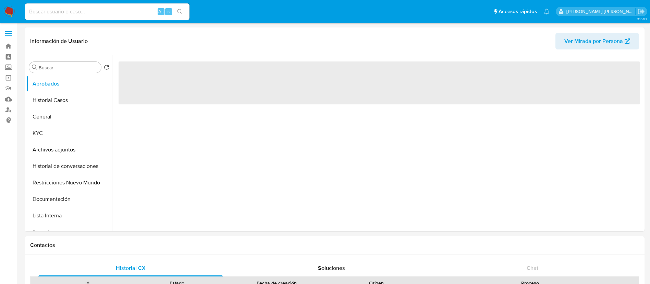
select select "10"
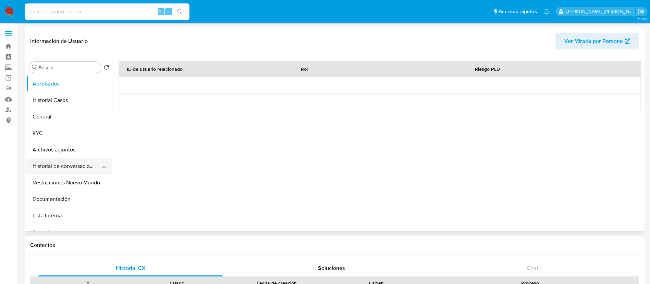
click at [77, 166] on button "Historial de conversaciones" at bounding box center [66, 166] width 80 height 16
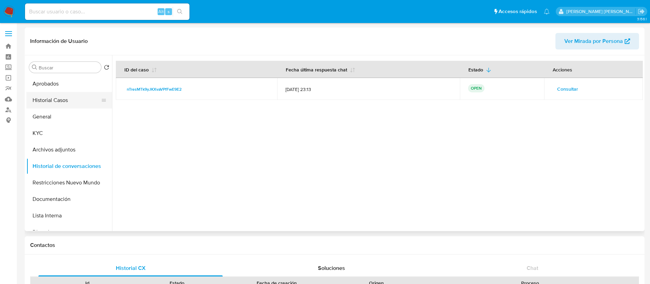
click at [64, 93] on button "Historial Casos" at bounding box center [66, 100] width 80 height 16
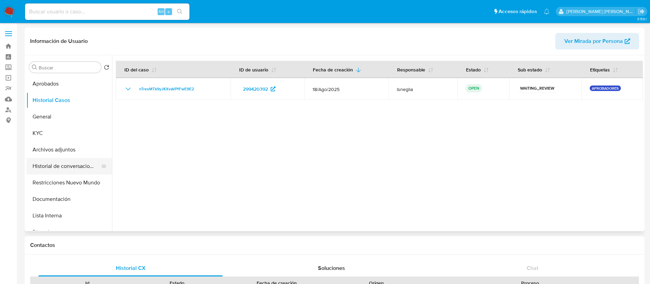
click at [42, 164] on button "Historial de conversaciones" at bounding box center [66, 166] width 80 height 16
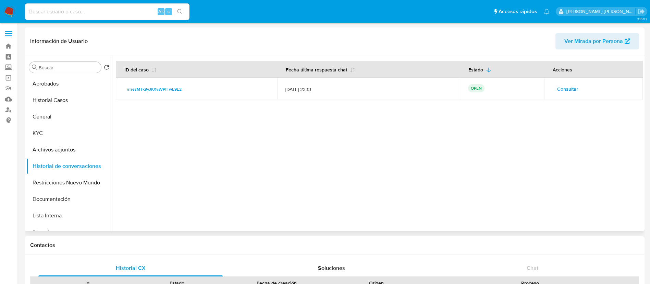
click at [562, 89] on span "Consultar" at bounding box center [567, 89] width 21 height 10
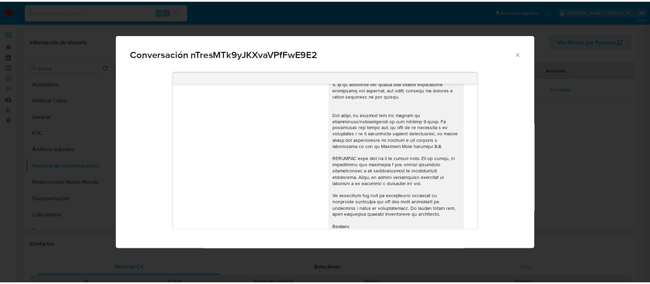
scroll to position [276, 0]
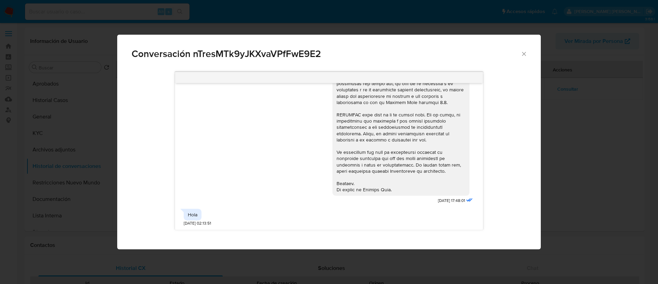
click at [525, 51] on icon "Cerrar" at bounding box center [524, 53] width 7 height 7
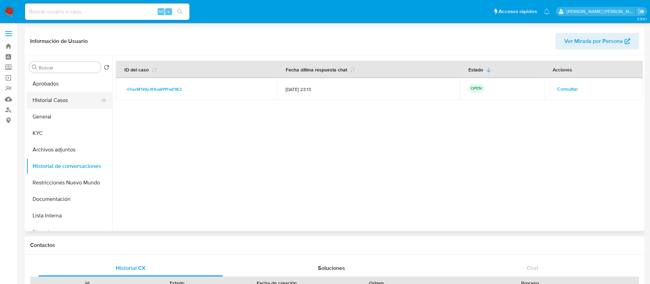
click at [56, 99] on button "Historial Casos" at bounding box center [66, 100] width 80 height 16
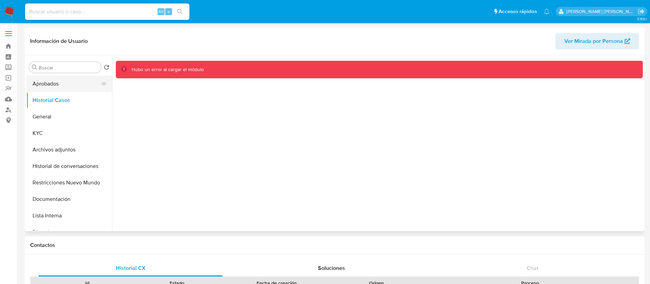
click at [50, 81] on button "Aprobados" at bounding box center [66, 83] width 80 height 16
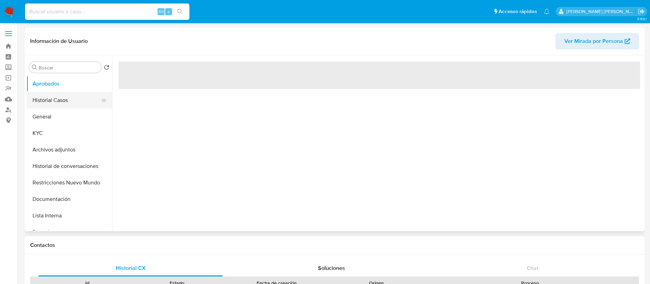
click at [53, 93] on button "Historial Casos" at bounding box center [66, 100] width 80 height 16
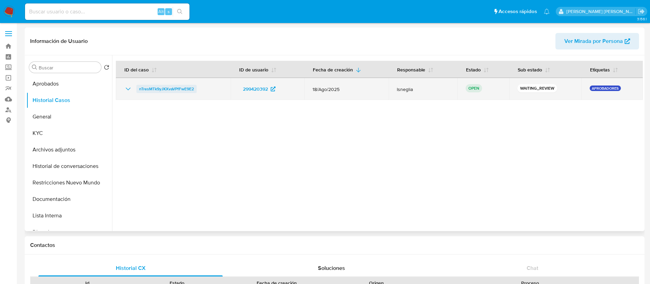
drag, startPoint x: 199, startPoint y: 89, endPoint x: 139, endPoint y: 89, distance: 60.3
click at [139, 89] on div "nTresMTk9yJKXvaVPfFwE9E2" at bounding box center [173, 89] width 98 height 8
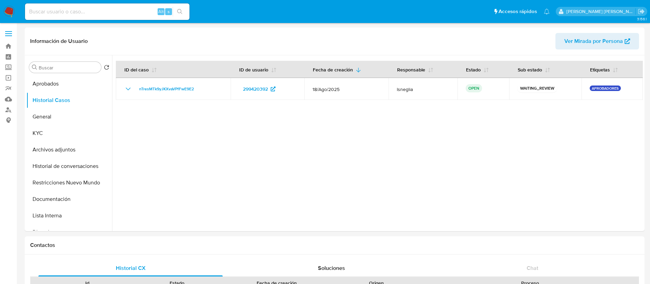
click at [11, 13] on img at bounding box center [9, 12] width 12 height 12
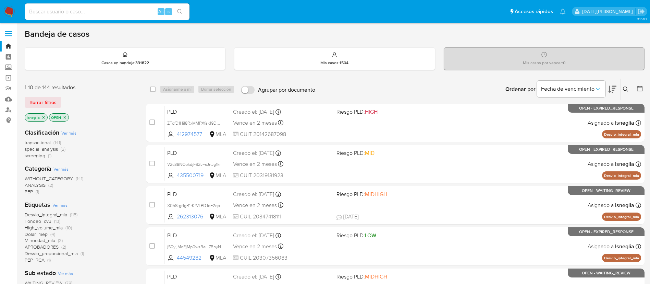
click at [626, 89] on icon at bounding box center [625, 88] width 5 height 5
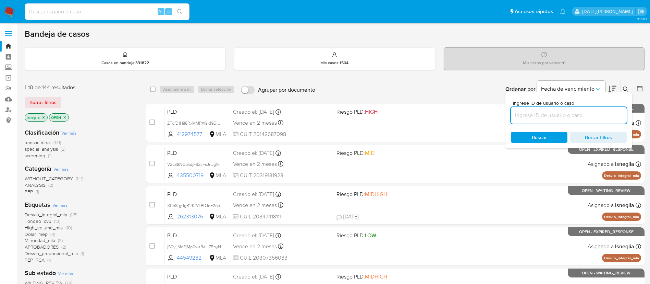
click at [557, 118] on input at bounding box center [569, 115] width 116 height 9
type input "nTresMTk9yJKXvaVPfFwE9E2"
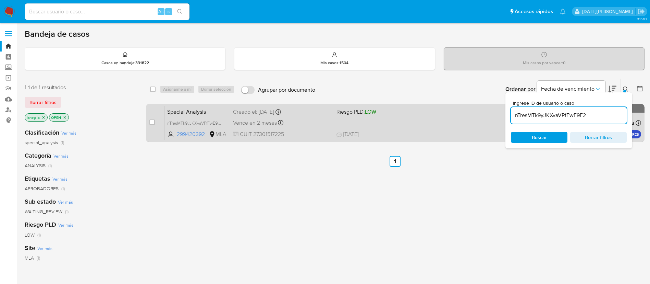
drag, startPoint x: 155, startPoint y: 114, endPoint x: 160, endPoint y: 115, distance: 4.8
click at [152, 121] on input "checkbox" at bounding box center [151, 121] width 5 height 5
checkbox input "true"
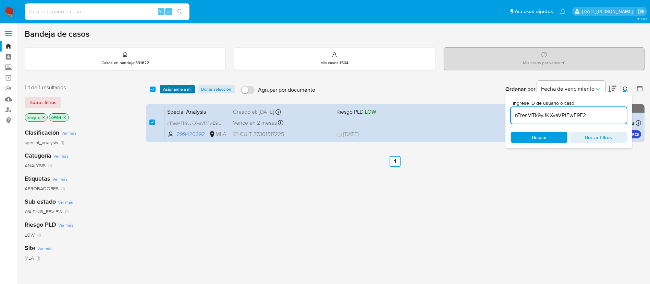
click at [172, 89] on span "Asignarme a mí" at bounding box center [177, 89] width 28 height 7
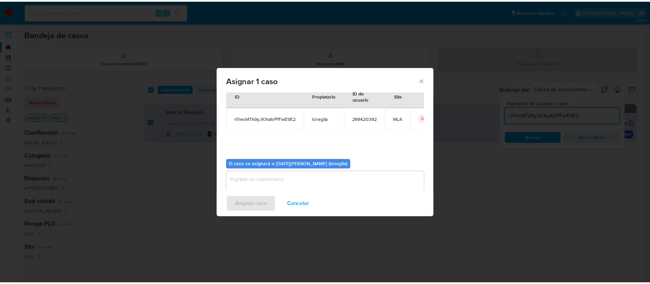
scroll to position [36, 0]
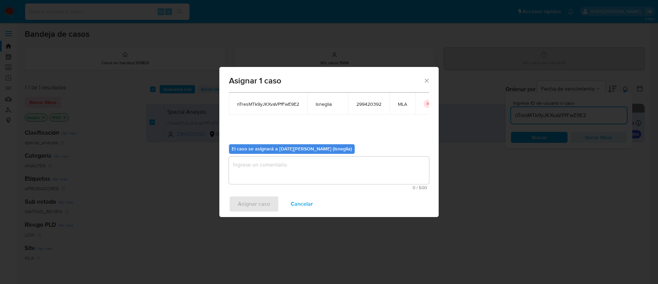
click at [258, 155] on div "El caso se asignará a [DATE][PERSON_NAME] (lsneglia) 0 / 500 500 caracteres res…" at bounding box center [329, 164] width 200 height 51
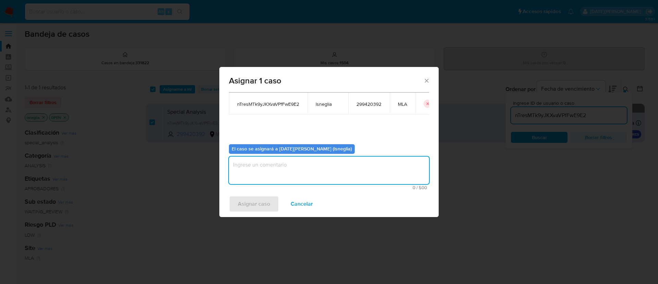
click at [266, 165] on textarea "assign-modal" at bounding box center [329, 169] width 200 height 27
type textarea "."
click at [245, 206] on span "Asignar caso" at bounding box center [254, 203] width 32 height 15
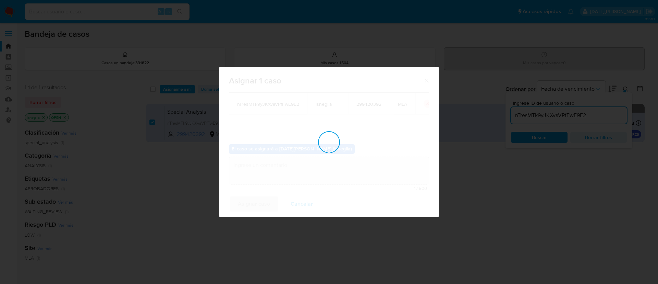
checkbox input "false"
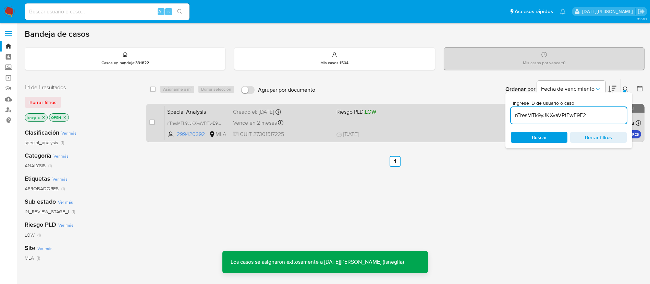
click at [190, 109] on span "Special Analysis" at bounding box center [197, 111] width 60 height 9
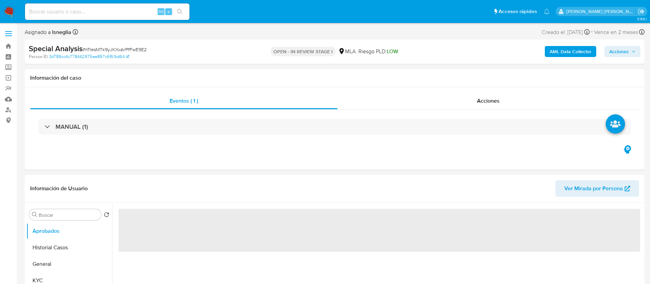
select select "10"
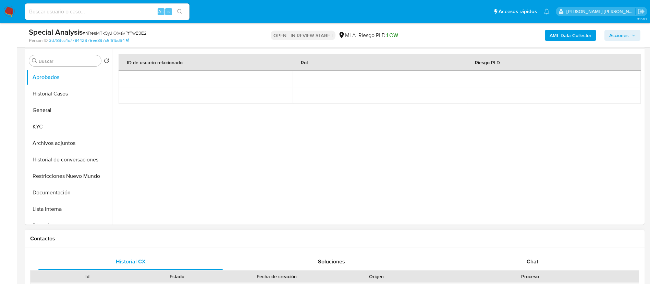
scroll to position [257, 0]
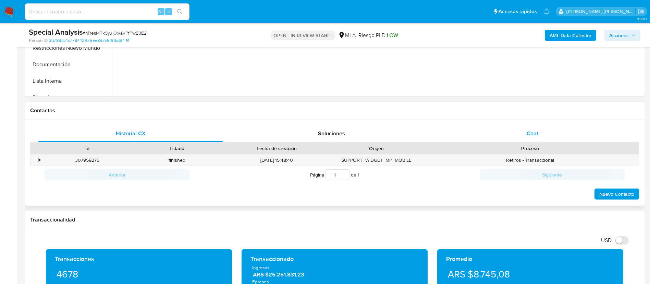
click at [539, 136] on div "Chat" at bounding box center [533, 133] width 184 height 16
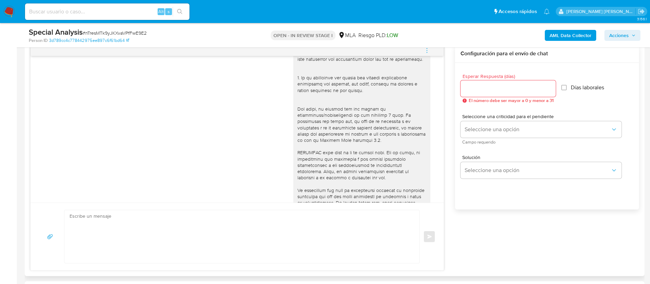
scroll to position [275, 0]
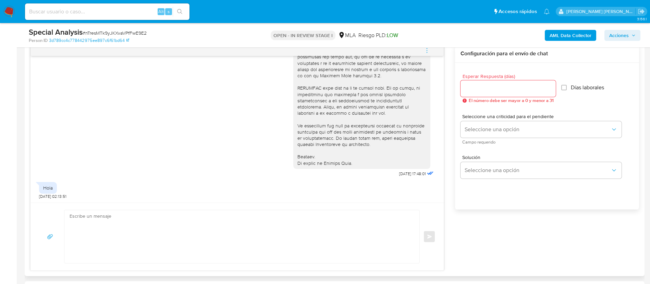
click at [497, 90] on input "Esperar Respuesta (días)" at bounding box center [508, 88] width 95 height 9
type input "3"
click at [247, 225] on textarea at bounding box center [240, 236] width 341 height 53
click at [93, 222] on textarea at bounding box center [240, 236] width 341 height 53
paste textarea "Hola [Nombre del Adulto], En función de las operaciones registradas tanto en tu…"
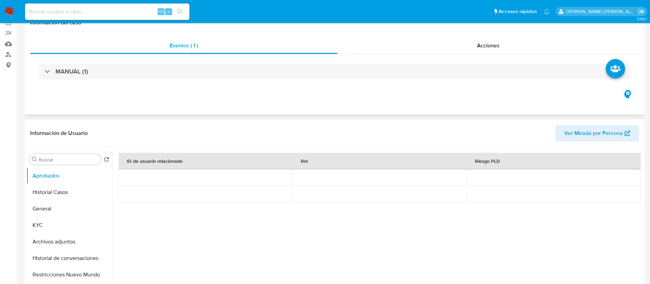
scroll to position [0, 0]
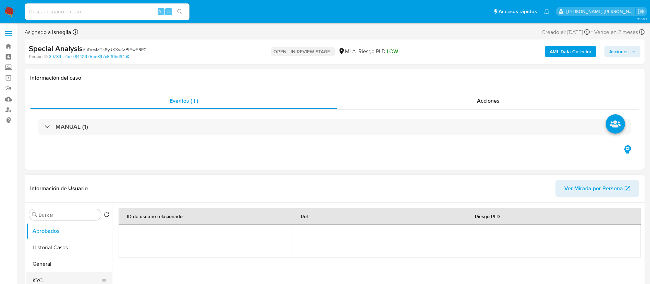
click at [41, 275] on button "KYC" at bounding box center [66, 280] width 80 height 16
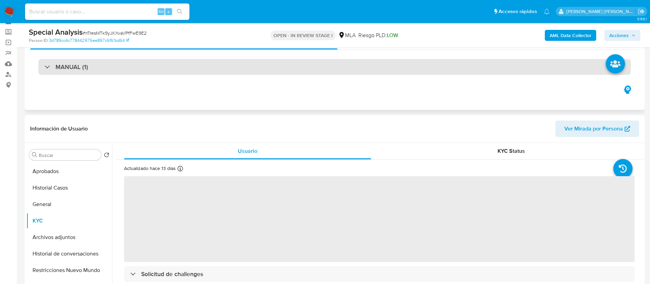
scroll to position [51, 0]
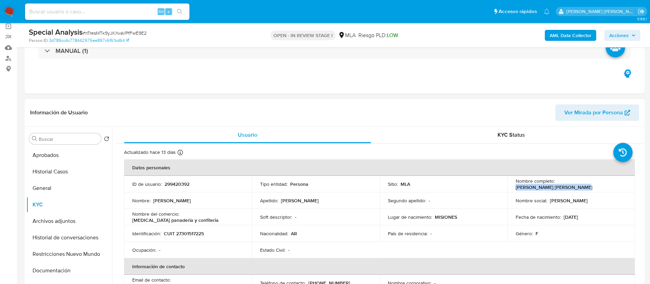
drag, startPoint x: 556, startPoint y: 183, endPoint x: 621, endPoint y: 183, distance: 65.5
click at [621, 183] on div "Nombre completo : Andrea Rodriguez Velasques" at bounding box center [571, 184] width 111 height 12
copy p "Andrea Rodriguez Velasques"
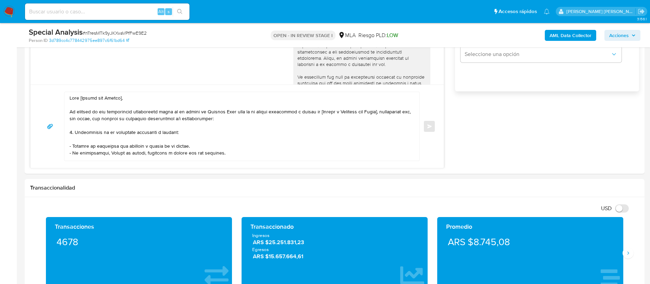
scroll to position [463, 0]
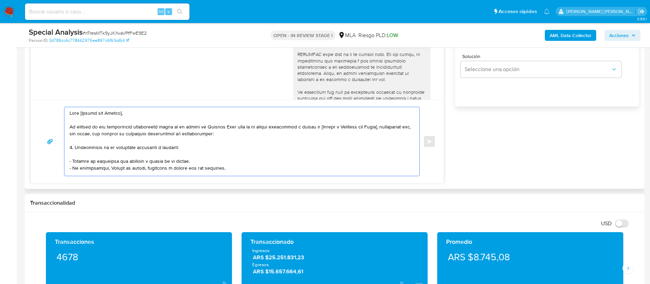
drag, startPoint x: 79, startPoint y: 112, endPoint x: 160, endPoint y: 113, distance: 81.3
click at [160, 113] on textarea at bounding box center [240, 141] width 341 height 69
paste textarea "Andrea Rodriguez Velasques"
drag, startPoint x: 327, startPoint y: 126, endPoint x: 392, endPoint y: 127, distance: 64.8
click at [392, 127] on textarea at bounding box center [240, 141] width 341 height 69
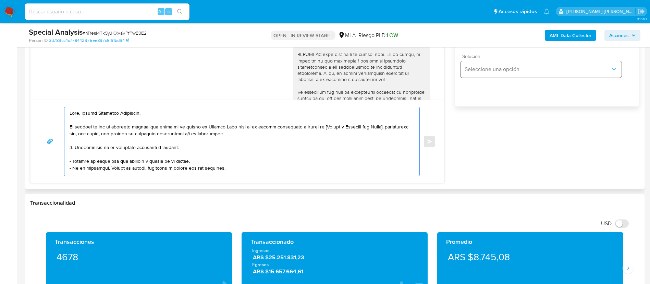
paste textarea "Tomas Agustin Machado"
click at [203, 149] on textarea at bounding box center [240, 141] width 341 height 69
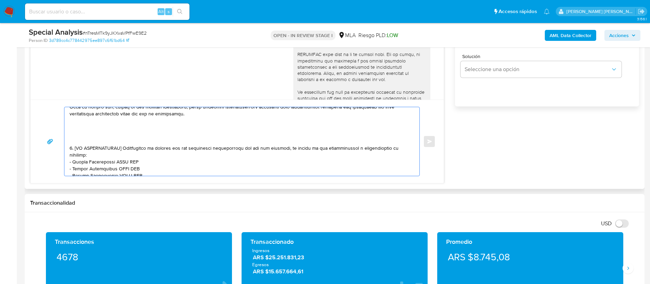
scroll to position [137, 0]
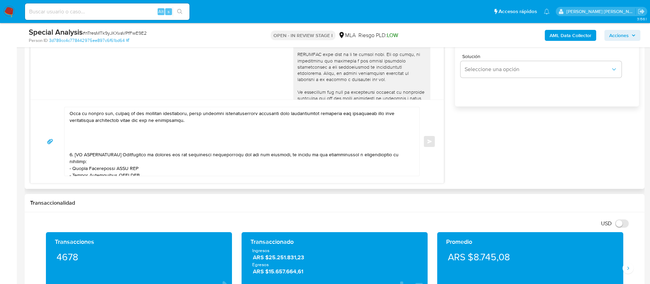
click at [70, 153] on div at bounding box center [240, 141] width 352 height 69
click at [69, 156] on div at bounding box center [240, 141] width 352 height 69
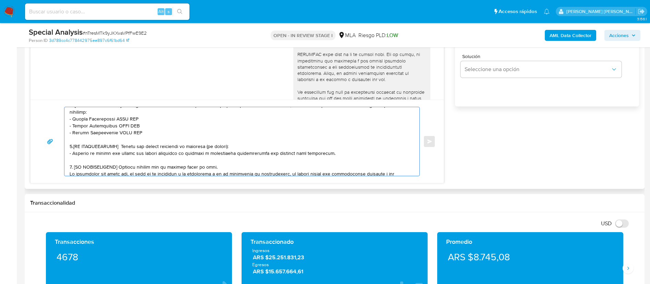
scroll to position [208, 0]
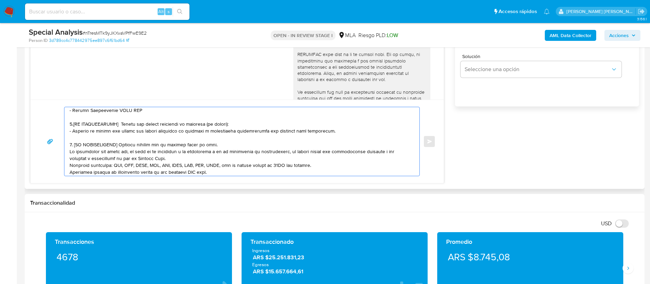
drag, startPoint x: 70, startPoint y: 153, endPoint x: 237, endPoint y: 136, distance: 167.8
click at [234, 144] on textarea at bounding box center [240, 141] width 341 height 69
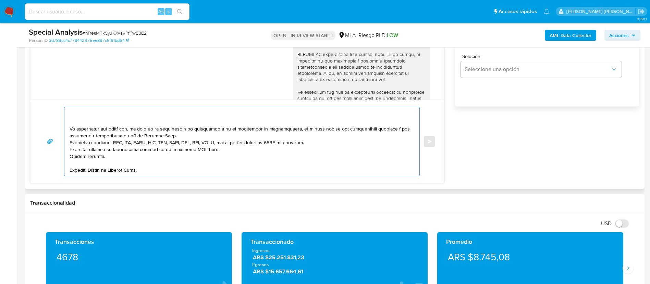
scroll to position [147, 0]
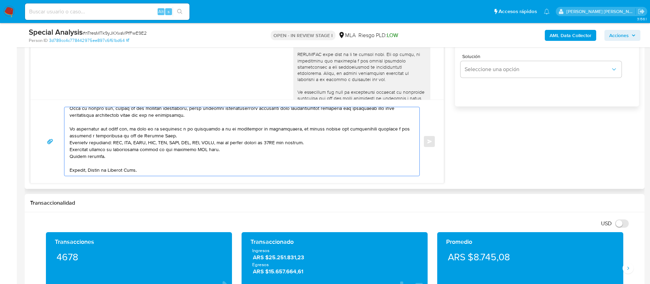
click at [254, 136] on textarea at bounding box center [240, 141] width 341 height 69
click at [253, 131] on textarea at bounding box center [240, 141] width 341 height 69
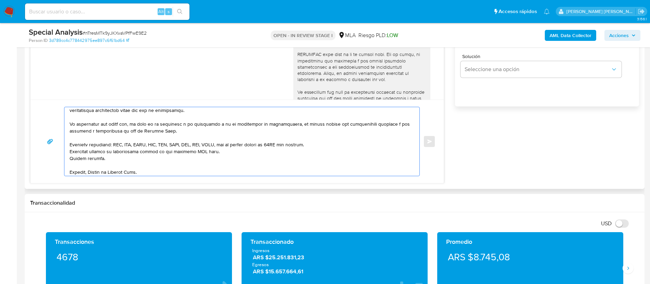
click at [325, 145] on textarea at bounding box center [240, 141] width 341 height 69
click at [193, 158] on textarea at bounding box center [240, 141] width 341 height 69
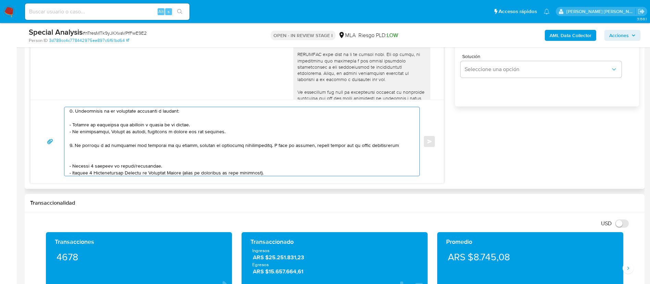
scroll to position [43, 0]
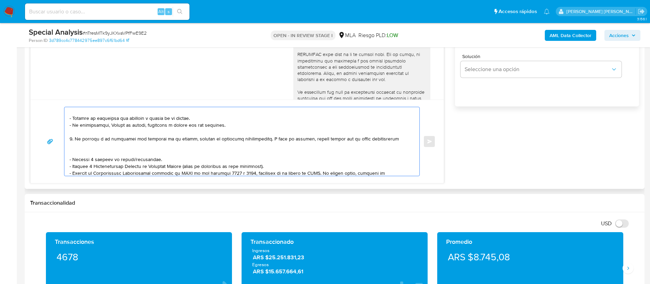
click at [175, 146] on textarea at bounding box center [240, 141] width 341 height 69
click at [154, 155] on textarea at bounding box center [240, 141] width 341 height 69
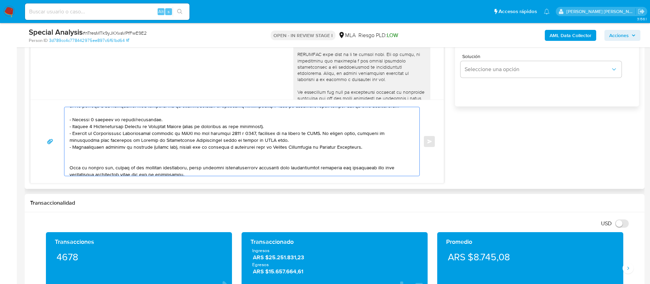
scroll to position [74, 0]
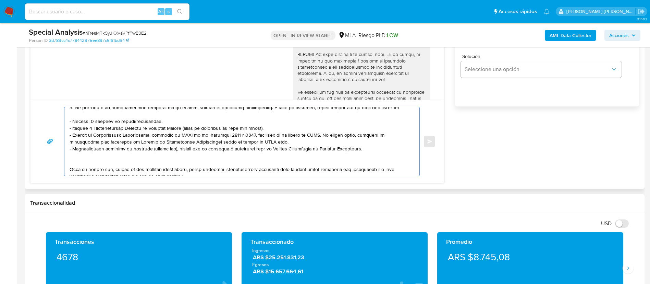
drag, startPoint x: 158, startPoint y: 121, endPoint x: 67, endPoint y: 119, distance: 90.9
click at [67, 119] on div at bounding box center [240, 141] width 352 height 69
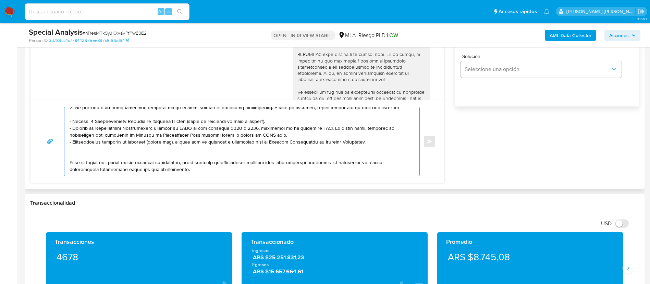
click at [154, 155] on textarea at bounding box center [240, 141] width 341 height 69
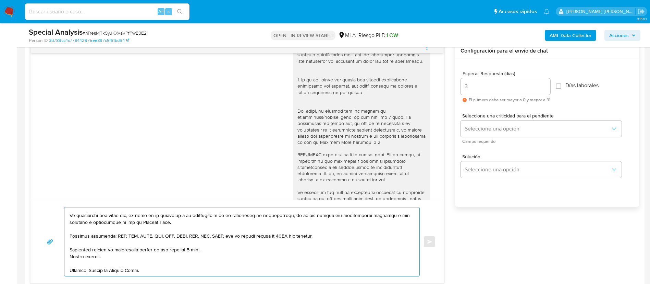
scroll to position [309, 0]
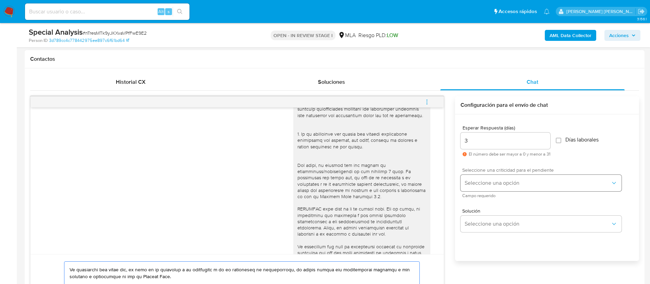
type textarea "Hola, Andrea Rodriguez Velasques. En función de las operaciones registradas tan…"
click at [492, 181] on span "Seleccione una opción" at bounding box center [538, 182] width 146 height 7
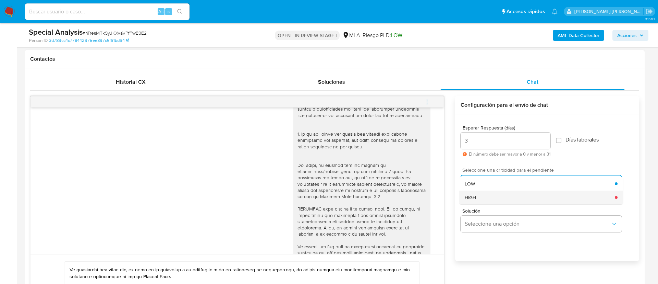
click at [482, 195] on div "HIGH" at bounding box center [540, 197] width 150 height 14
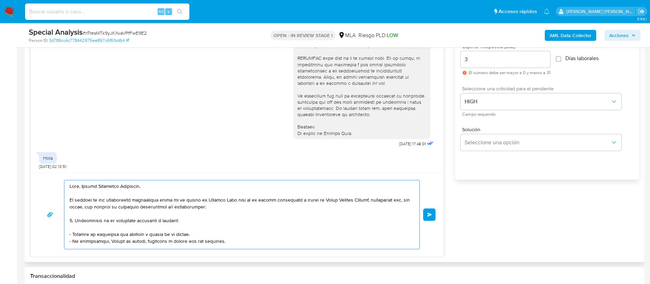
scroll to position [411, 0]
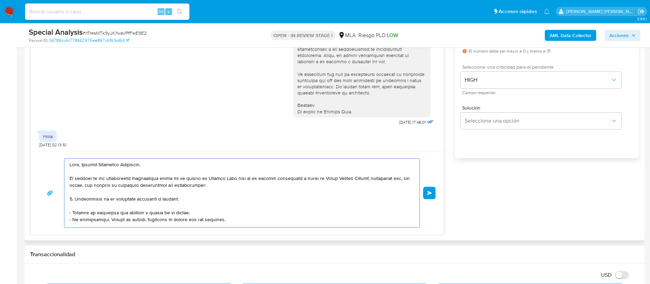
click at [428, 195] on button "Enviar" at bounding box center [429, 193] width 12 height 12
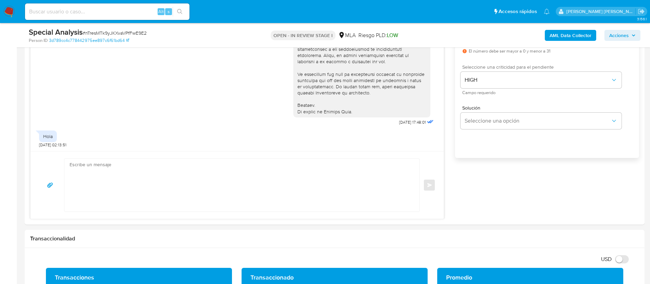
scroll to position [582, 0]
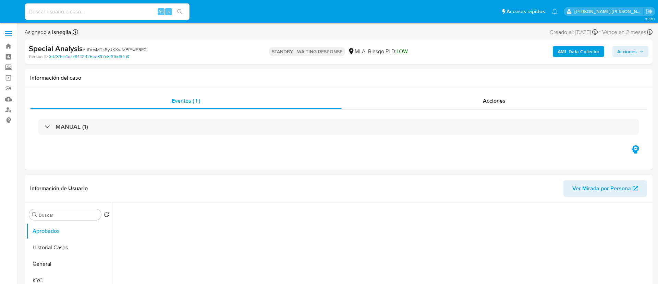
select select "10"
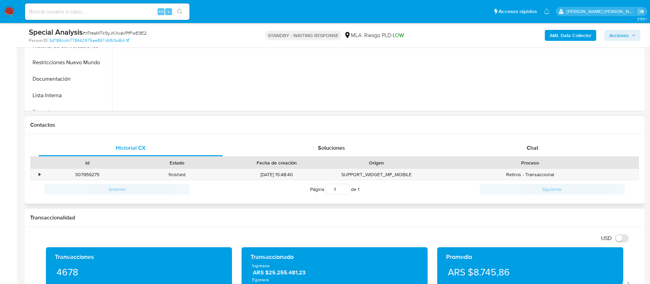
scroll to position [257, 0]
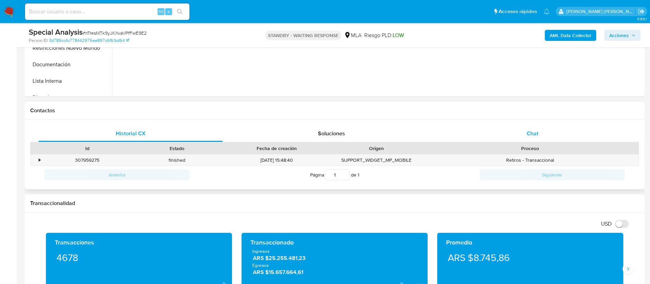
click at [533, 128] on div "Chat" at bounding box center [533, 133] width 184 height 16
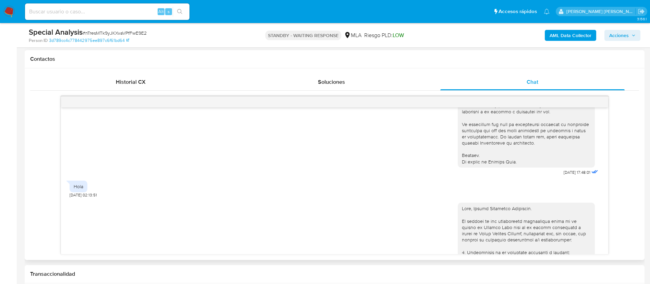
scroll to position [325, 0]
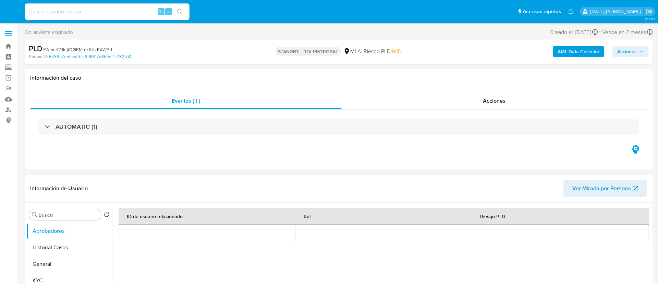
select select "10"
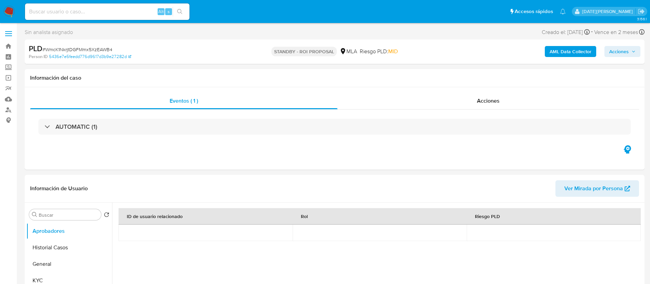
click at [85, 12] on input at bounding box center [107, 11] width 165 height 9
paste input "dLOiKLcTOPfueFRUQBxPu6ne"
type input "dLOiKLcTOPfueFRUQBxPu6ne"
click at [177, 11] on button "search-icon" at bounding box center [180, 12] width 14 height 10
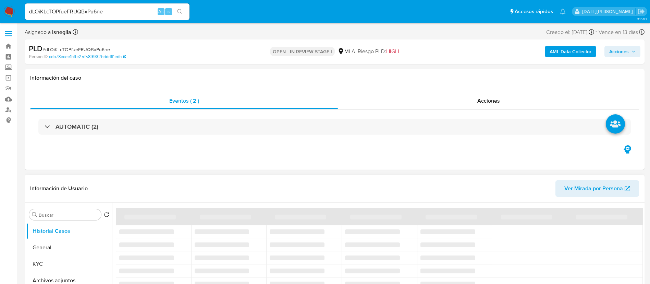
select select "10"
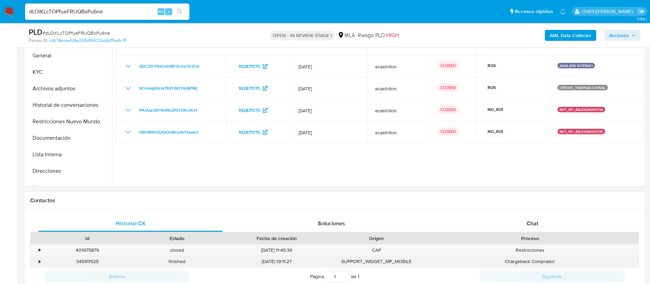
scroll to position [206, 0]
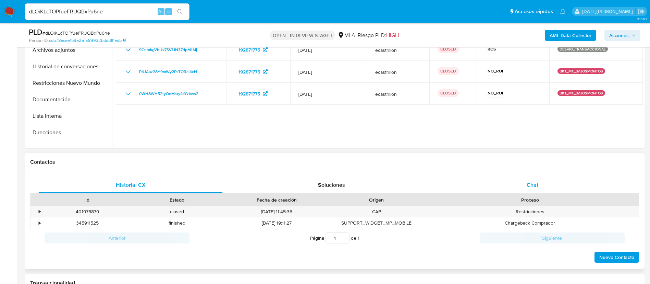
click at [523, 177] on div "Chat" at bounding box center [533, 185] width 184 height 16
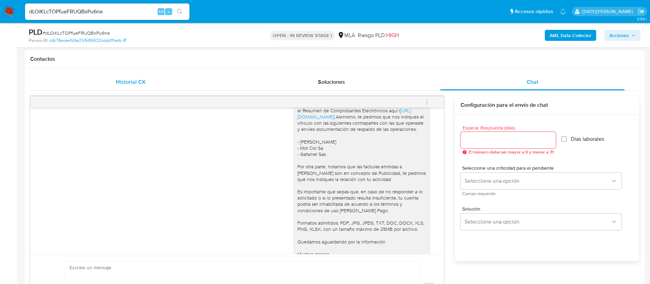
scroll to position [974, 0]
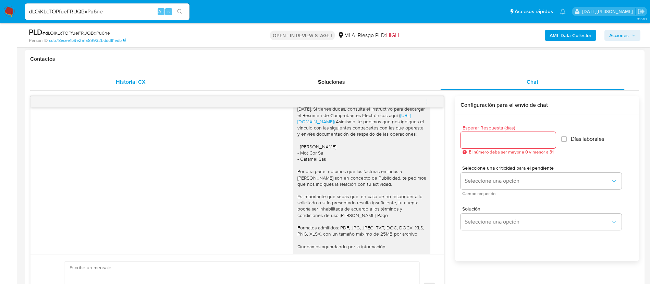
click at [132, 78] on span "Historial CX" at bounding box center [131, 82] width 30 height 8
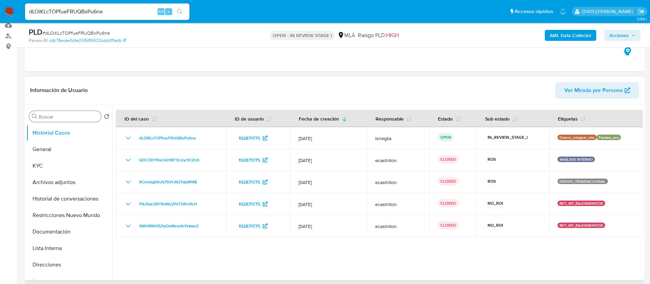
scroll to position [51, 0]
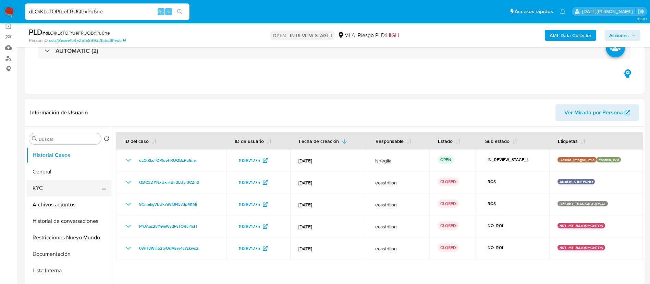
click at [44, 189] on button "KYC" at bounding box center [66, 188] width 80 height 16
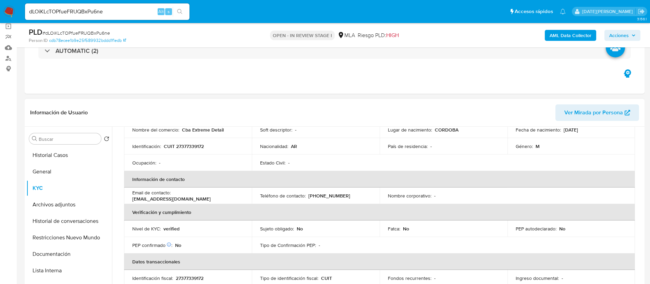
scroll to position [103, 0]
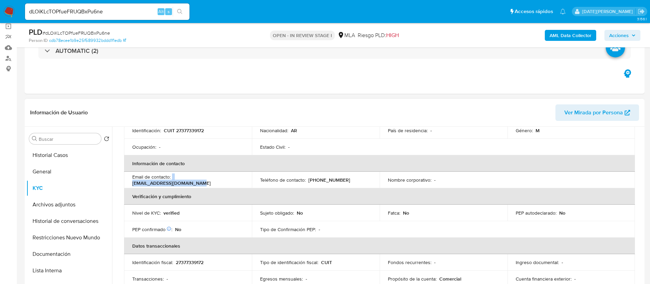
drag, startPoint x: 172, startPoint y: 179, endPoint x: 238, endPoint y: 180, distance: 65.8
click at [239, 180] on div "Email de contacto : f.lombardoventas@gmail.com" at bounding box center [187, 179] width 111 height 12
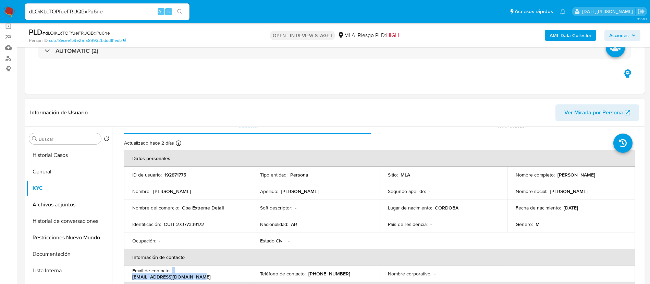
scroll to position [0, 0]
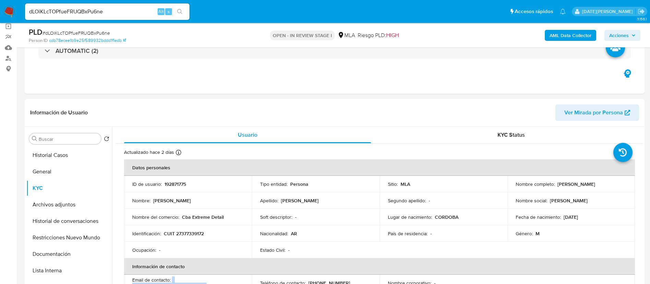
click at [87, 13] on input "dLOiKLcTOPfueFRUQBxPu6ne" at bounding box center [107, 11] width 165 height 9
paste input "heb1qXBw5IGb0ZJWLw3M9d6"
type input "dheb1qXBw5IGb0ZJWLw3M9d6"
click at [181, 7] on button "search-icon" at bounding box center [180, 12] width 14 height 10
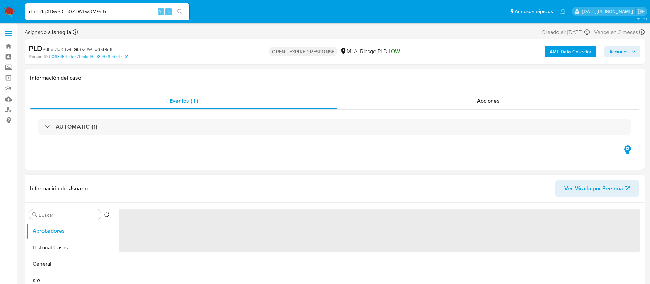
select select "10"
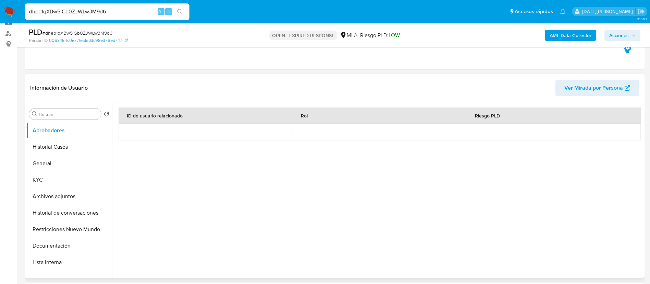
scroll to position [103, 0]
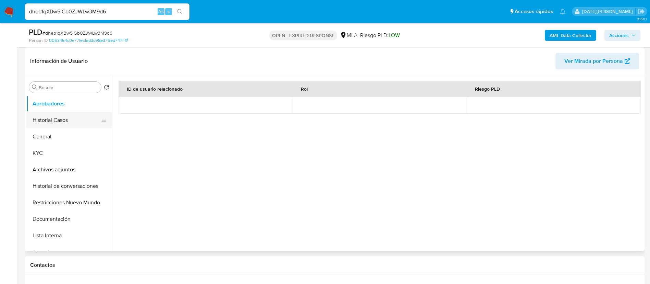
click at [53, 119] on button "Historial Casos" at bounding box center [66, 120] width 80 height 16
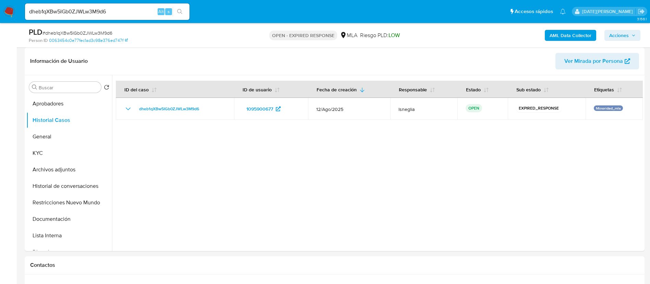
click at [97, 31] on span "# dheb1qXBw5IGb0ZJWLw3M9d6" at bounding box center [78, 32] width 70 height 7
copy span "dheb1qXBw5IGb0ZJWLw3M9d6"
click at [7, 14] on img at bounding box center [9, 12] width 12 height 12
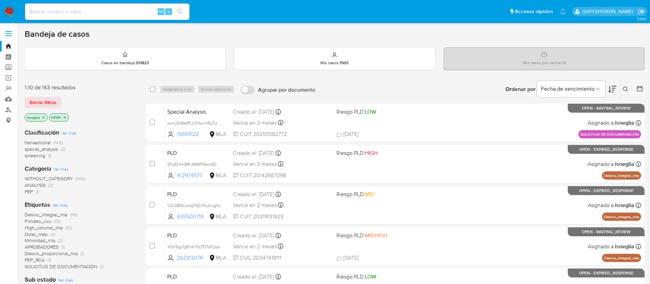
click at [624, 87] on icon at bounding box center [625, 88] width 5 height 5
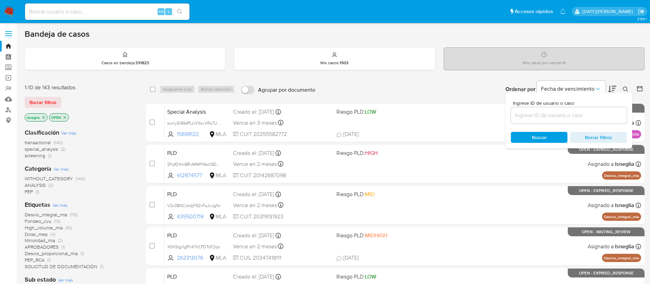
click at [551, 114] on input at bounding box center [569, 115] width 116 height 9
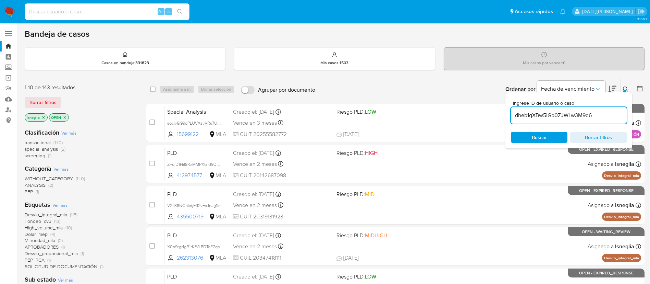
type input "dheb1qXBw5IGb0ZJWLw3M9d6"
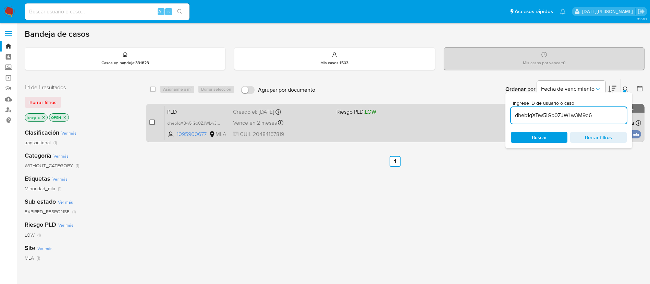
click at [153, 121] on input "checkbox" at bounding box center [151, 121] width 5 height 5
checkbox input "true"
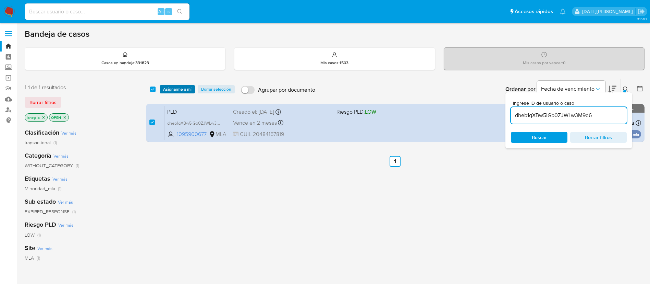
click at [179, 92] on span "Asignarme a mí" at bounding box center [177, 89] width 28 height 7
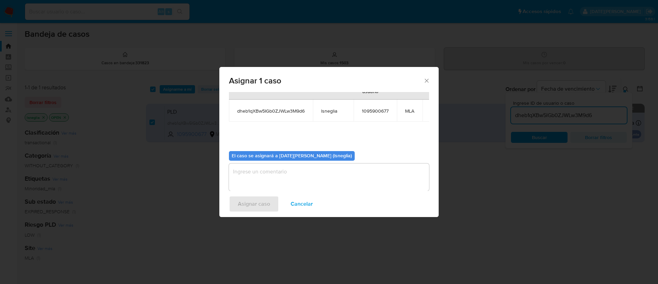
scroll to position [44, 0]
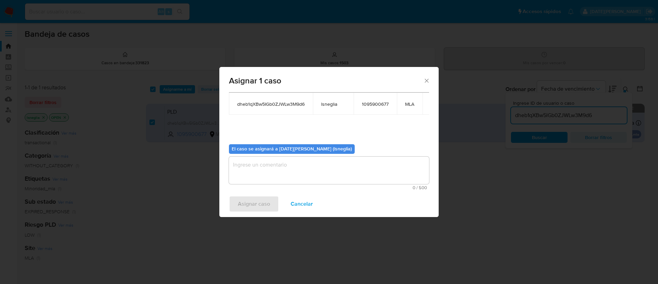
click at [288, 171] on textarea "assign-modal" at bounding box center [329, 169] width 200 height 27
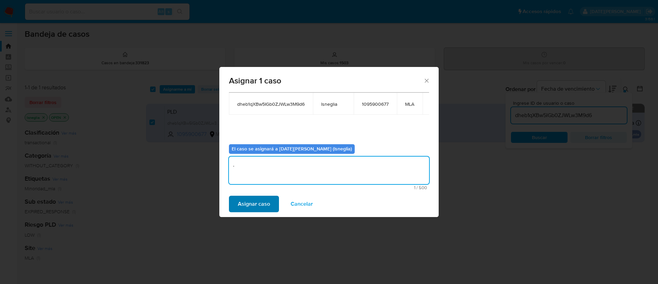
type textarea "."
click at [258, 206] on span "Asignar caso" at bounding box center [254, 203] width 32 height 15
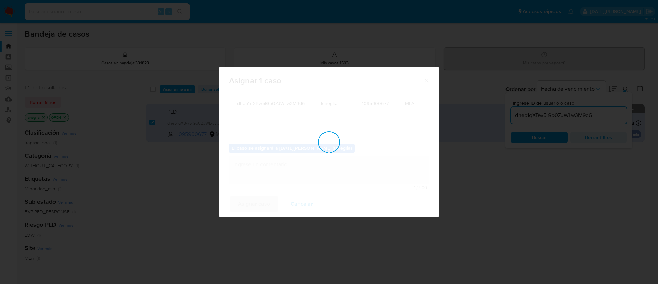
checkbox input "false"
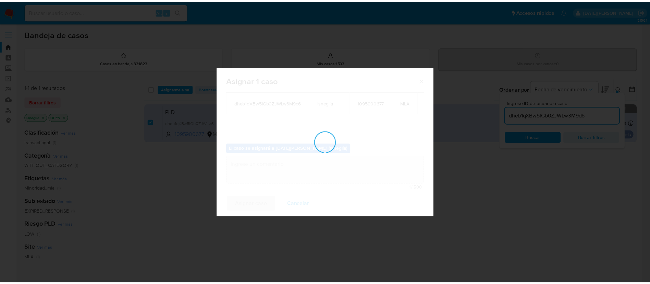
scroll to position [41, 0]
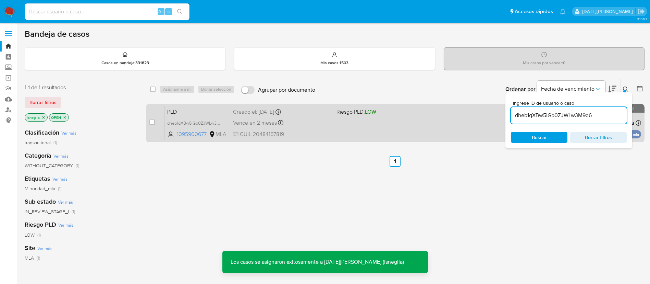
click at [187, 112] on span "PLD" at bounding box center [197, 111] width 60 height 9
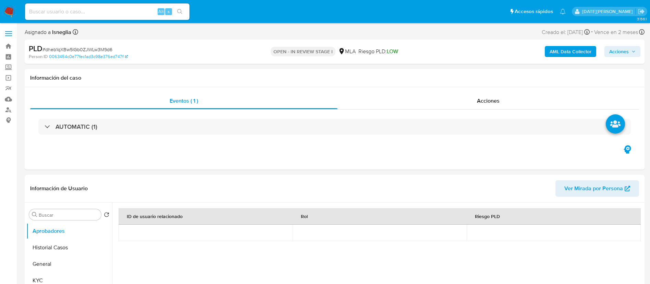
select select "10"
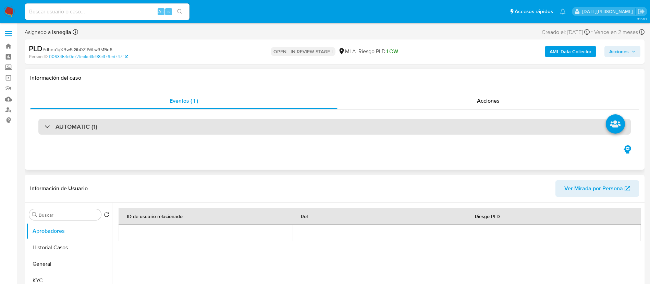
click at [321, 129] on div "AUTOMATIC (1)" at bounding box center [334, 127] width 593 height 16
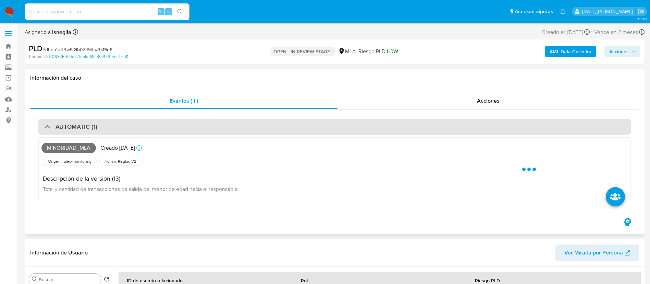
click at [321, 129] on div "AUTOMATIC (1)" at bounding box center [334, 127] width 593 height 16
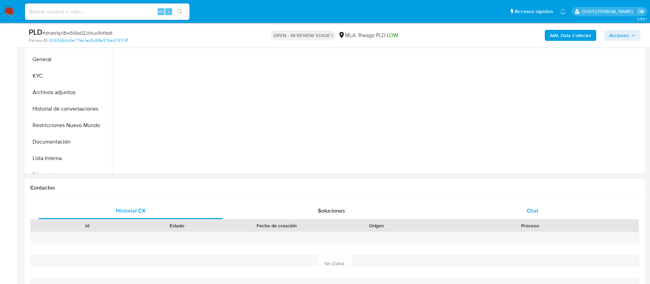
scroll to position [206, 0]
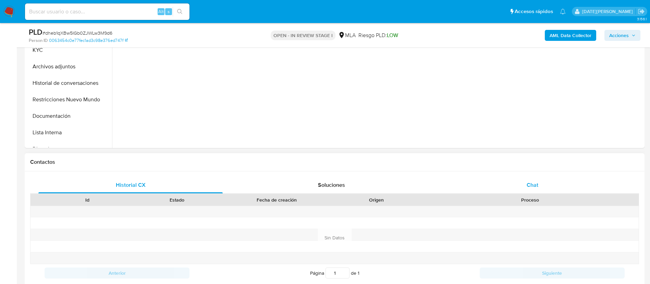
click at [513, 184] on div "Chat" at bounding box center [533, 185] width 184 height 16
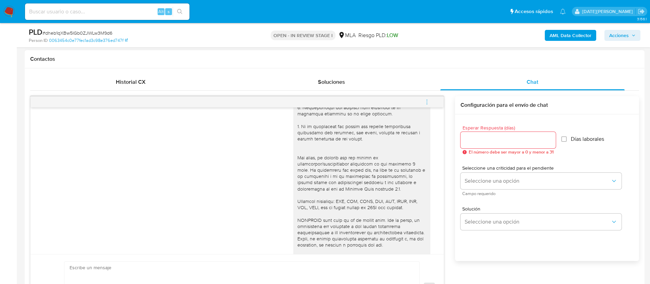
scroll to position [318, 0]
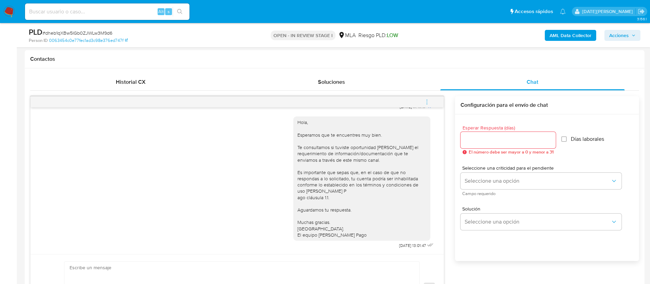
click at [74, 15] on input at bounding box center [107, 11] width 165 height 9
paste input "dLOiKLcTOPfueFRUQBxPu6ne"
type input "dLOiKLcTOPfueFRUQBxPu6ne"
click at [186, 13] on button "search-icon" at bounding box center [180, 12] width 14 height 10
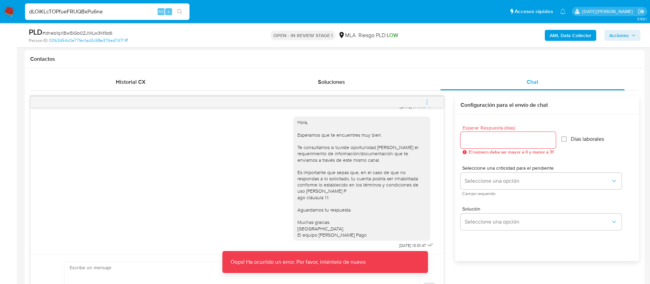
click at [124, 12] on input "dLOiKLcTOPfueFRUQBxPu6ne" at bounding box center [107, 11] width 165 height 9
click at [180, 13] on icon "search-icon" at bounding box center [179, 11] width 5 height 5
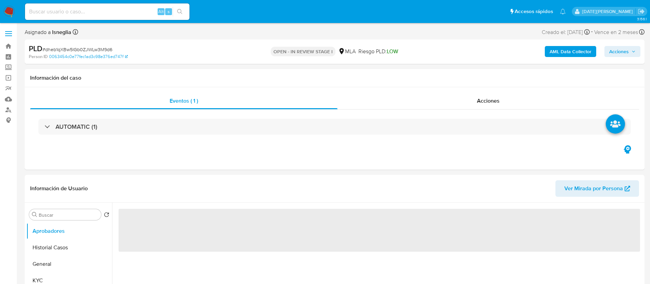
select select "10"
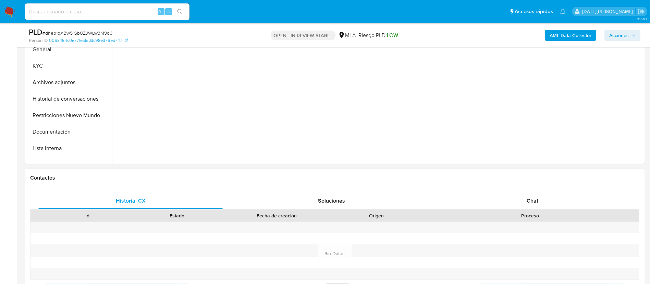
scroll to position [206, 0]
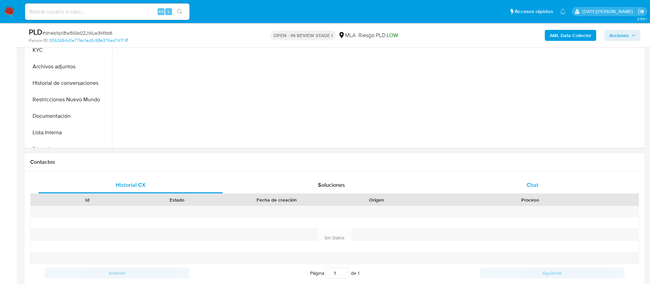
click at [534, 185] on span "Chat" at bounding box center [533, 185] width 12 height 8
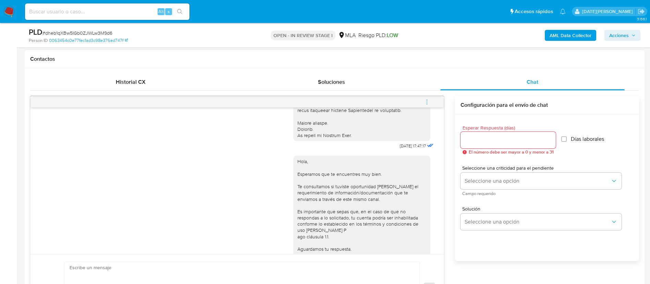
scroll to position [318, 0]
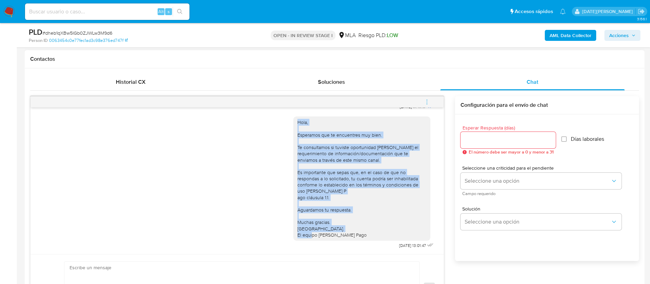
drag, startPoint x: 289, startPoint y: 114, endPoint x: 349, endPoint y: 232, distance: 132.2
click at [349, 232] on div "Hola, Esperamos que te encuentres muy bien. Te consultamos si tuviste oportunid…" at bounding box center [361, 178] width 137 height 124
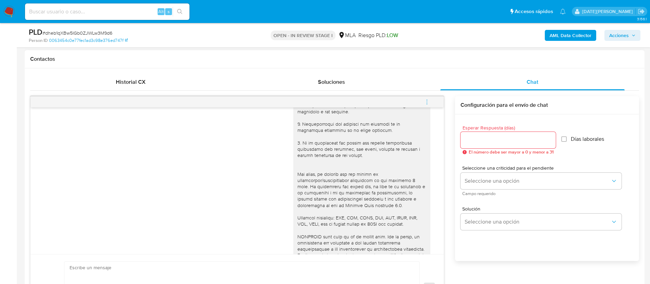
scroll to position [0, 0]
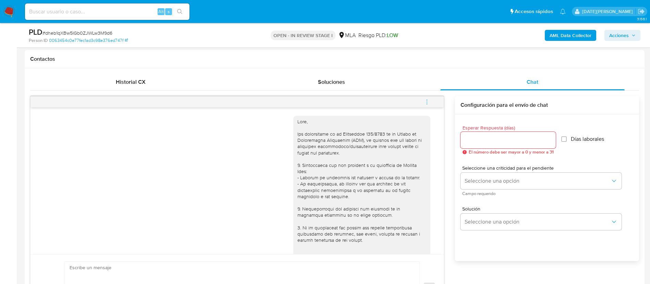
click at [82, 12] on input at bounding box center [107, 11] width 165 height 9
paste input "dLOiKLcTOPfueFRUQBxPu6ne"
type input "dLOiKLcTOPfueFRUQBxPu6ne"
click at [184, 7] on button "search-icon" at bounding box center [180, 12] width 14 height 10
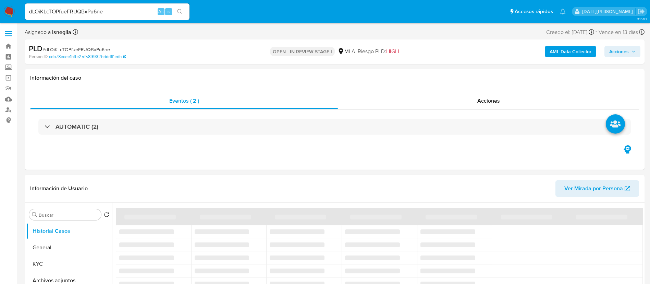
select select "10"
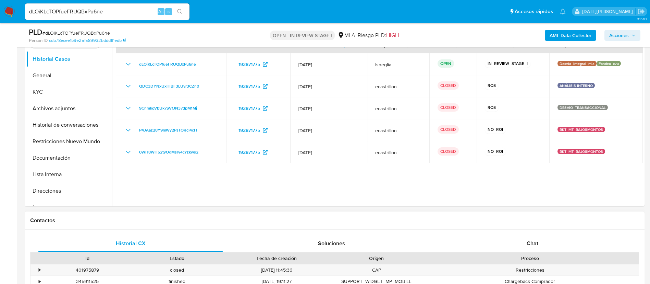
scroll to position [206, 0]
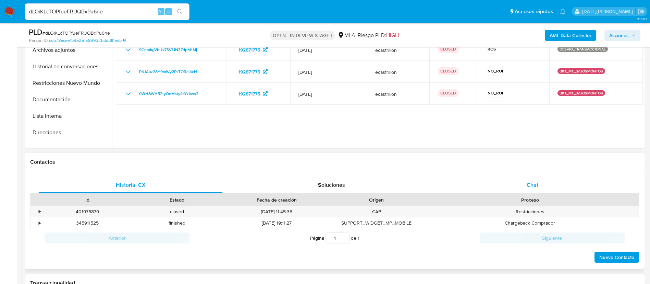
click at [526, 190] on div "Chat" at bounding box center [533, 185] width 184 height 16
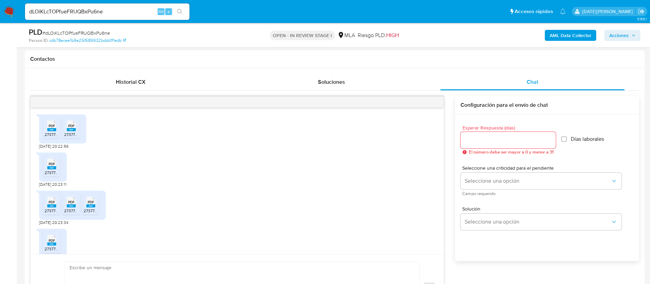
scroll to position [1180, 0]
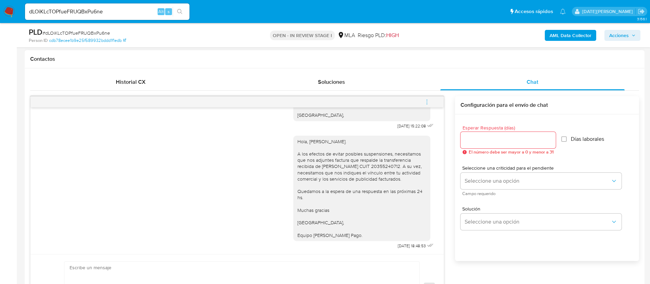
drag, startPoint x: 290, startPoint y: 141, endPoint x: 355, endPoint y: 234, distance: 113.3
click at [355, 234] on div "Hola, [PERSON_NAME]. A los efectos de evitar posibles suspensiones, necesitamos…" at bounding box center [362, 188] width 129 height 100
copy div "Hola, [PERSON_NAME]. A los efectos de evitar posibles suspensiones, necesitamos…"
click at [478, 145] on div at bounding box center [508, 140] width 95 height 16
click at [481, 140] on input "Esperar Respuesta (días)" at bounding box center [508, 139] width 95 height 9
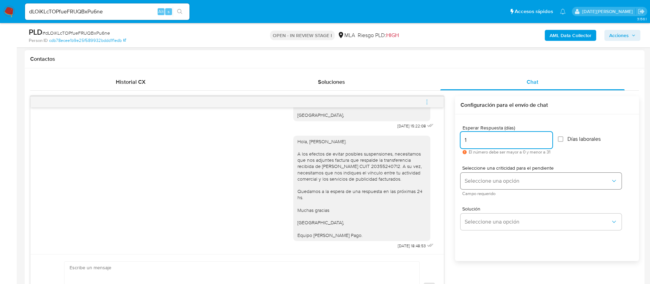
type input "1"
click at [500, 178] on span "Seleccione una opción" at bounding box center [538, 180] width 146 height 7
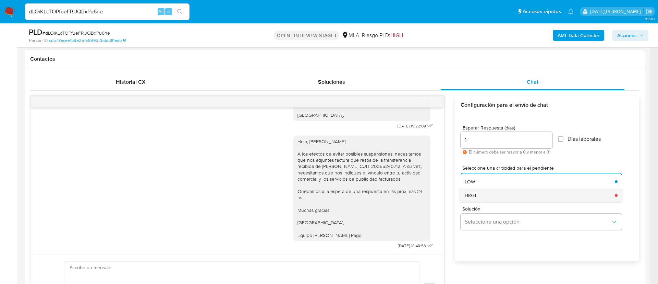
click at [481, 194] on div "HIGH" at bounding box center [538, 195] width 146 height 14
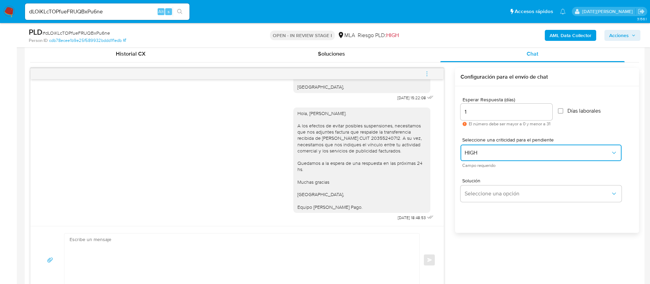
scroll to position [360, 0]
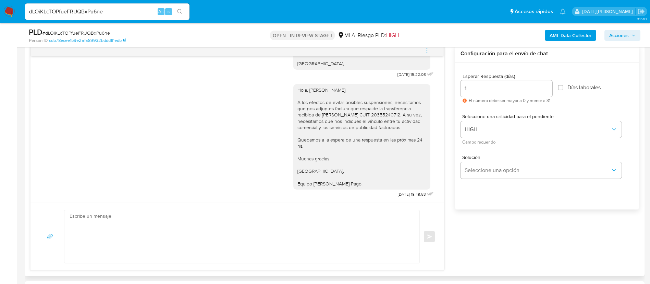
click at [154, 230] on textarea at bounding box center [240, 236] width 341 height 53
paste textarea "Hola, [PERSON_NAME]. A los efectos de evitar posibles suspensiones, necesitamos…"
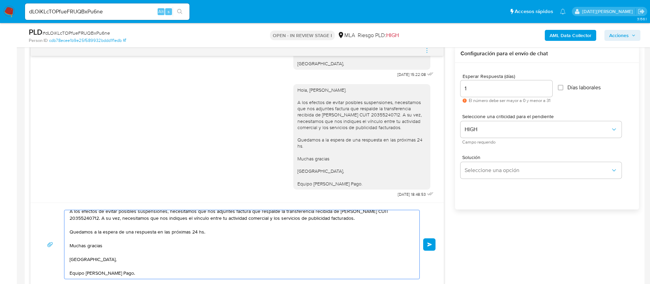
scroll to position [0, 0]
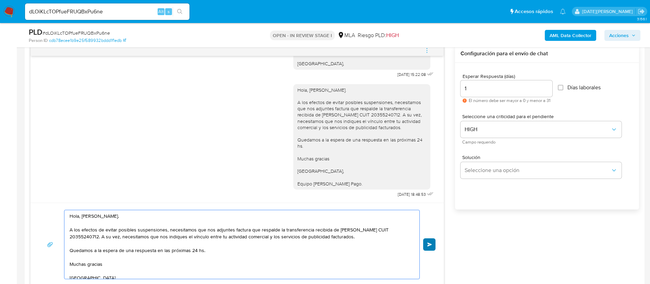
type textarea "Hola, Franco Ricardo Lombardo. A los efectos de evitar posibles suspensiones, n…"
click at [429, 246] on button "Enviar" at bounding box center [429, 244] width 12 height 12
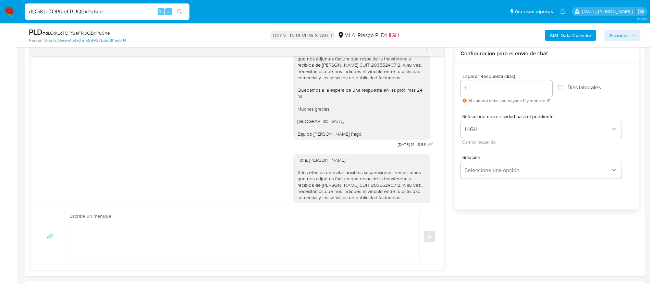
scroll to position [1299, 0]
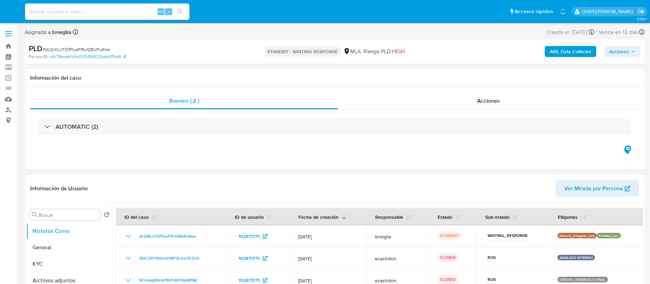
select select "10"
click at [89, 18] on div "Alt s" at bounding box center [107, 11] width 165 height 16
click at [92, 12] on input at bounding box center [107, 11] width 165 height 9
paste input "dheb1qXBw5IGb0ZJWLw3M9d6"
type input "dheb1qXBw5IGb0ZJWLw3M9d6"
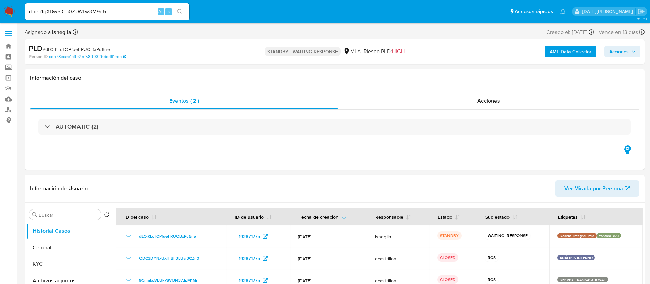
click at [180, 11] on icon "search-icon" at bounding box center [179, 11] width 5 height 5
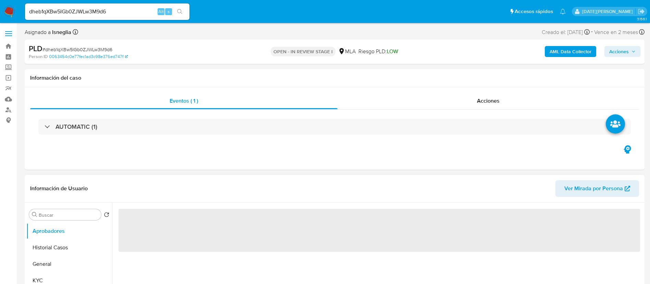
select select "10"
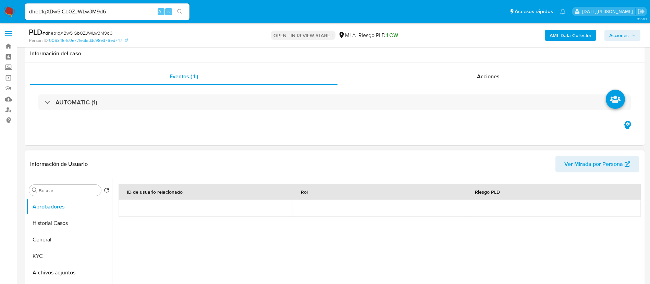
scroll to position [51, 0]
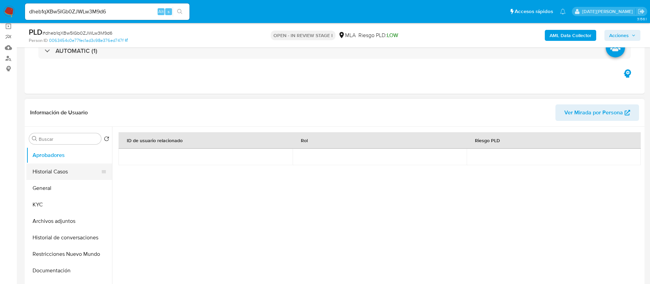
click at [58, 175] on button "Historial Casos" at bounding box center [66, 171] width 80 height 16
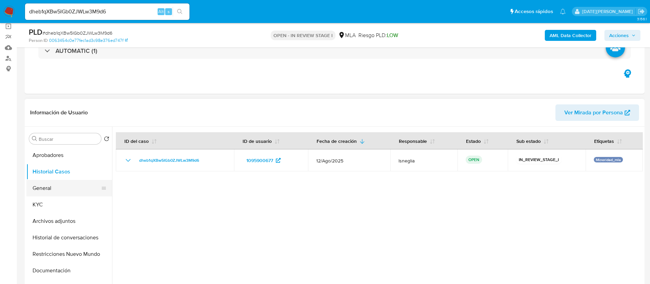
click at [62, 185] on button "General" at bounding box center [66, 188] width 80 height 16
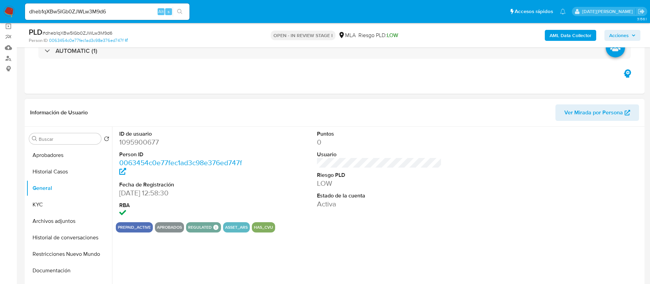
click at [140, 140] on dd "1095900677" at bounding box center [181, 142] width 125 height 10
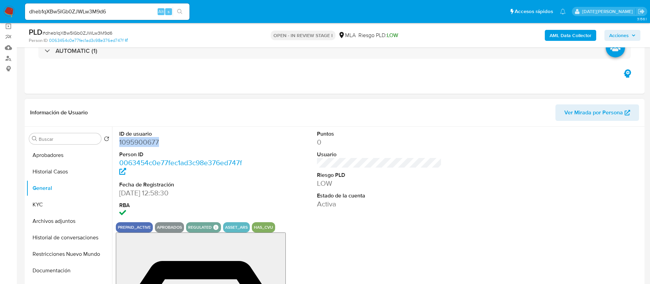
copy dd "1095900677"
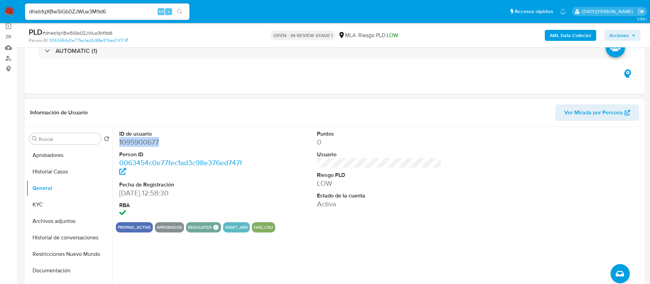
click at [151, 139] on dd "1095900677" at bounding box center [181, 142] width 125 height 10
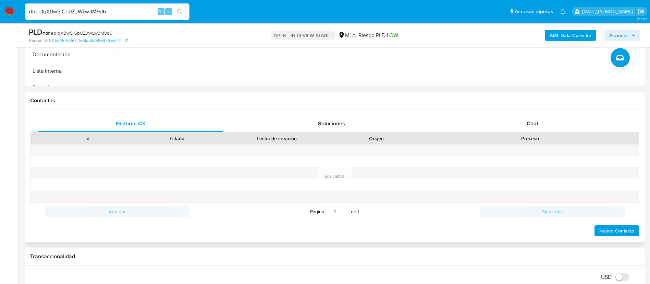
scroll to position [257, 0]
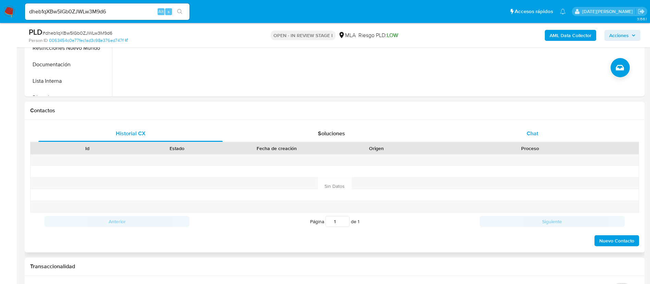
click at [526, 141] on div "Chat" at bounding box center [533, 133] width 184 height 16
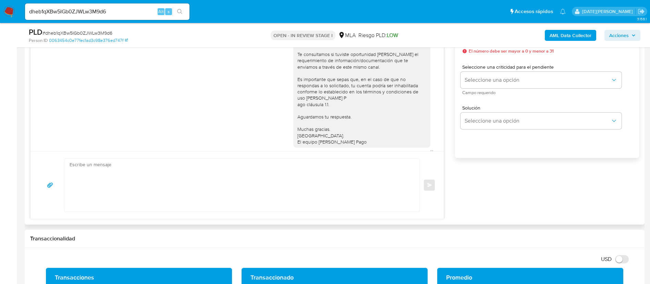
scroll to position [318, 0]
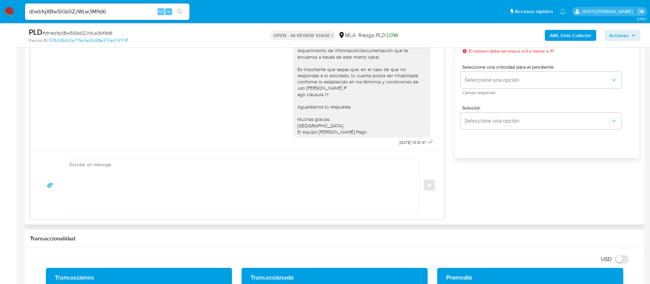
click at [191, 178] on textarea at bounding box center [240, 184] width 341 height 53
paste textarea "Hola [Nombre del menor], En función de las operaciones registradas en tu cuenta…"
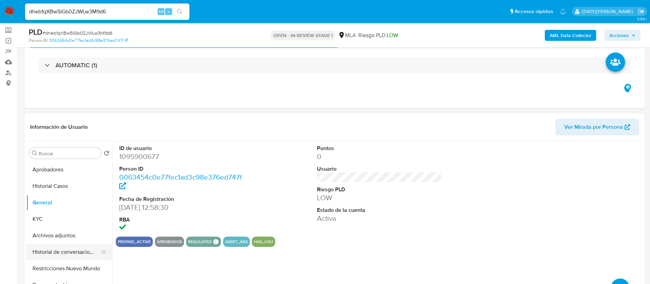
scroll to position [51, 0]
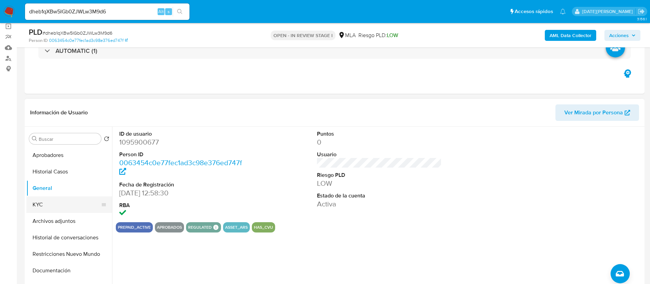
click at [50, 207] on button "KYC" at bounding box center [66, 204] width 80 height 16
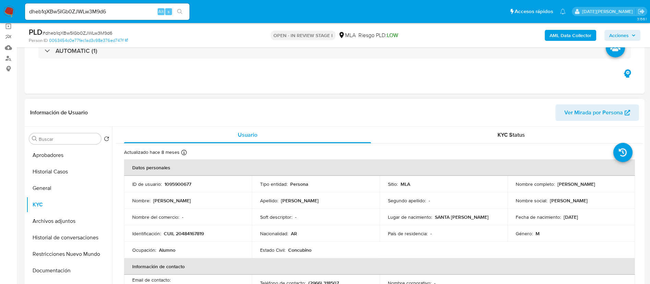
drag, startPoint x: 556, startPoint y: 182, endPoint x: 633, endPoint y: 183, distance: 76.8
click at [633, 183] on td "Nombre completo : [PERSON_NAME] Santiago [PERSON_NAME]" at bounding box center [572, 184] width 128 height 16
copy p "[PERSON_NAME]"
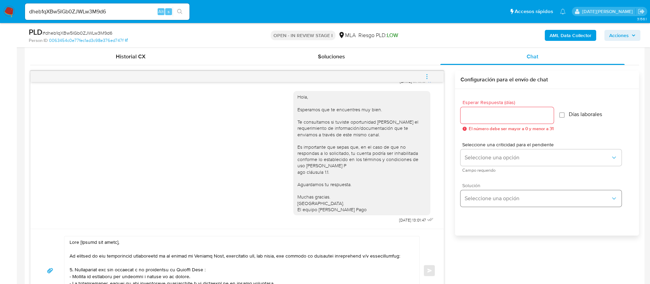
scroll to position [463, 0]
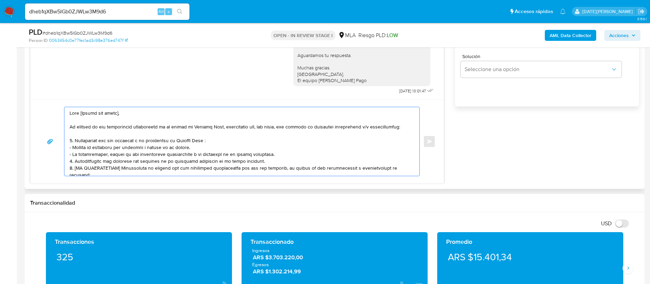
drag, startPoint x: 80, startPoint y: 113, endPoint x: 145, endPoint y: 113, distance: 65.1
click at [145, 113] on textarea at bounding box center [240, 141] width 341 height 69
paste textarea "[PERSON_NAME]"
click at [256, 143] on textarea at bounding box center [240, 141] width 341 height 69
click at [286, 154] on textarea at bounding box center [240, 141] width 341 height 69
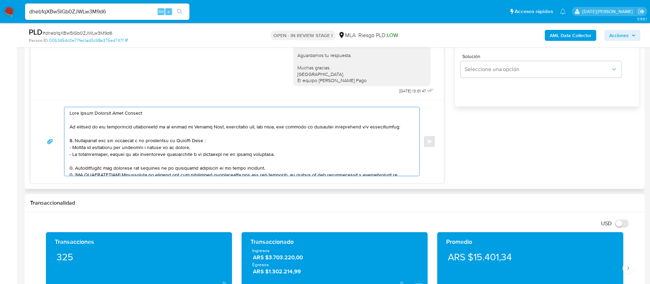
scroll to position [51, 0]
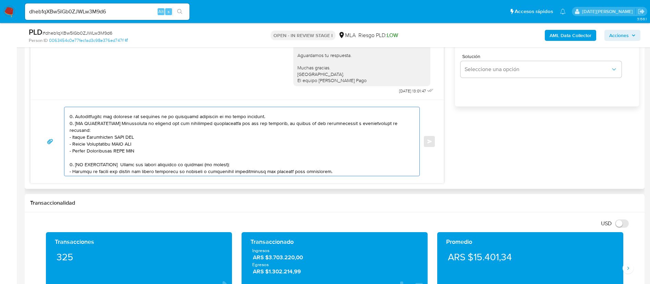
click at [276, 116] on textarea at bounding box center [240, 141] width 341 height 69
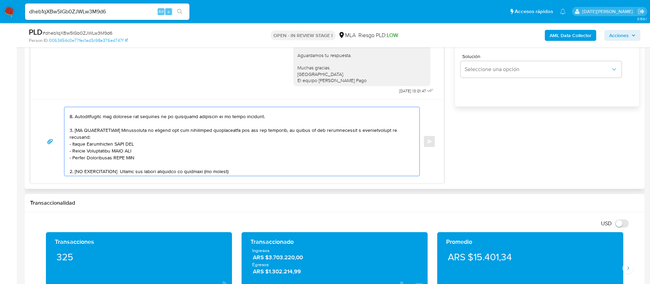
scroll to position [58, 0]
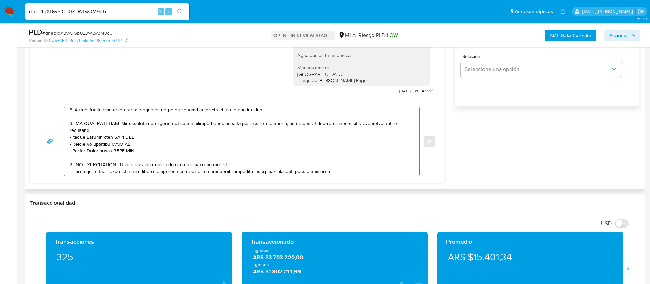
drag, startPoint x: 74, startPoint y: 123, endPoint x: 121, endPoint y: 123, distance: 47.0
click at [121, 123] on textarea at bounding box center [240, 141] width 341 height 69
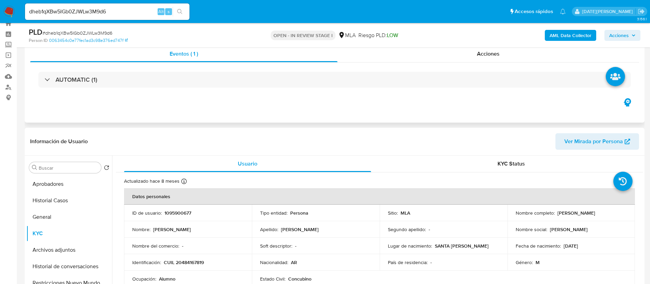
scroll to position [0, 0]
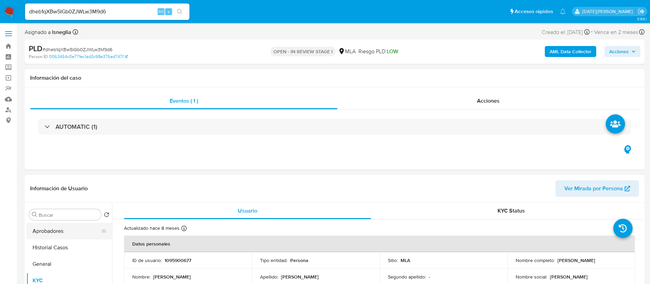
click at [55, 230] on button "Aprobadores" at bounding box center [66, 230] width 80 height 16
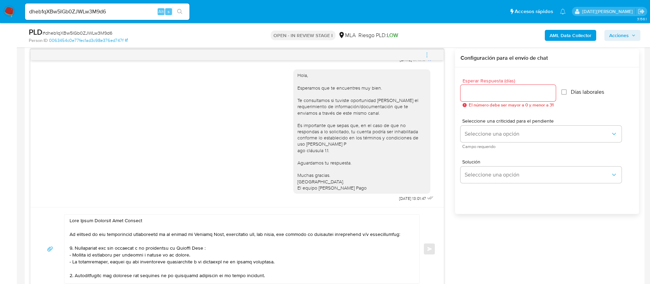
scroll to position [411, 0]
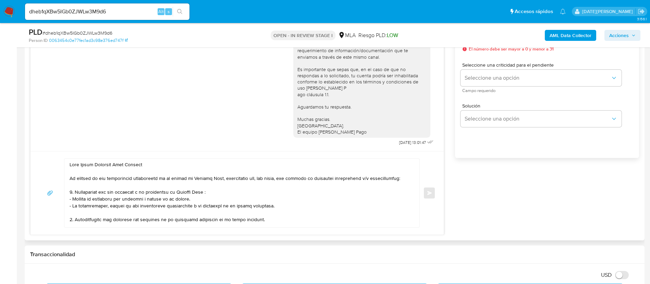
click at [80, 165] on textarea at bounding box center [240, 192] width 341 height 69
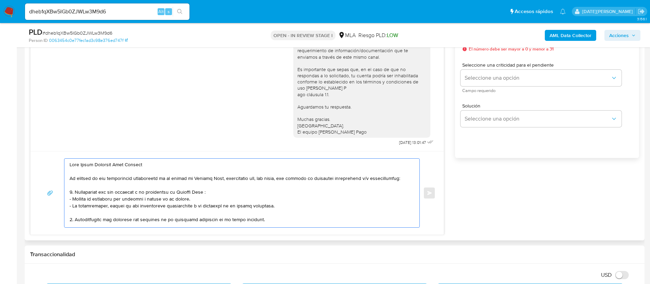
click at [81, 164] on textarea at bounding box center [240, 192] width 341 height 69
drag, startPoint x: 160, startPoint y: 169, endPoint x: 158, endPoint y: 166, distance: 3.9
click at [159, 169] on textarea at bounding box center [240, 192] width 341 height 69
click at [158, 164] on textarea at bounding box center [240, 192] width 341 height 69
click at [216, 193] on textarea at bounding box center [240, 192] width 341 height 69
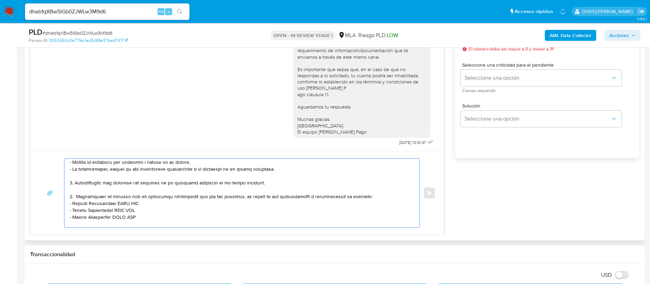
scroll to position [51, 0]
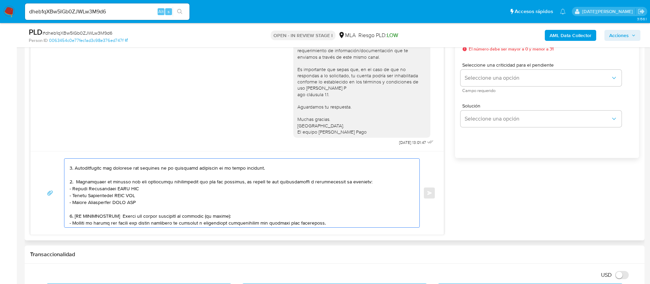
drag, startPoint x: 72, startPoint y: 188, endPoint x: 141, endPoint y: 189, distance: 68.2
click at [141, 189] on textarea at bounding box center [240, 192] width 341 height 69
paste textarea "Brenda Cielo Diaz Caparoz"
drag, startPoint x: 73, startPoint y: 195, endPoint x: 138, endPoint y: 195, distance: 65.5
click at [138, 195] on textarea at bounding box center [240, 192] width 341 height 69
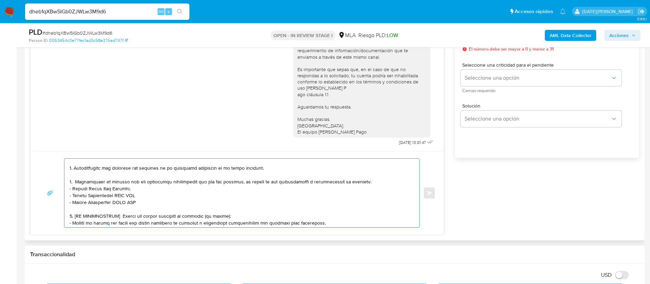
paste textarea "Bautista Caballero"
drag, startPoint x: 73, startPoint y: 203, endPoint x: 137, endPoint y: 202, distance: 63.8
click at [137, 202] on textarea at bounding box center [240, 192] width 341 height 69
paste textarea "Mirta Liliana Pelozo"
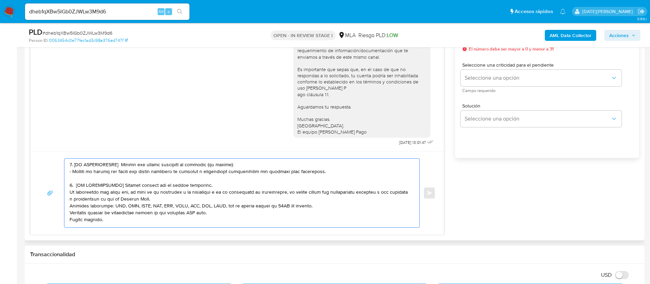
scroll to position [99, 0]
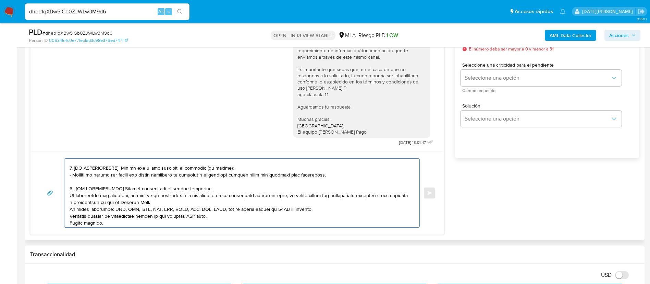
drag, startPoint x: 70, startPoint y: 164, endPoint x: 219, endPoint y: 188, distance: 151.3
click at [219, 188] on textarea at bounding box center [240, 192] width 341 height 69
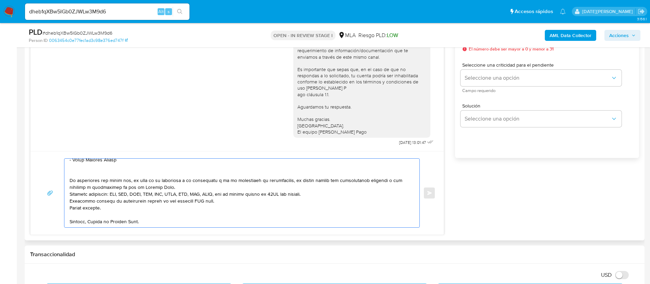
scroll to position [79, 0]
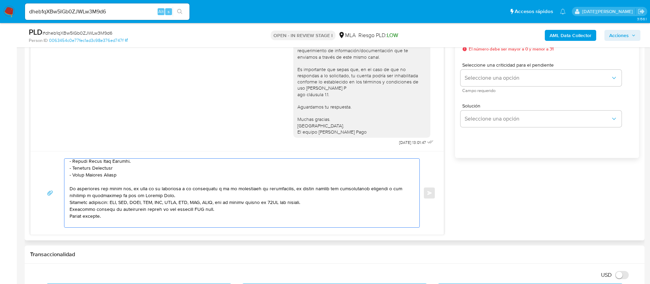
click at [190, 196] on textarea at bounding box center [240, 192] width 341 height 69
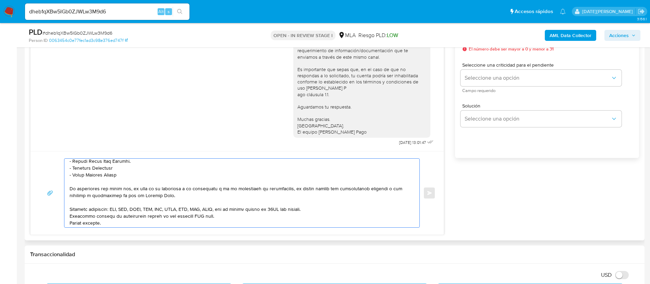
click at [328, 209] on textarea at bounding box center [240, 192] width 341 height 69
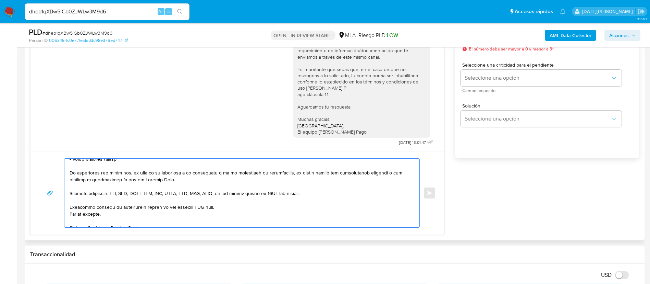
scroll to position [108, 0]
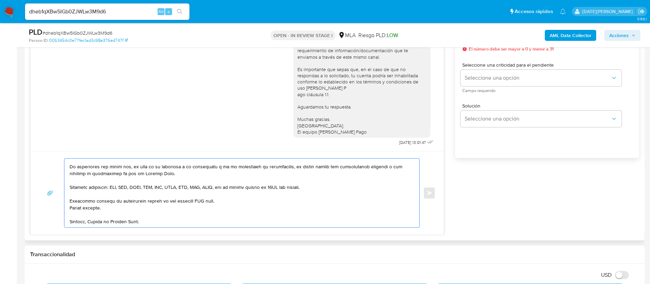
click at [192, 192] on textarea at bounding box center [240, 192] width 341 height 69
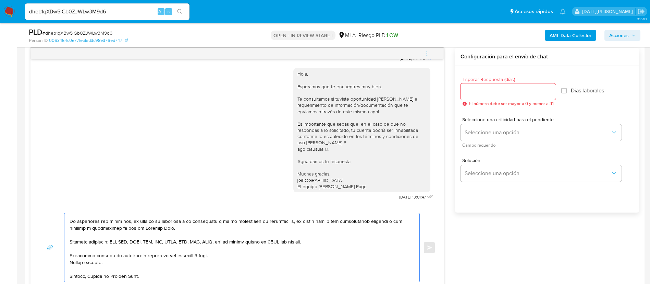
scroll to position [309, 0]
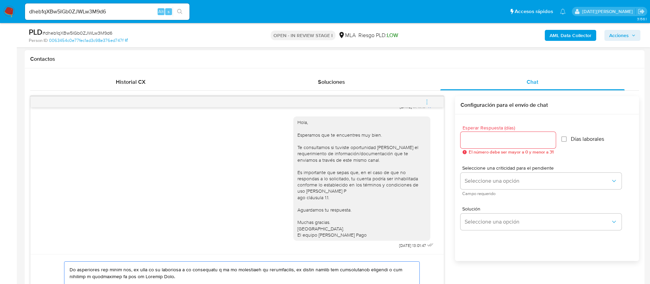
type textarea "Hola, Tomás Santiago Diaz Caparoz. En función de las operaciones registradas en…"
click at [487, 138] on input "Esperar Respuesta (días)" at bounding box center [508, 139] width 95 height 9
type input "3"
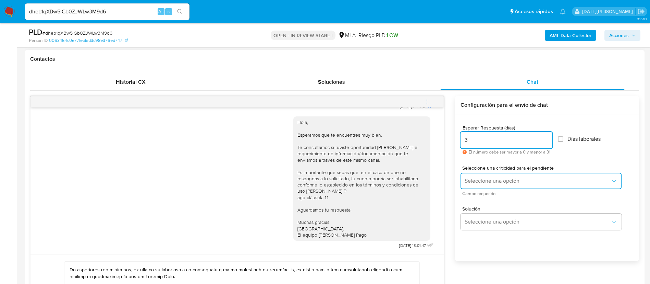
click at [489, 181] on span "Seleccione una opción" at bounding box center [538, 180] width 146 height 7
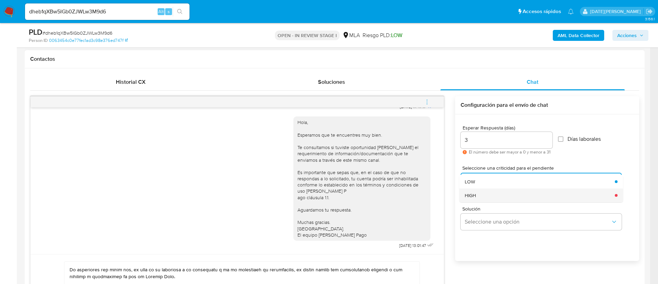
click at [486, 196] on div "HIGH" at bounding box center [538, 195] width 146 height 14
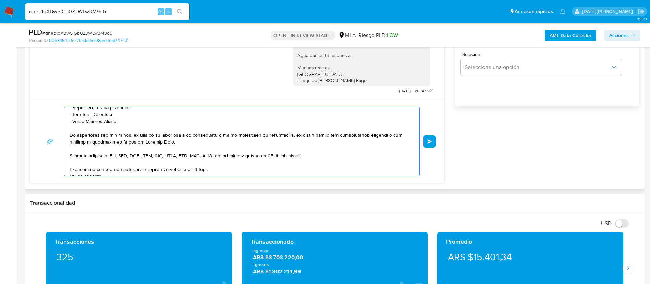
scroll to position [73, 0]
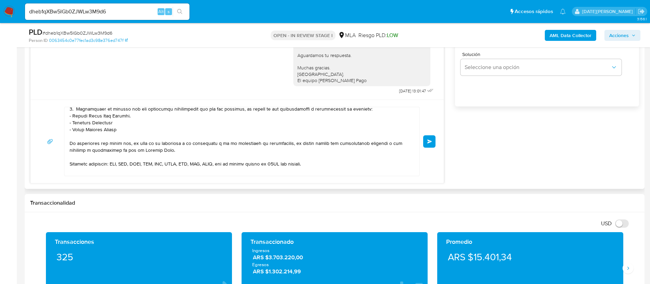
drag, startPoint x: 134, startPoint y: 119, endPoint x: 143, endPoint y: 114, distance: 10.9
click at [135, 119] on textarea at bounding box center [240, 141] width 341 height 69
click at [142, 115] on textarea at bounding box center [240, 141] width 341 height 69
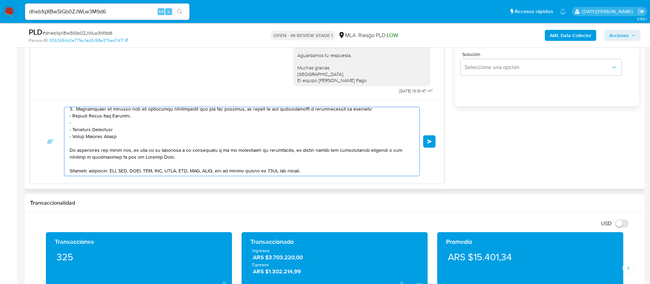
paste textarea "Nicolas Ezequiel Fillastre"
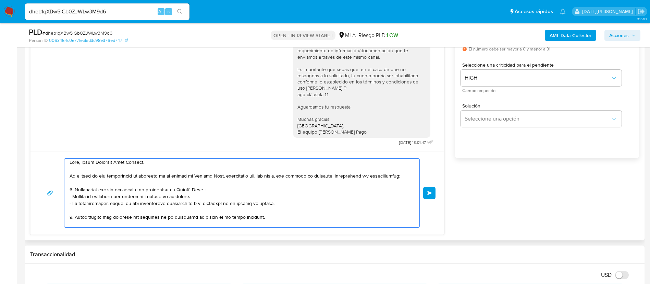
scroll to position [0, 0]
click at [205, 193] on textarea at bounding box center [240, 192] width 341 height 69
click at [0, 0] on lt-em "Pago:" at bounding box center [0, 0] width 0 height 0
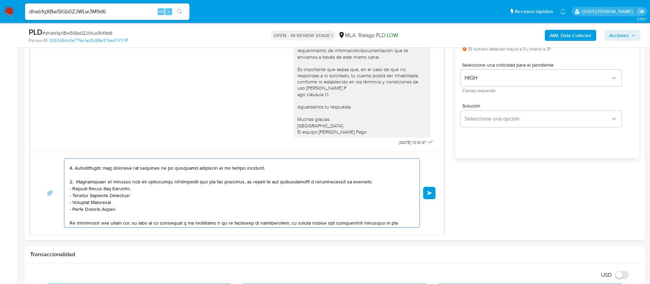
scroll to position [360, 0]
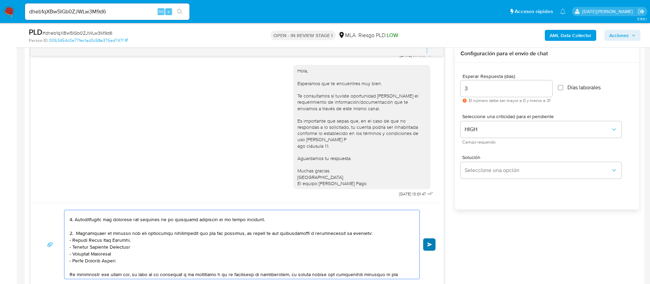
type textarea "Hola, Tomás Santiago Diaz Caparoz. En función de las operaciones registradas en…"
click at [432, 244] on span "Enviar" at bounding box center [430, 244] width 5 height 4
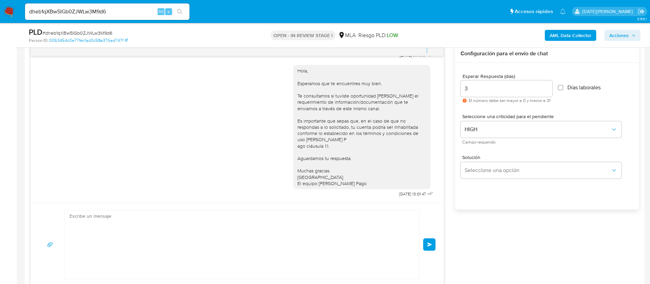
scroll to position [563, 0]
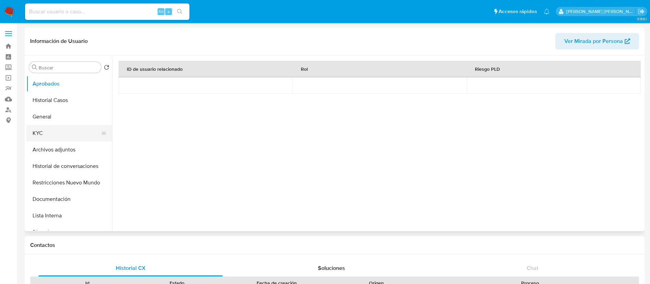
click at [46, 130] on button "KYC" at bounding box center [66, 133] width 80 height 16
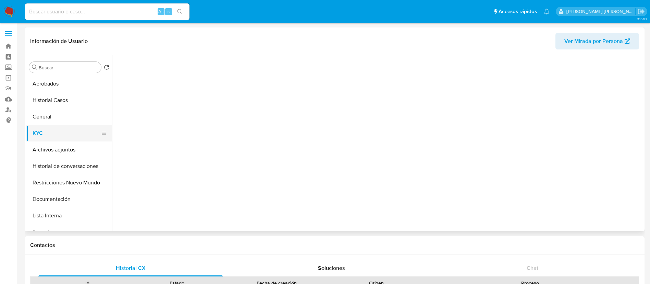
select select "10"
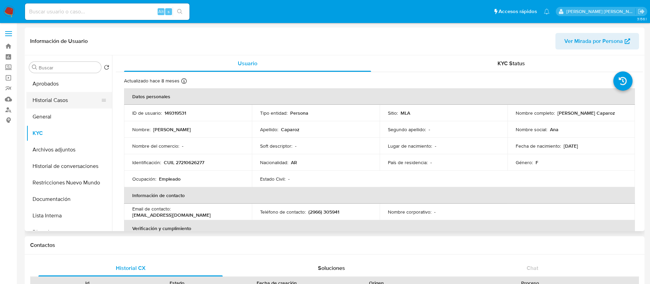
click at [64, 105] on button "Historial Casos" at bounding box center [66, 100] width 80 height 16
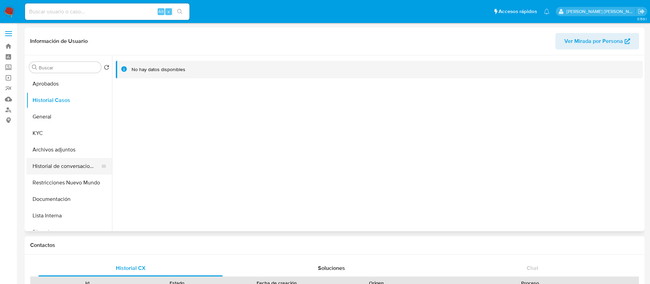
click at [62, 163] on button "Historial de conversaciones" at bounding box center [66, 166] width 80 height 16
click at [44, 117] on button "General" at bounding box center [66, 116] width 80 height 16
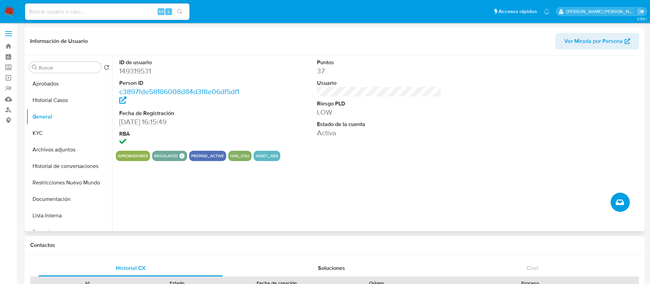
click at [615, 202] on button "Crear caso manual" at bounding box center [620, 201] width 19 height 19
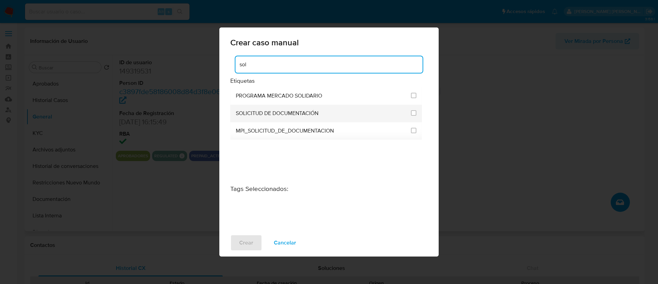
type input "sol"
click at [314, 116] on span "SOLICITUD DE DOCUMENTACIÓN" at bounding box center [277, 113] width 83 height 7
click at [412, 113] on input "2677" at bounding box center [413, 112] width 5 height 5
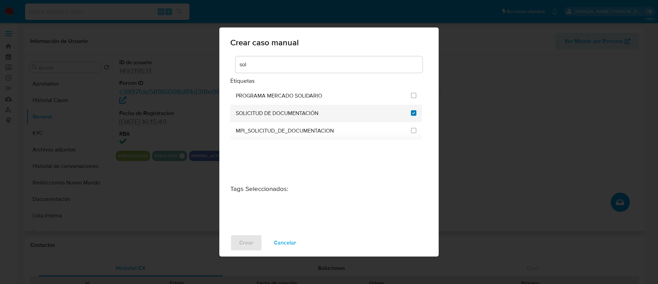
checkbox input "true"
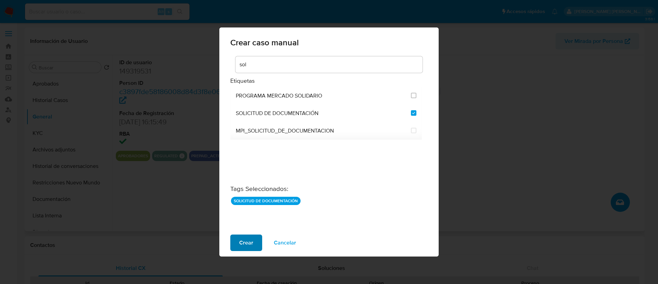
click at [254, 246] on button "Crear" at bounding box center [246, 242] width 32 height 16
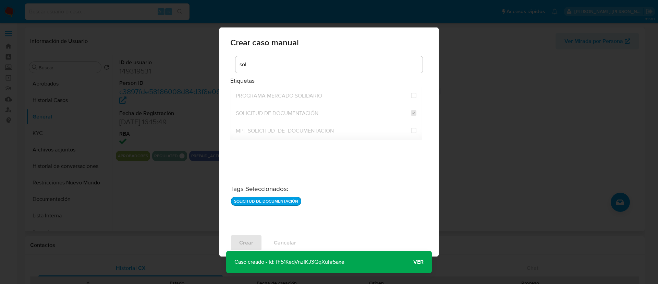
click at [420, 262] on span "Ver" at bounding box center [418, 262] width 10 height 0
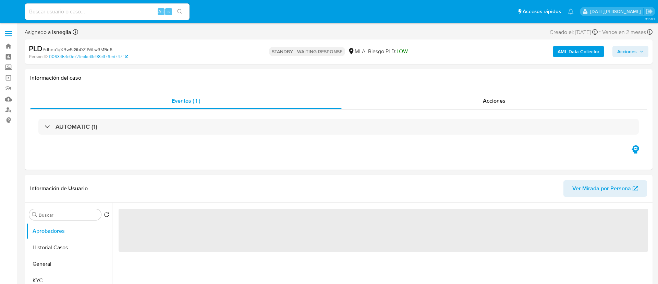
select select "10"
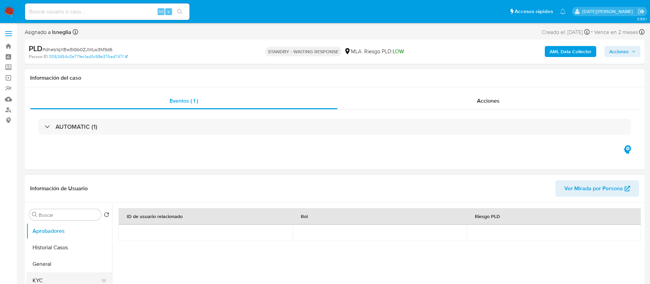
click at [42, 275] on button "KYC" at bounding box center [66, 280] width 80 height 16
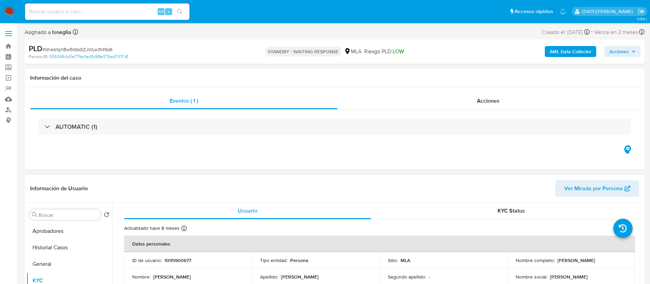
drag, startPoint x: 556, startPoint y: 259, endPoint x: 623, endPoint y: 257, distance: 66.5
click at [623, 257] on div "Nombre completo : [PERSON_NAME] Santiago [PERSON_NAME]" at bounding box center [571, 260] width 111 height 6
copy p "[PERSON_NAME]"
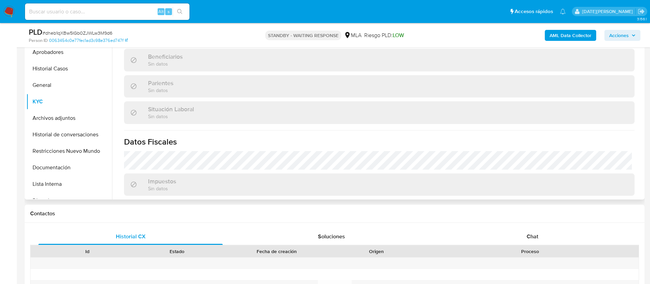
scroll to position [355, 0]
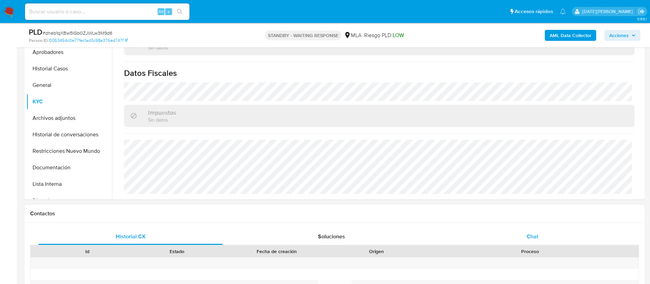
click at [523, 237] on div "Chat" at bounding box center [533, 236] width 184 height 16
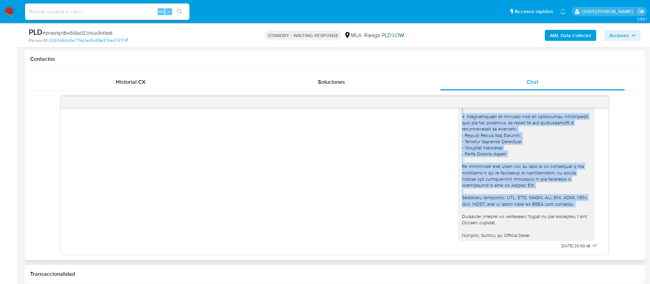
scroll to position [562, 0]
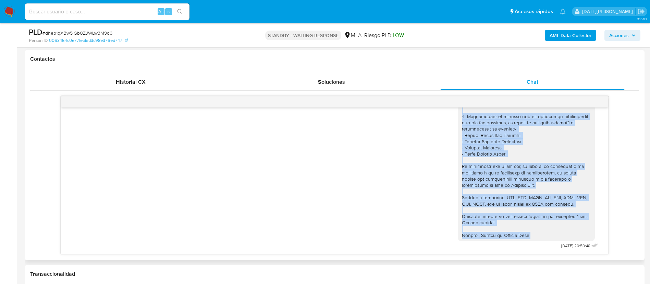
drag, startPoint x: 452, startPoint y: 156, endPoint x: 533, endPoint y: 232, distance: 112.1
click at [533, 232] on div at bounding box center [526, 129] width 137 height 224
copy div "1. Descripción del uso otorgado a la aplicación [PERSON_NAME] Pago: - Detalla l…"
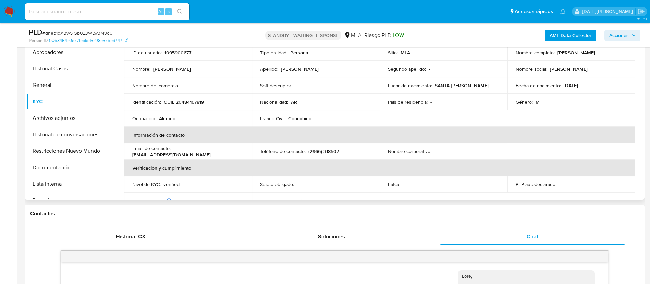
scroll to position [0, 0]
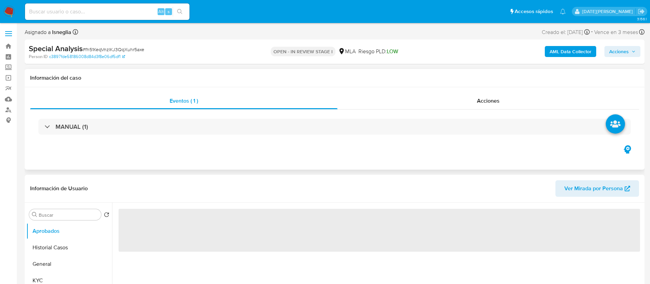
select select "10"
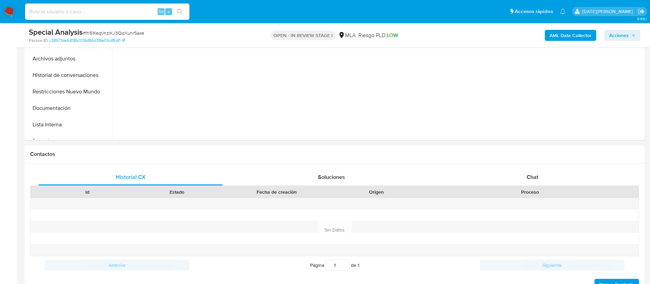
scroll to position [196, 0]
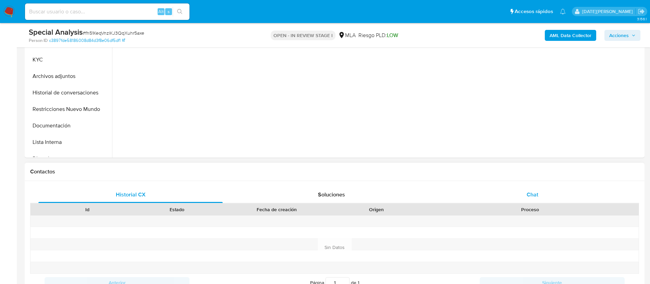
click at [548, 194] on div "Chat" at bounding box center [533, 194] width 184 height 16
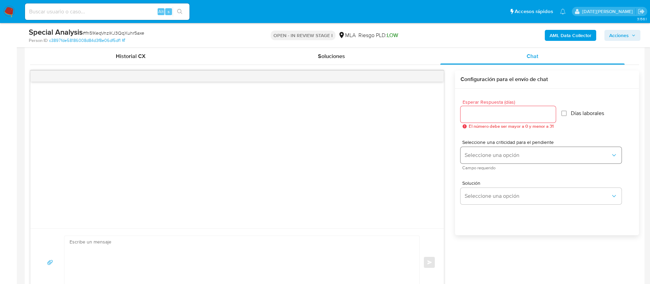
scroll to position [350, 0]
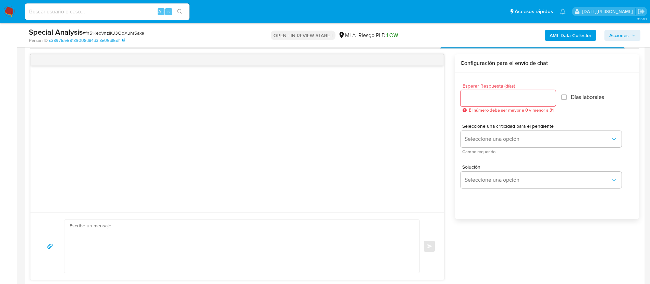
click at [478, 96] on input "Esperar Respuesta (días)" at bounding box center [508, 98] width 95 height 9
type input "3"
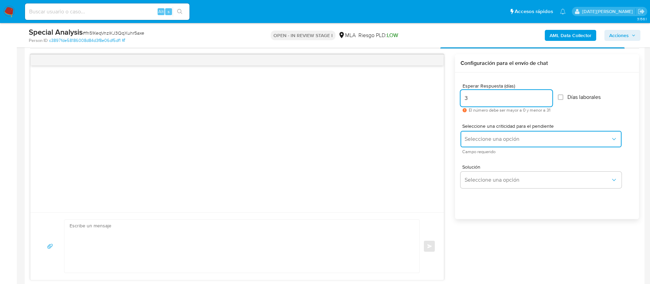
click at [478, 144] on button "Seleccione una opción" at bounding box center [541, 139] width 161 height 16
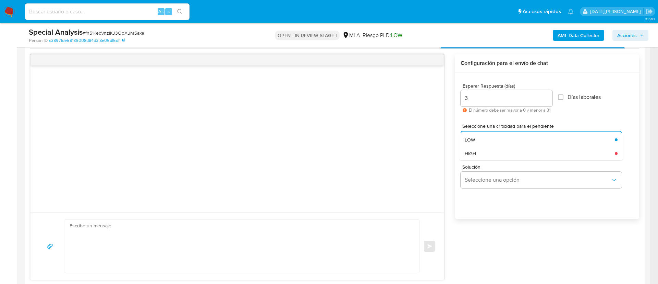
click at [479, 160] on div "Solución Seleccione una opción" at bounding box center [547, 177] width 173 height 37
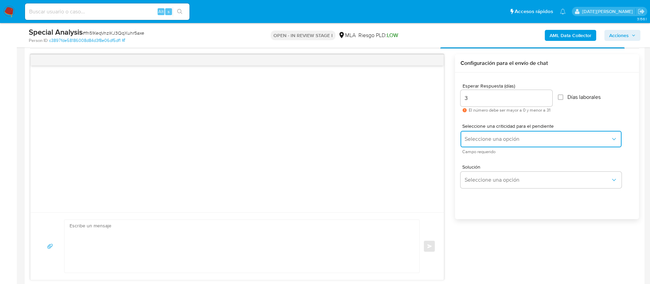
click at [484, 137] on span "Seleccione una opción" at bounding box center [538, 138] width 146 height 7
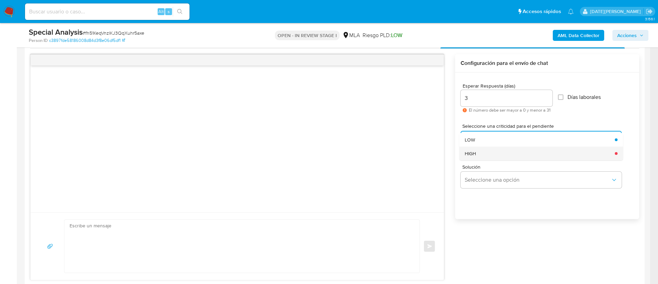
click at [479, 154] on div "HIGH" at bounding box center [538, 153] width 146 height 14
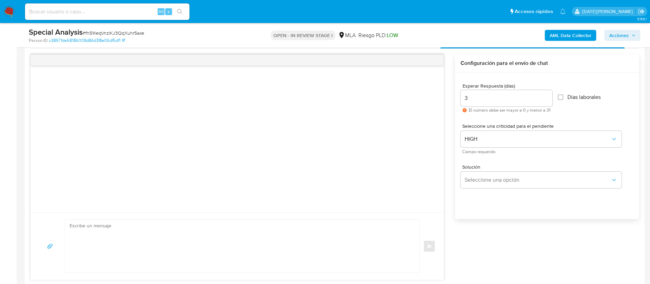
click at [204, 250] on textarea at bounding box center [240, 245] width 341 height 53
paste textarea "Hola [Nombre del Adulto], En función de las operaciones registradas tanto en tu…"
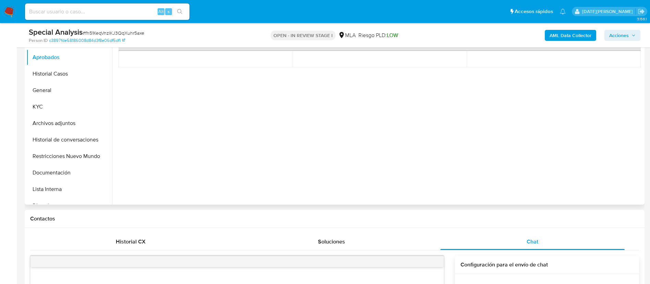
scroll to position [0, 0]
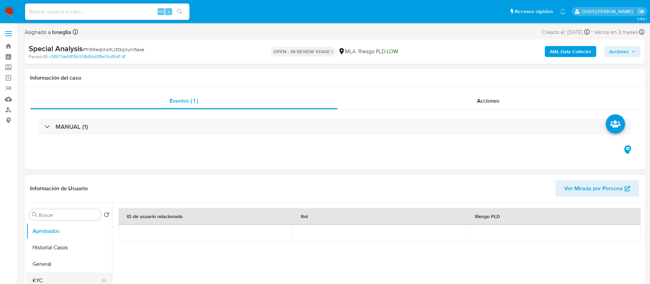
click at [47, 280] on button "KYC" at bounding box center [66, 280] width 80 height 16
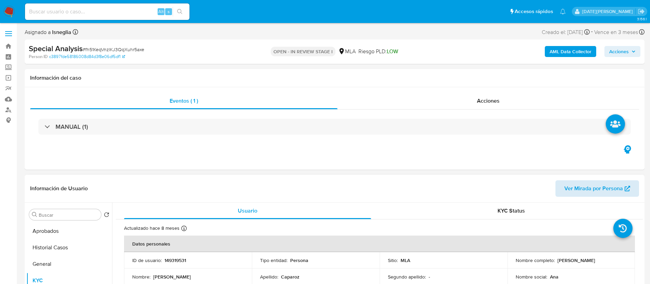
scroll to position [51, 0]
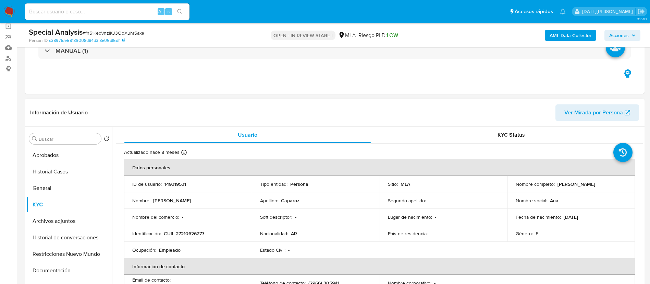
drag, startPoint x: 556, startPoint y: 183, endPoint x: 602, endPoint y: 181, distance: 46.0
click at [602, 181] on div "Nombre completo : Ana Ines Caparoz" at bounding box center [571, 184] width 111 height 6
copy p "[PERSON_NAME] Caparoz"
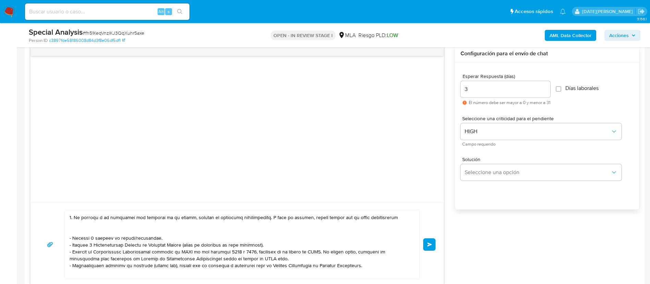
scroll to position [0, 0]
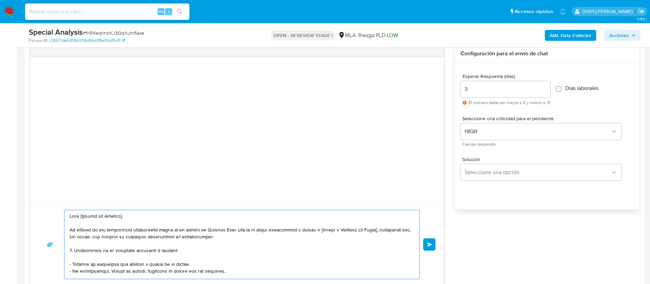
drag, startPoint x: 80, startPoint y: 216, endPoint x: 140, endPoint y: 216, distance: 60.0
click at [140, 216] on textarea at bounding box center [240, 244] width 341 height 69
paste textarea "[PERSON_NAME] Caparoz"
drag, startPoint x: 327, startPoint y: 231, endPoint x: 392, endPoint y: 231, distance: 64.1
click at [392, 231] on textarea at bounding box center [240, 244] width 341 height 69
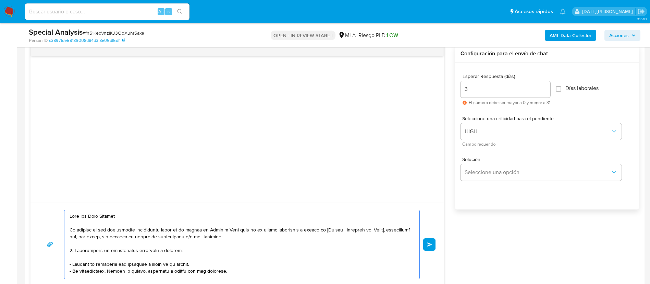
paste textarea "Tomás Santiago Diaz Caparoz"
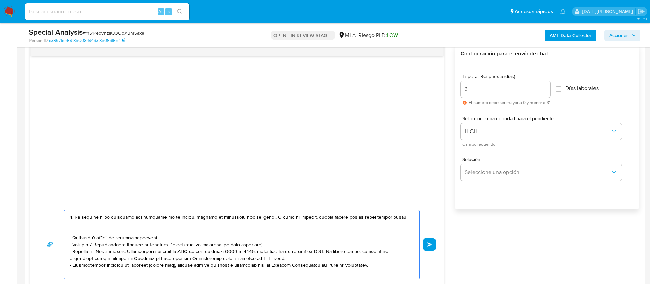
scroll to position [69, 0]
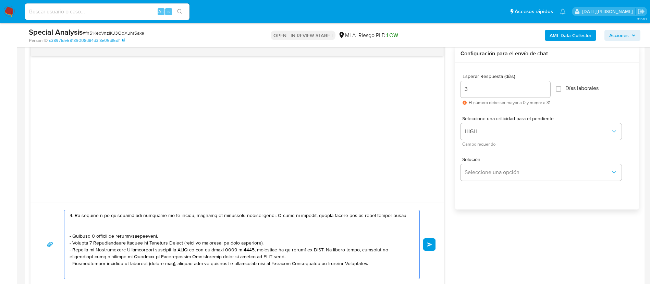
click at [180, 228] on textarea at bounding box center [240, 244] width 341 height 69
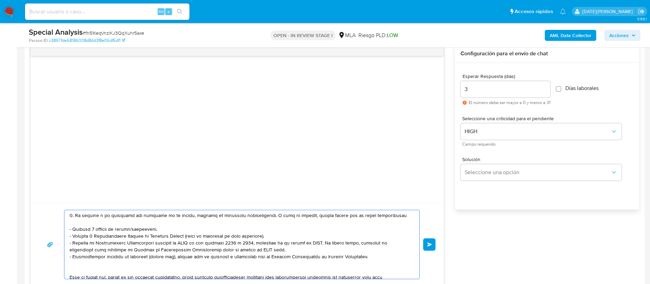
drag, startPoint x: 165, startPoint y: 231, endPoint x: 65, endPoint y: 230, distance: 99.8
click at [65, 230] on div at bounding box center [240, 244] width 352 height 69
click at [240, 241] on textarea at bounding box center [240, 244] width 341 height 69
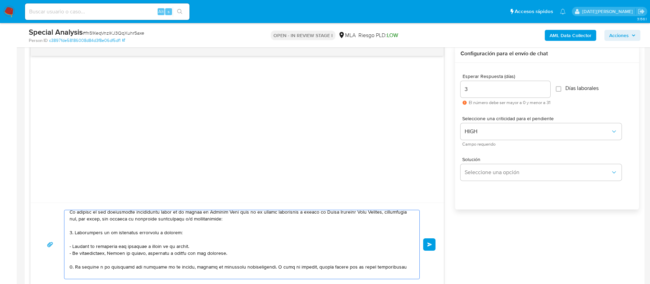
scroll to position [0, 0]
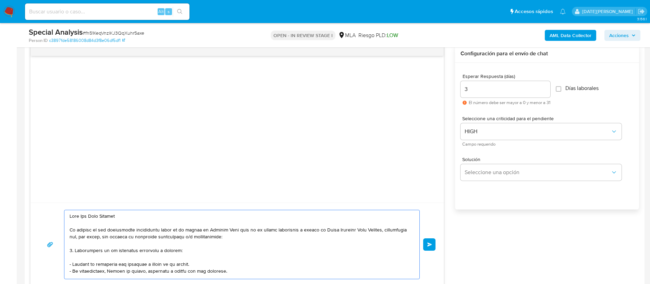
drag, startPoint x: 70, startPoint y: 251, endPoint x: 201, endPoint y: 256, distance: 131.4
click at [201, 256] on textarea at bounding box center [240, 244] width 341 height 69
click at [177, 225] on textarea at bounding box center [240, 244] width 341 height 69
drag, startPoint x: 158, startPoint y: 229, endPoint x: 248, endPoint y: 230, distance: 90.2
click at [248, 230] on textarea at bounding box center [240, 244] width 341 height 69
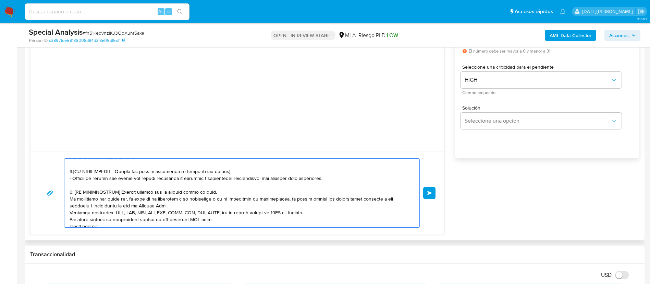
scroll to position [231, 0]
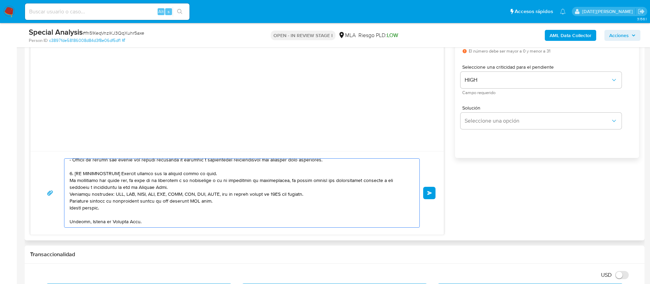
drag, startPoint x: 70, startPoint y: 197, endPoint x: 203, endPoint y: 217, distance: 134.8
click at [203, 217] on textarea at bounding box center [240, 192] width 341 height 69
paste textarea "l uso otorgado a la aplicación de Mercado Pago: - Detalla la actividad que real…"
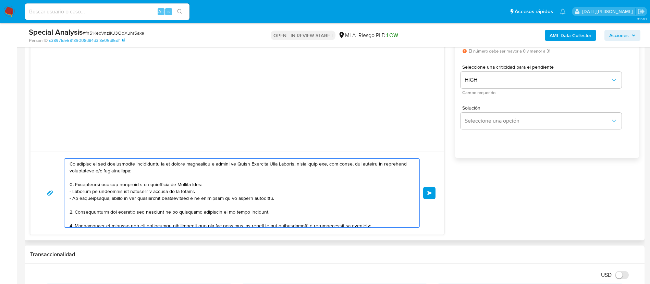
scroll to position [17, 0]
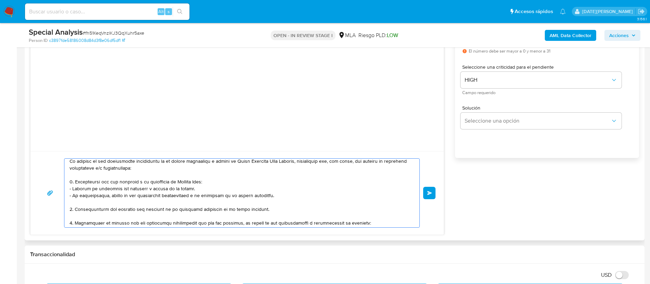
drag, startPoint x: 73, startPoint y: 190, endPoint x: 276, endPoint y: 194, distance: 203.3
click at [276, 194] on textarea at bounding box center [240, 192] width 341 height 69
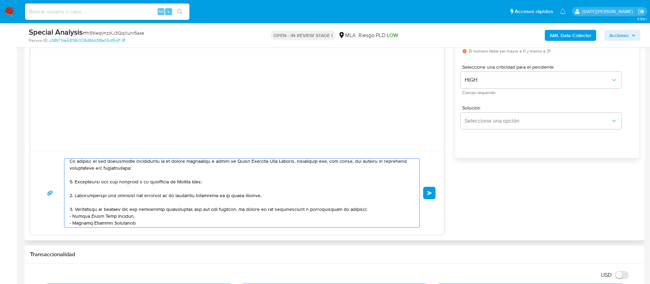
click at [228, 208] on textarea at bounding box center [240, 192] width 341 height 69
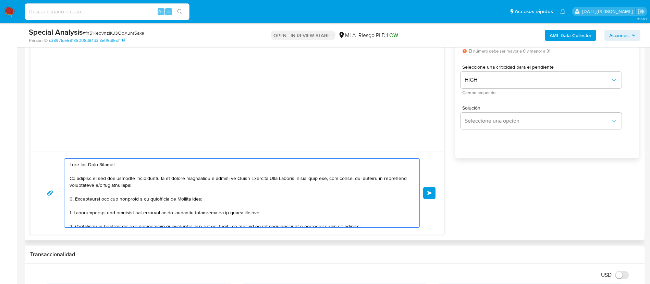
drag, startPoint x: 238, startPoint y: 161, endPoint x: 261, endPoint y: 161, distance: 22.3
click at [261, 161] on textarea at bounding box center [240, 192] width 341 height 69
click at [265, 177] on textarea at bounding box center [240, 192] width 341 height 69
click at [237, 179] on textarea at bounding box center [240, 192] width 341 height 69
click at [246, 179] on textarea at bounding box center [240, 192] width 341 height 69
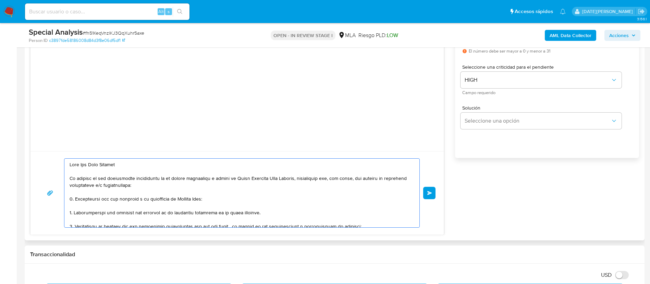
drag, startPoint x: 238, startPoint y: 178, endPoint x: 299, endPoint y: 179, distance: 61.0
click at [299, 179] on textarea at bounding box center [240, 192] width 341 height 69
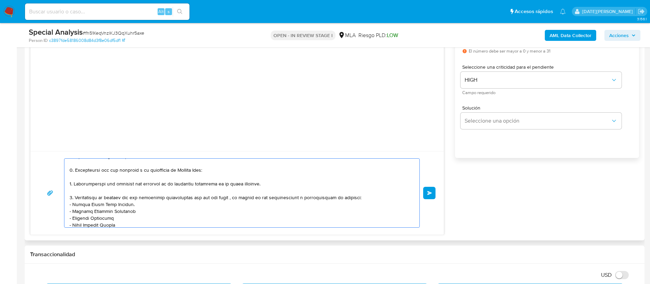
scroll to position [51, 0]
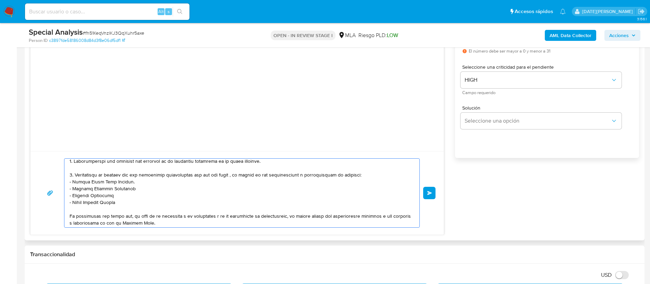
click at [229, 175] on textarea at bounding box center [240, 192] width 341 height 69
paste textarea "Tomás Santiago Diaz Caparoz"
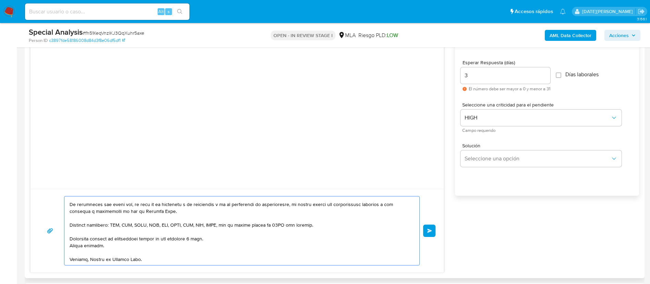
scroll to position [360, 0]
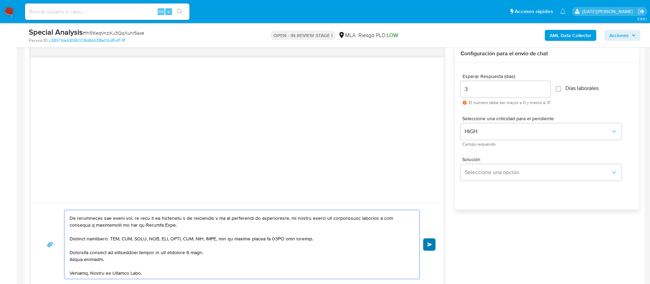
type textarea "Hola Ana Ines Caparoz En función de las operaciones registradas en la cuenta au…"
click at [430, 243] on span "Enviar" at bounding box center [430, 244] width 5 height 4
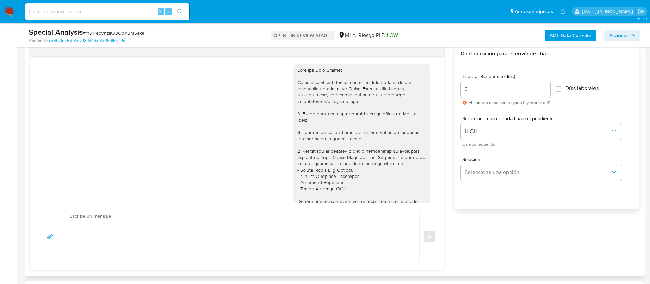
scroll to position [93, 0]
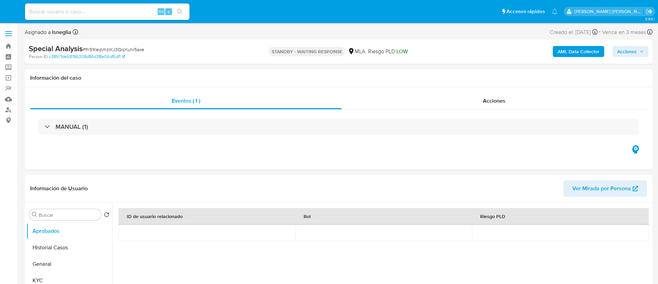
select select "10"
